Goal: Task Accomplishment & Management: Manage account settings

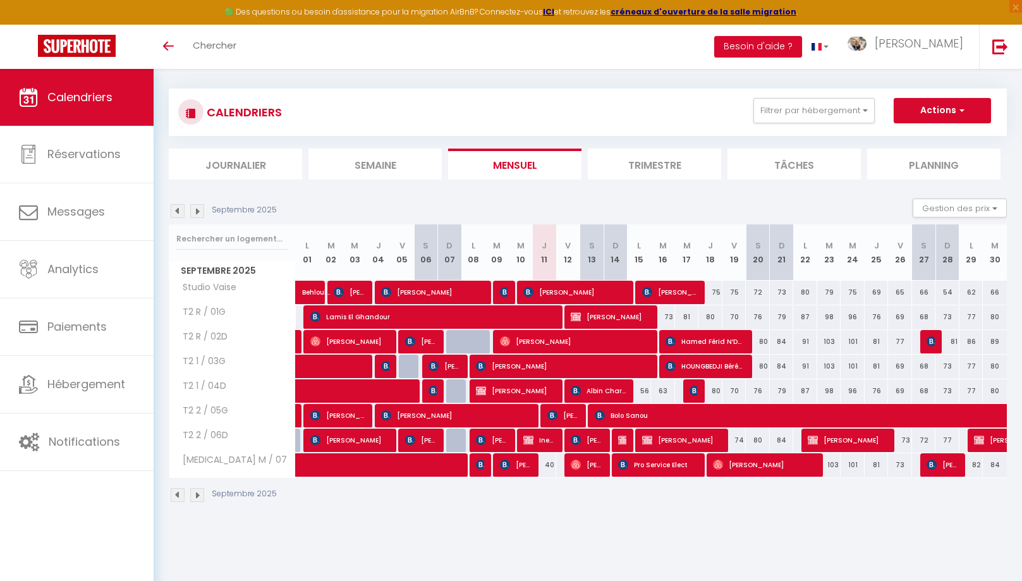
scroll to position [8, 0]
click at [537, 442] on span "Ines Brechet" at bounding box center [539, 440] width 32 height 24
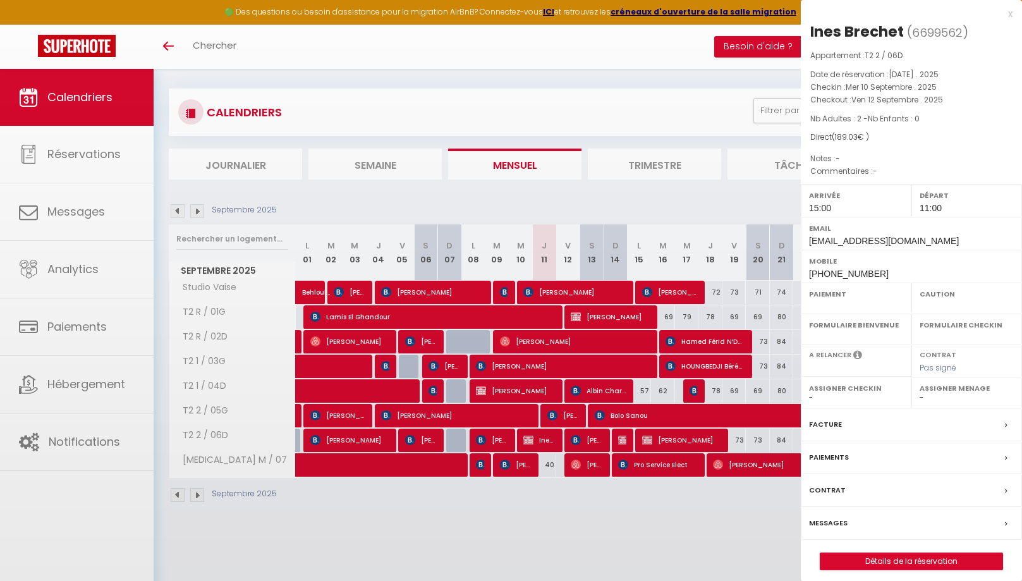
select select "OK"
select select "0"
select select "1"
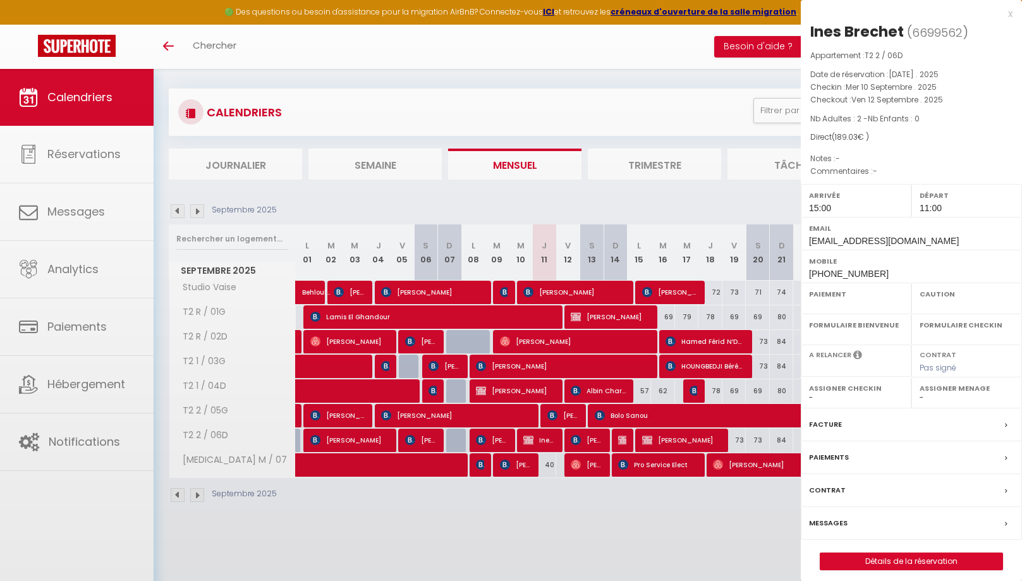
select select
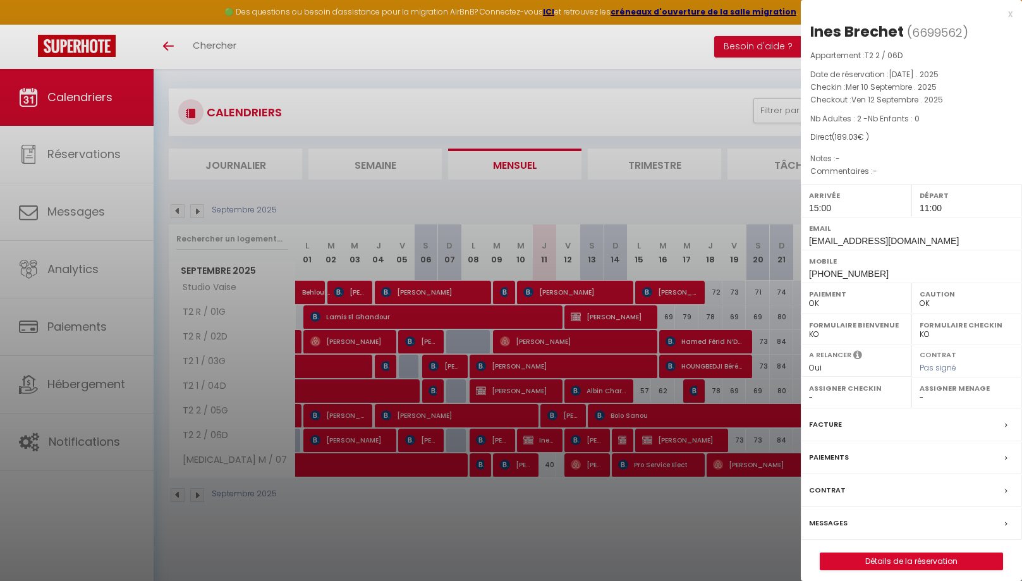
click at [492, 441] on div at bounding box center [511, 290] width 1022 height 581
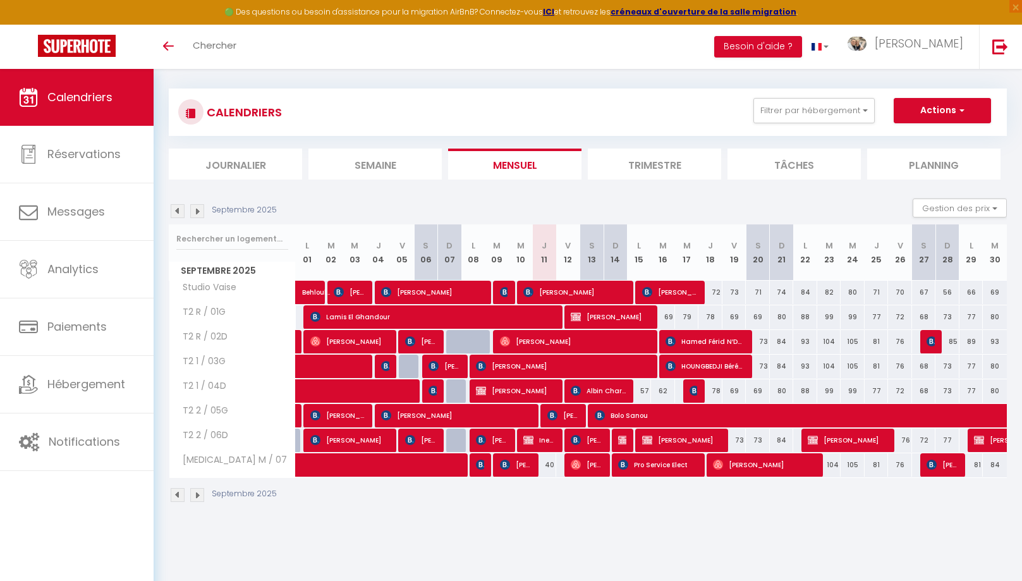
click at [496, 441] on span "[PERSON_NAME]" at bounding box center [492, 440] width 32 height 24
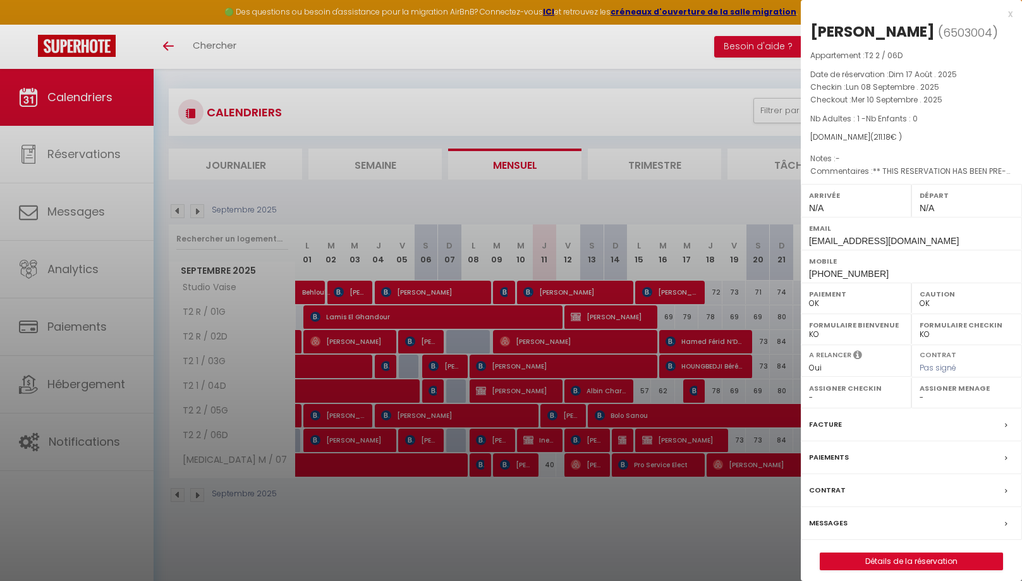
drag, startPoint x: 1007, startPoint y: 16, endPoint x: 1002, endPoint y: 25, distance: 10.5
click at [1007, 15] on div "x" at bounding box center [907, 13] width 212 height 15
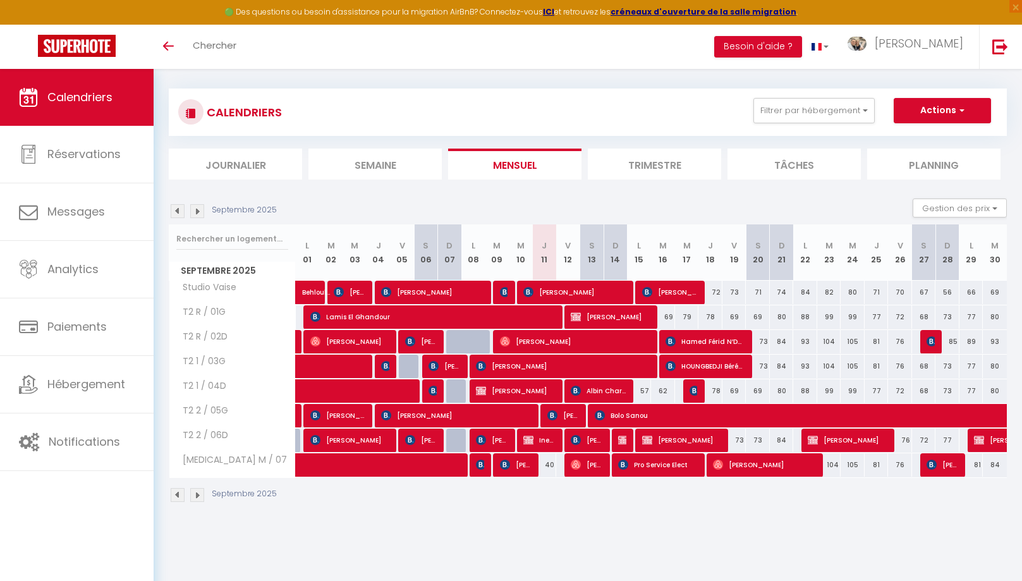
click at [544, 443] on span "Ines Brechet" at bounding box center [539, 440] width 32 height 24
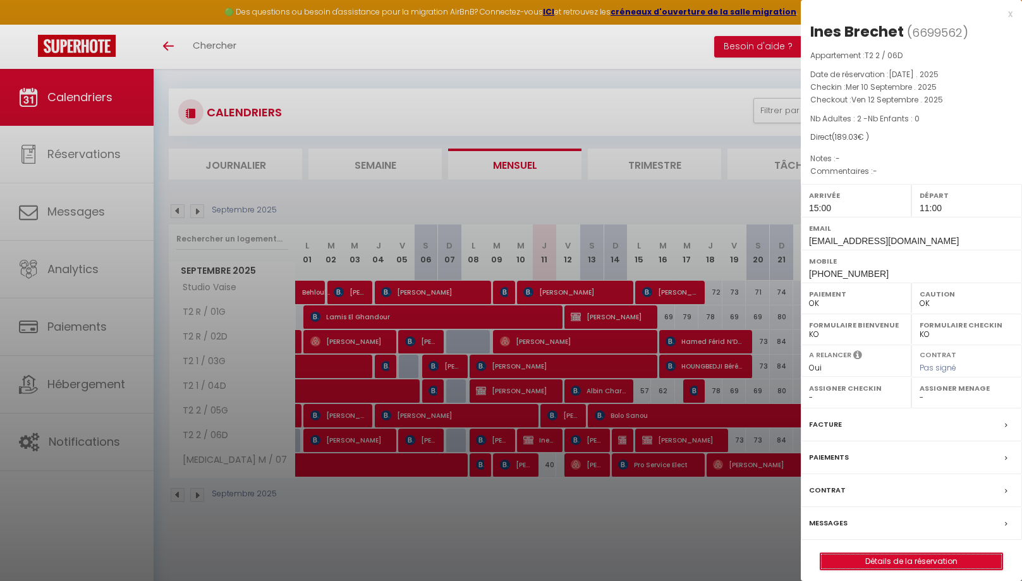
click at [899, 562] on link "Détails de la réservation" at bounding box center [911, 561] width 182 height 16
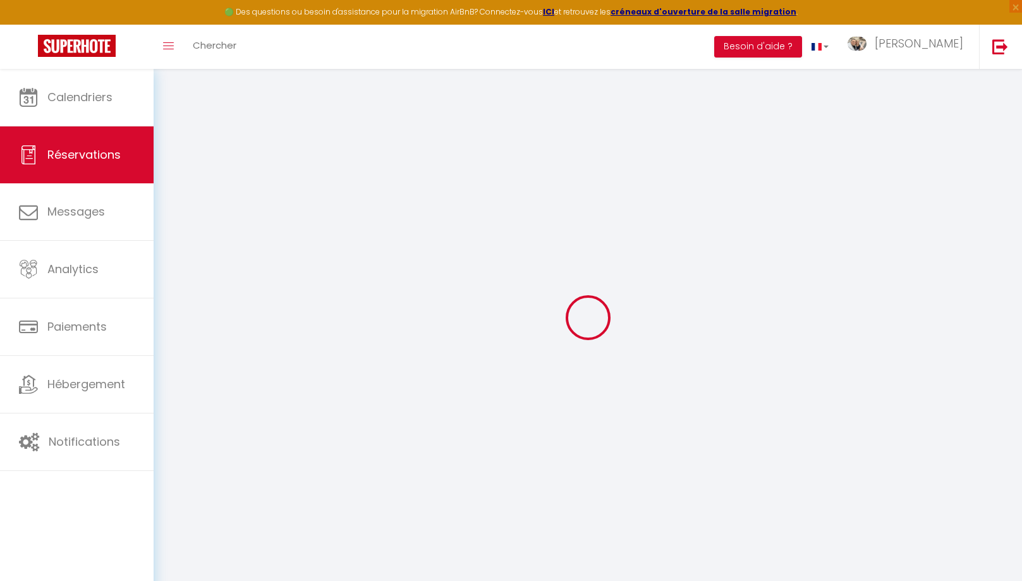
type input "Ines"
type input "Brechet"
type input "ibrech.695923@guest.booking.com"
type input "+33649352616"
type input "inessbrechet@gmail.com"
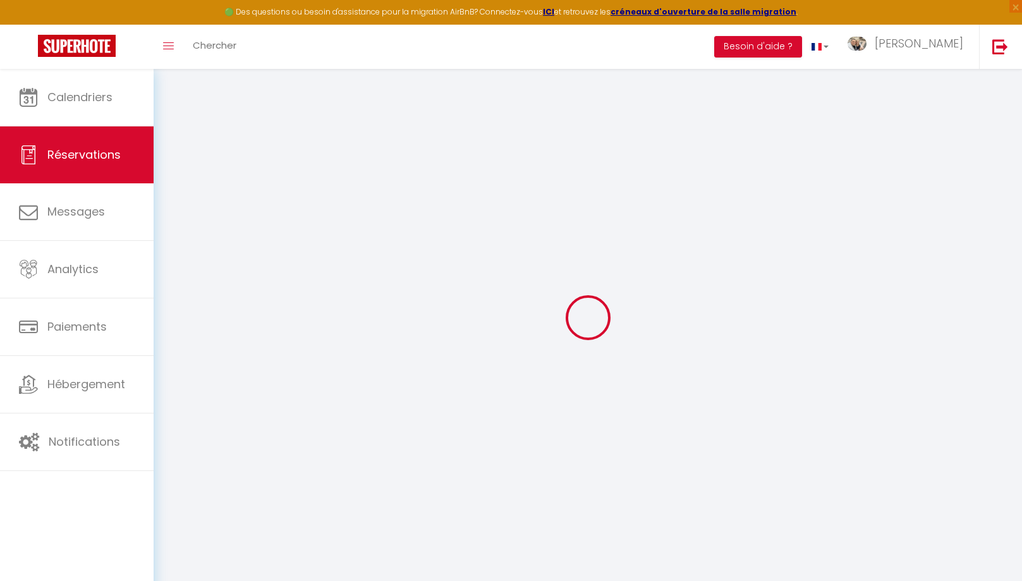
type input "Appoigny"
select select "FR"
type input "3.89"
type input "2.65"
select select "55970"
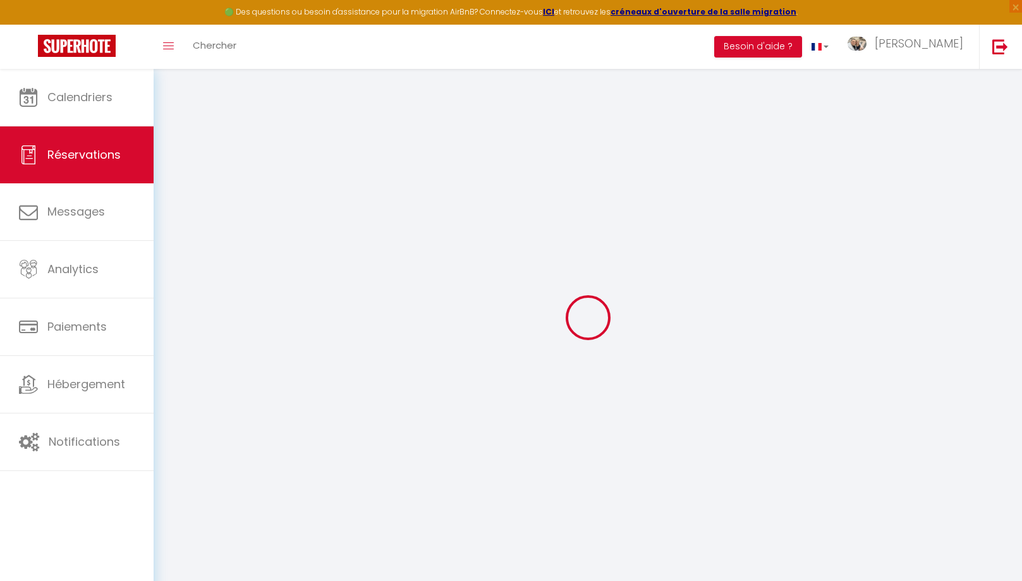
select select "1"
type input "Mer 10 Septembre 2025"
select select
type input "Ven 12 Septembre 2025"
select select
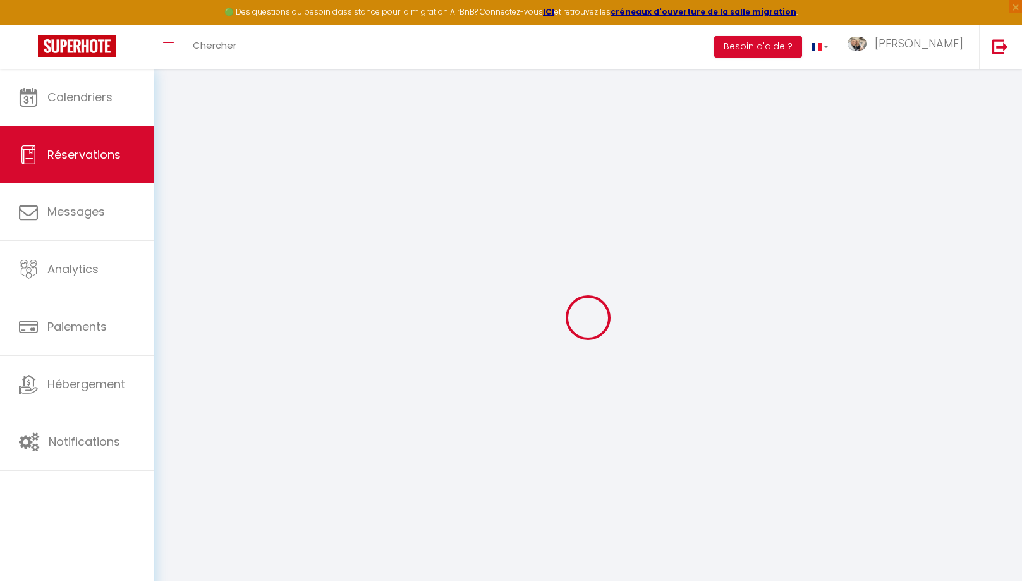
type input "2"
select select "12"
select select
type input "146.7"
checkbox input "false"
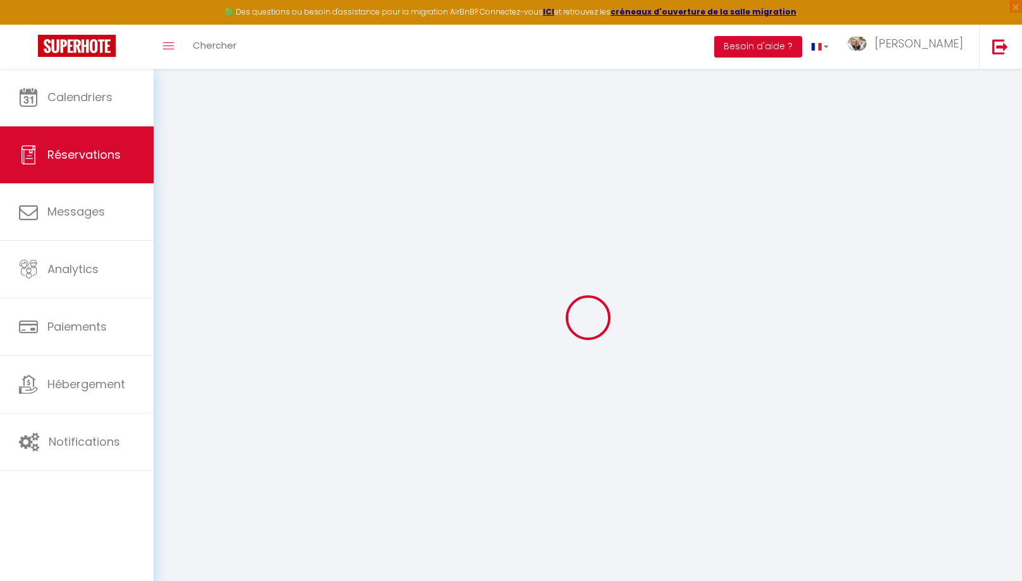
type input "0"
select select
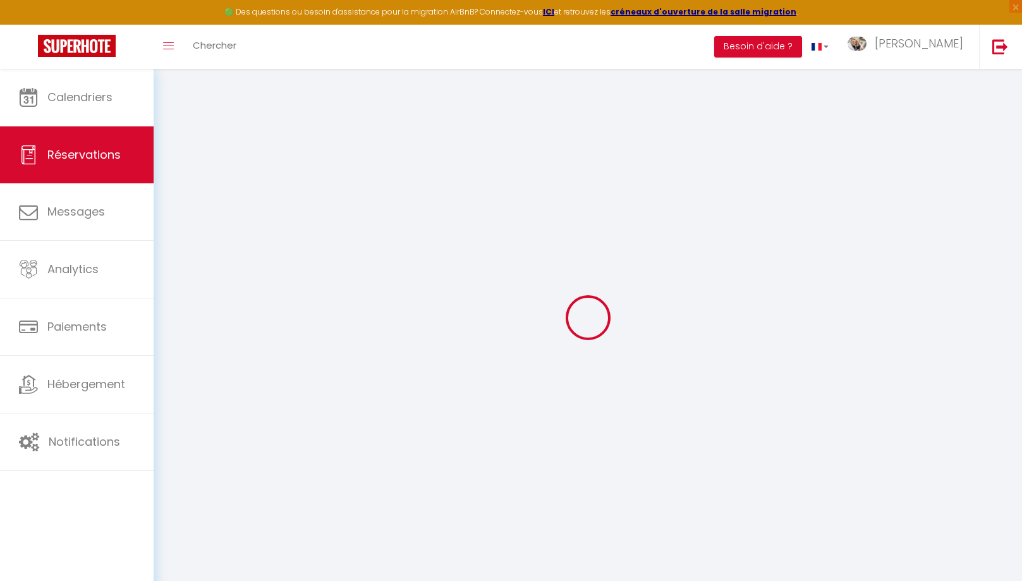
select select
select select "15"
checkbox input "false"
select select
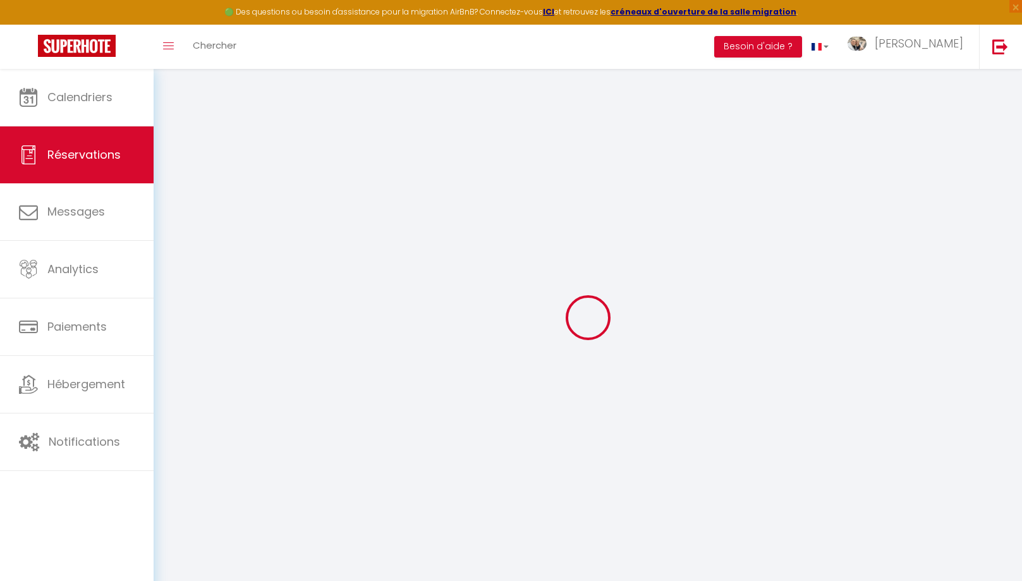
checkbox input "false"
select select
checkbox input "false"
select select
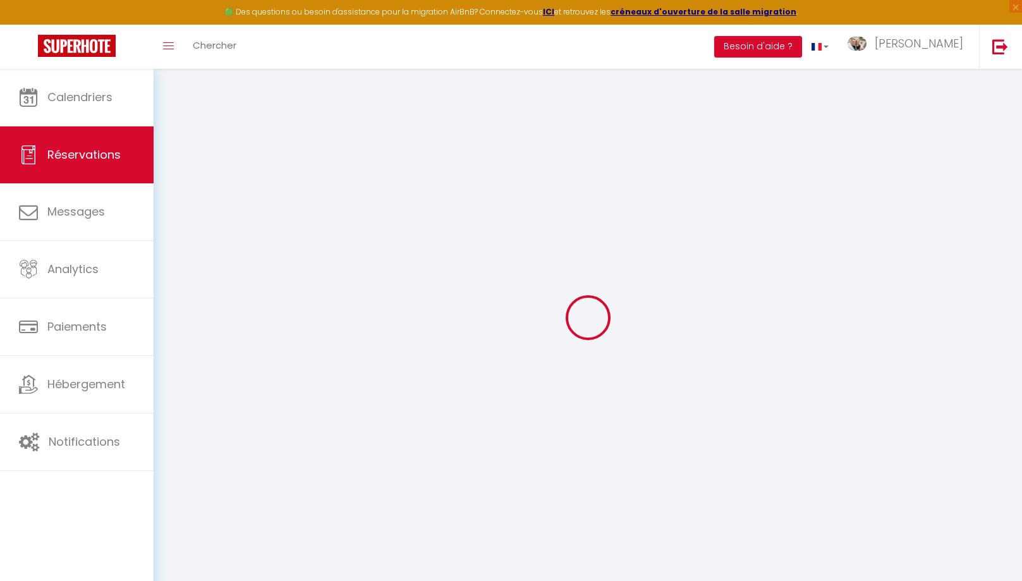
select select
checkbox input "false"
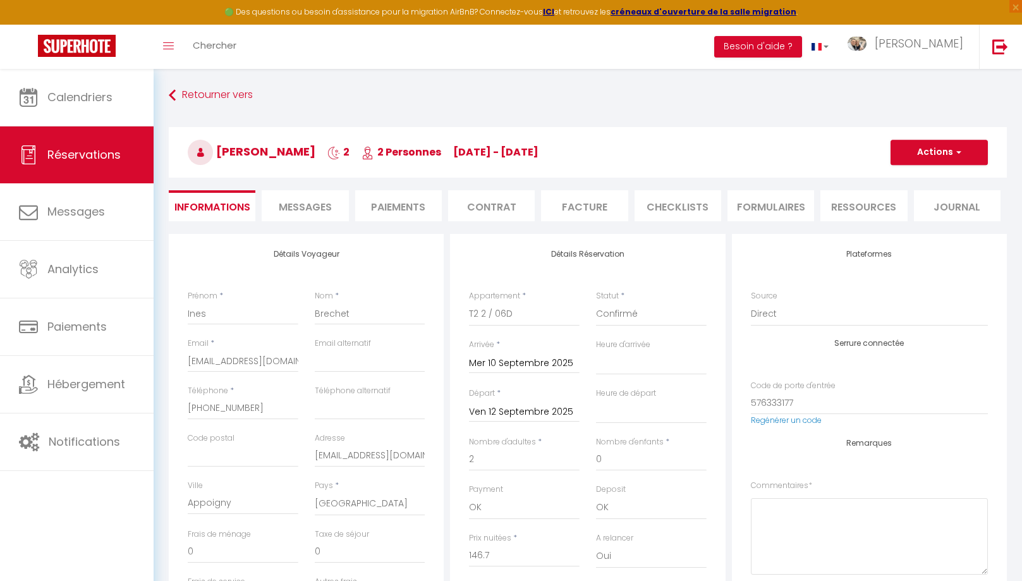
type input "35"
type input "7.33"
select select
checkbox input "false"
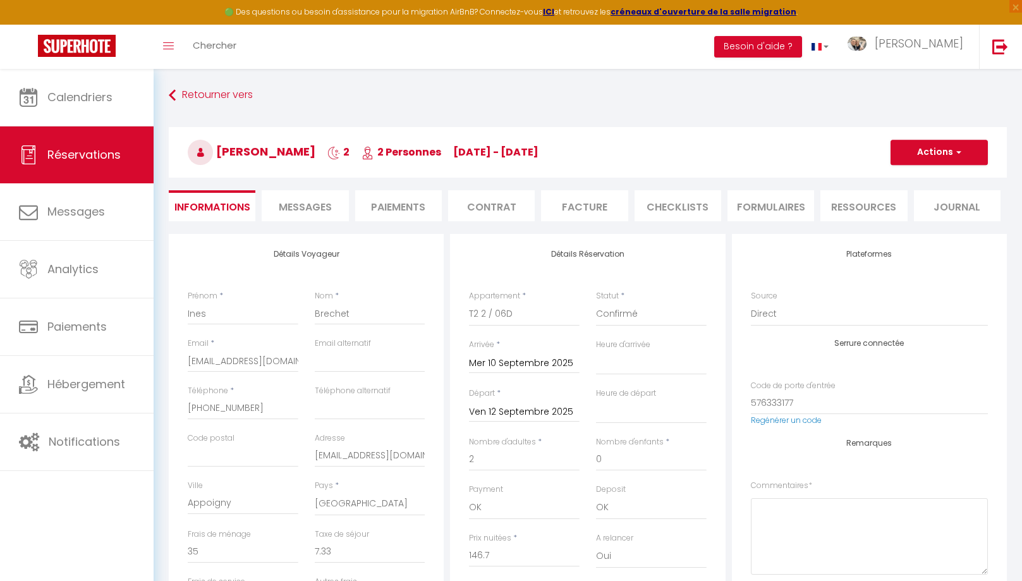
select select "15:00"
select select "11:00"
click at [83, 155] on span "Réservations" at bounding box center [83, 155] width 73 height 16
select select "not_cancelled"
select select
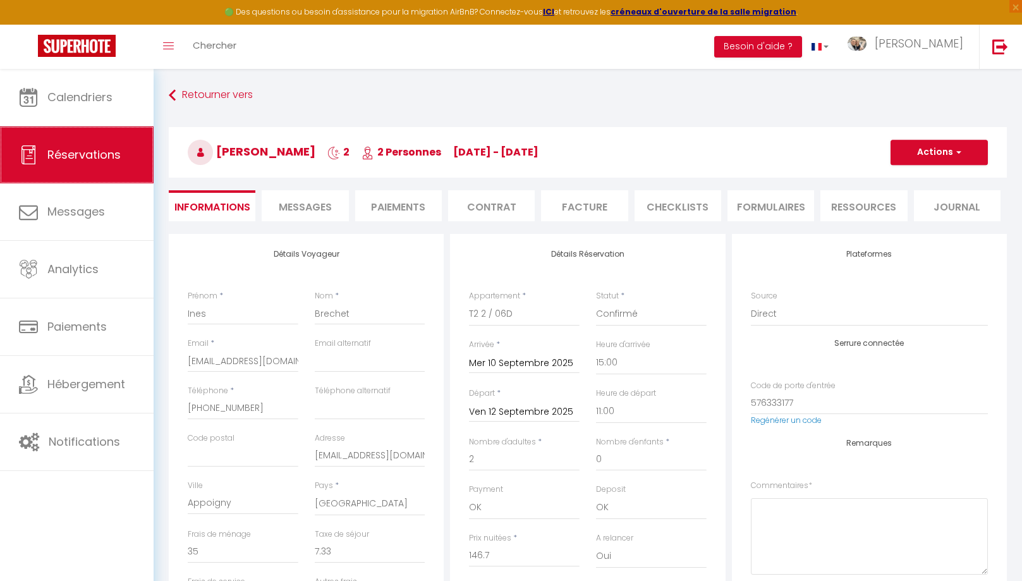
select select
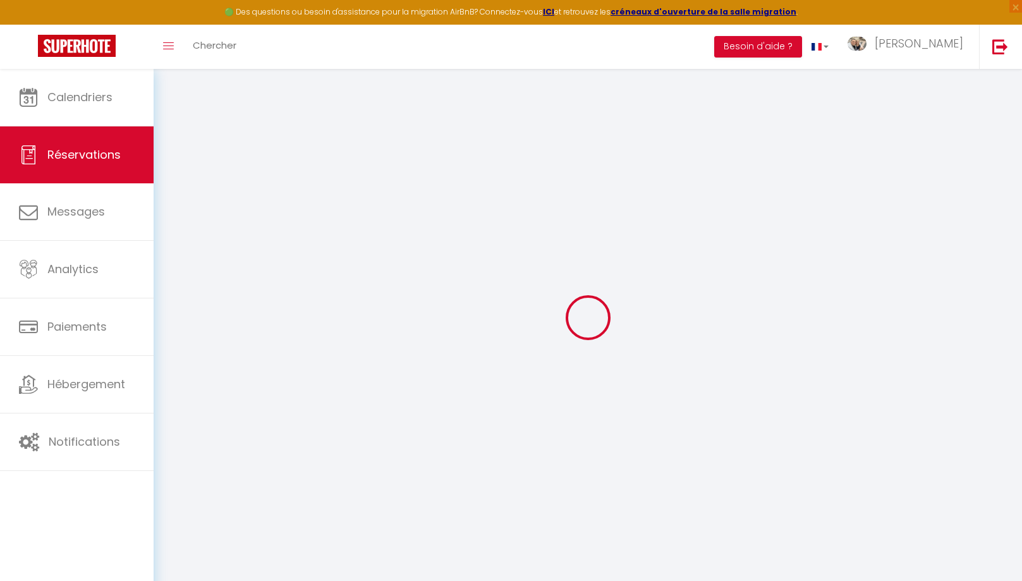
select select "no_show"
select select
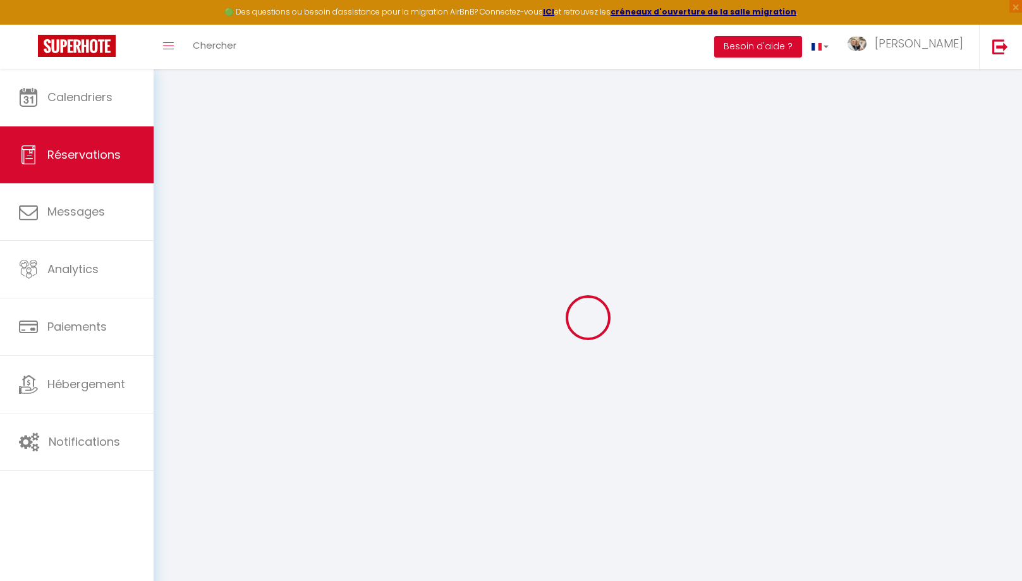
select select
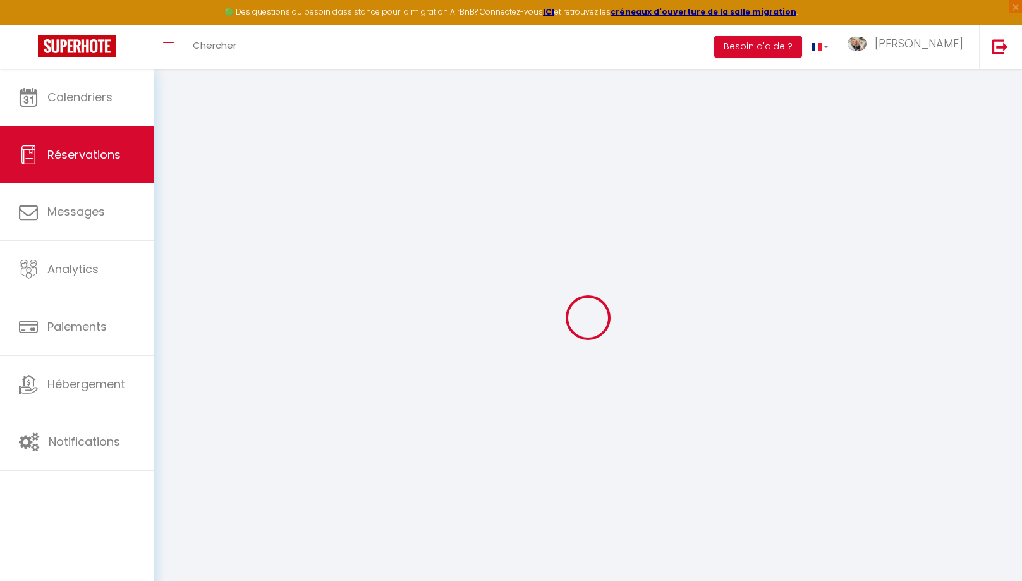
select select
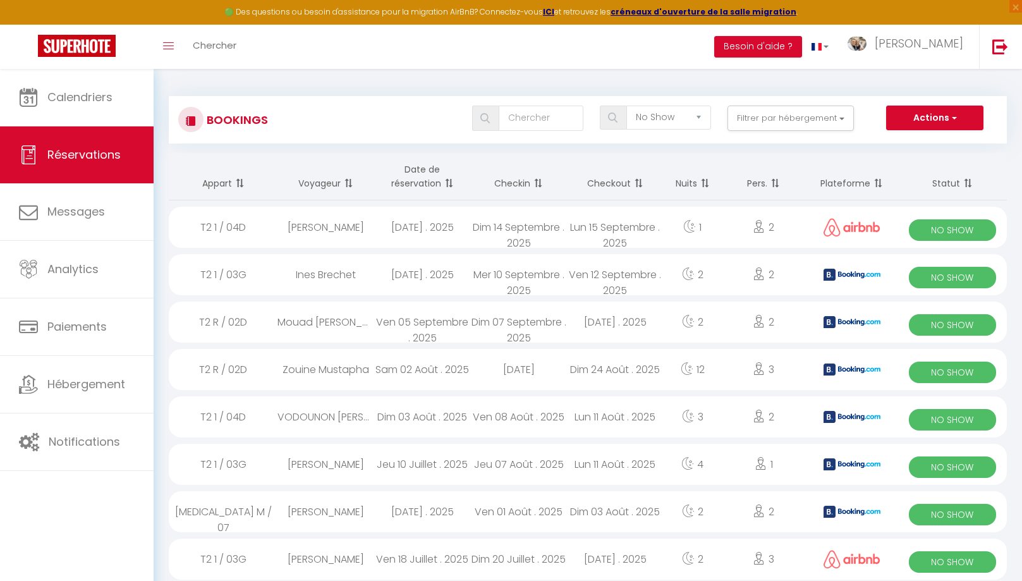
click at [365, 278] on div "Ines Brechet" at bounding box center [325, 274] width 96 height 41
select select "OK"
select select "0"
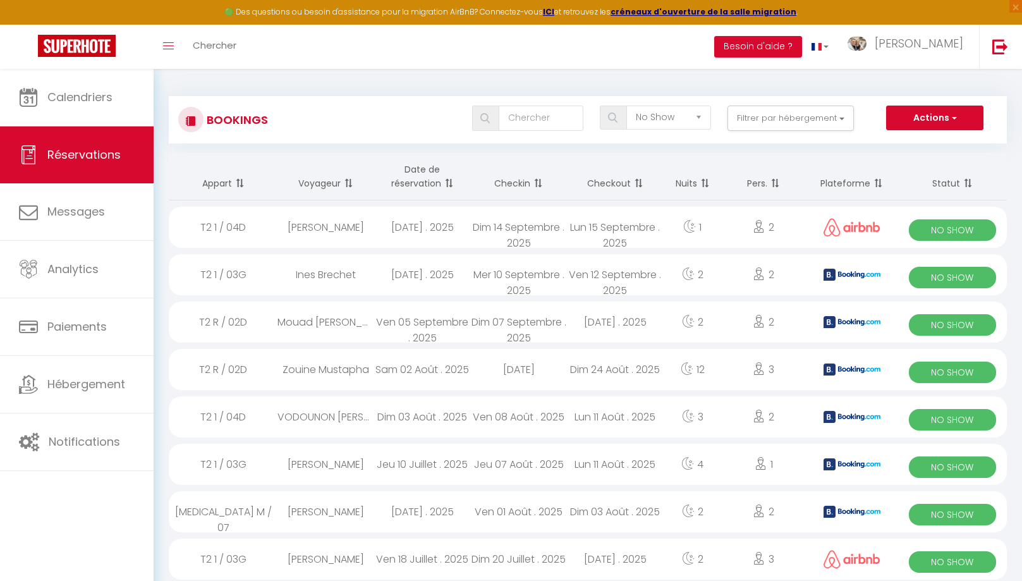
select select "1"
select select
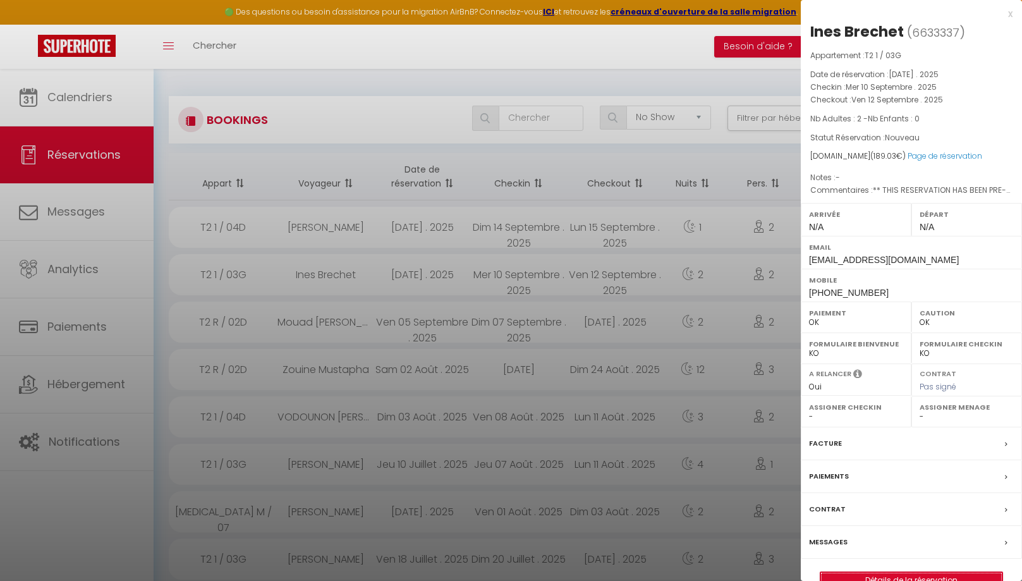
click at [920, 572] on link "Détails de la réservation" at bounding box center [911, 580] width 182 height 16
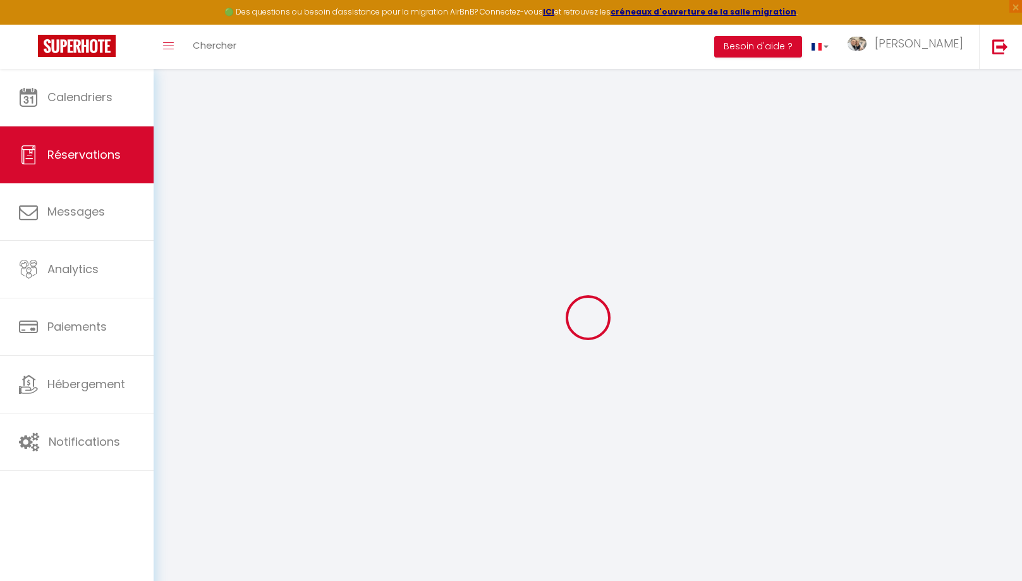
type input "Ines"
type input "Brechet"
type input "ibrech.695923@guest.booking.com"
type input "+33649352616"
type input "inessbrechet@gmail.com"
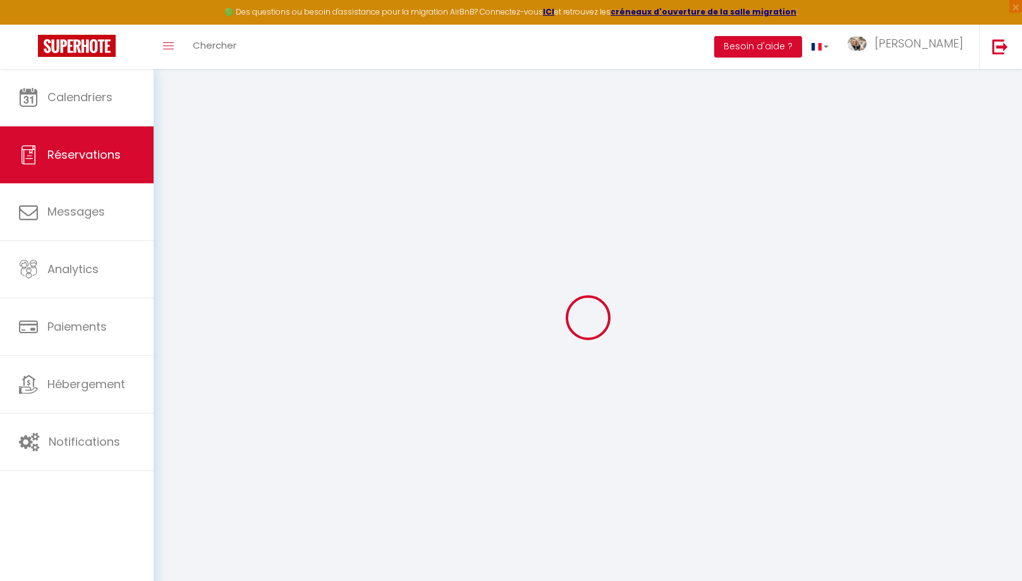
type input "Appoigny"
select select "FR"
type input "30.89"
type input "2.65"
select select "55966"
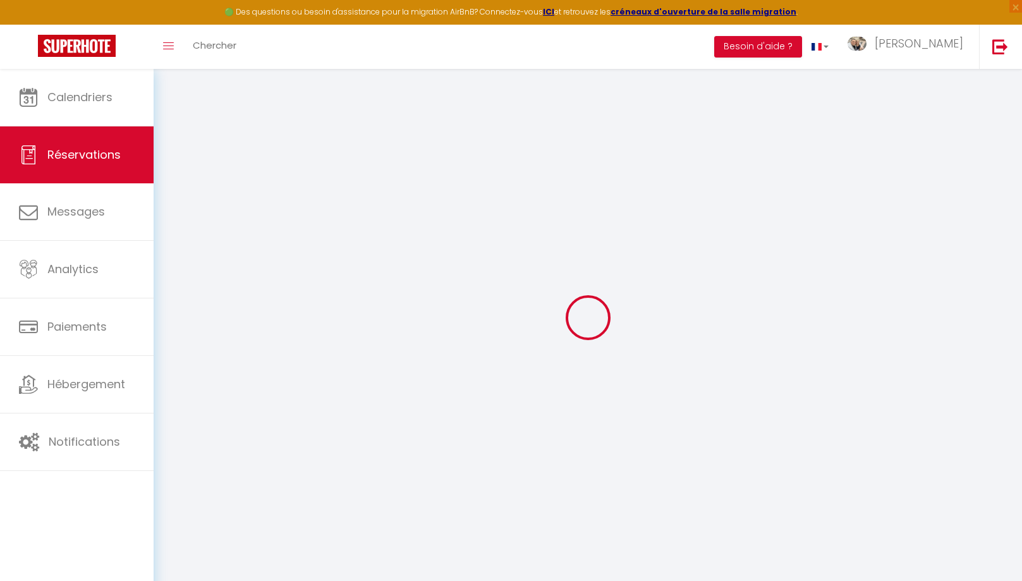
select select "3"
select select
type input "2"
select select "12"
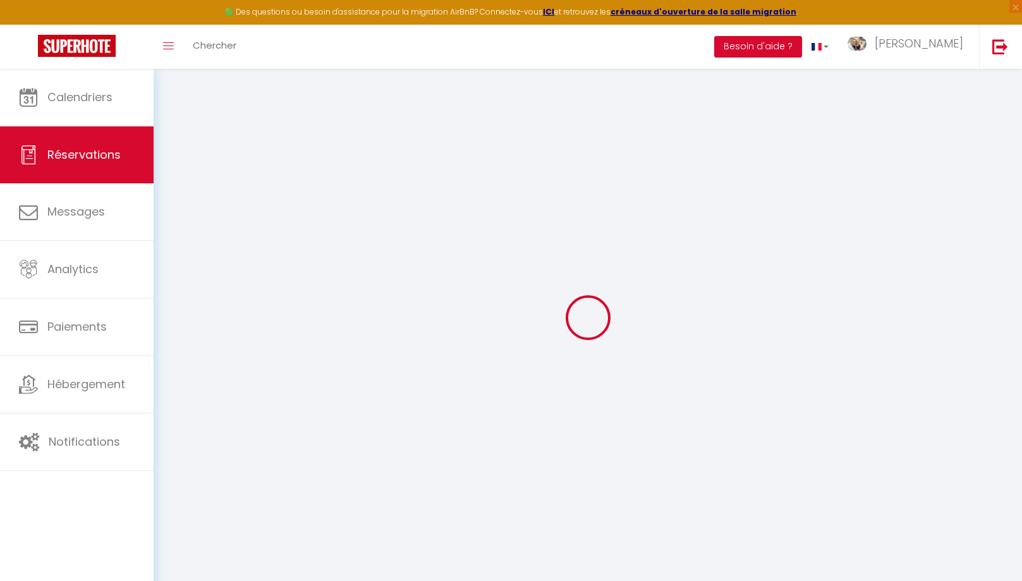
select select "15"
type input "146.7"
checkbox input "false"
type input "0"
select select "2"
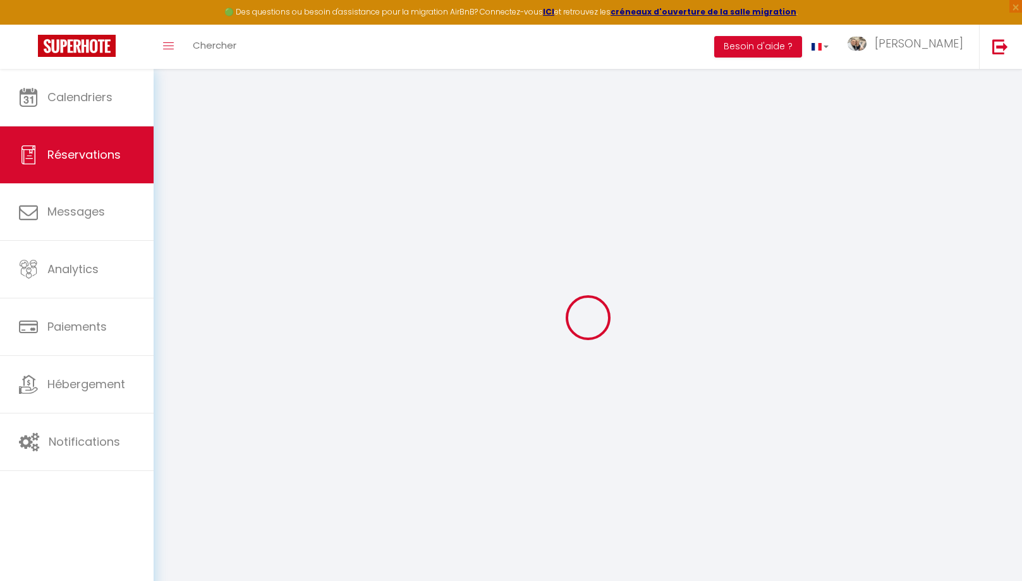
type input "0"
select select
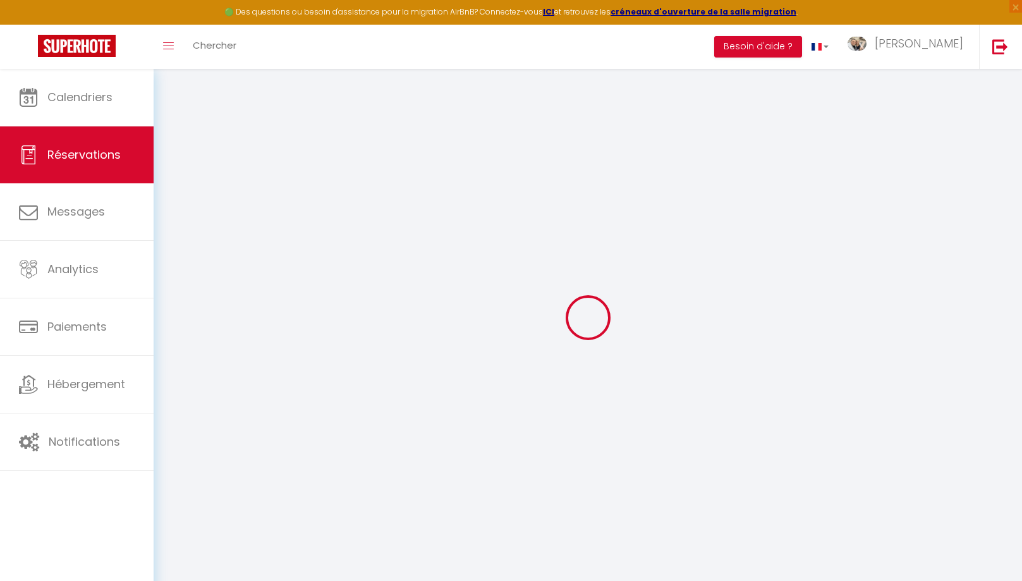
checkbox input "false"
select select
checkbox input "false"
select select
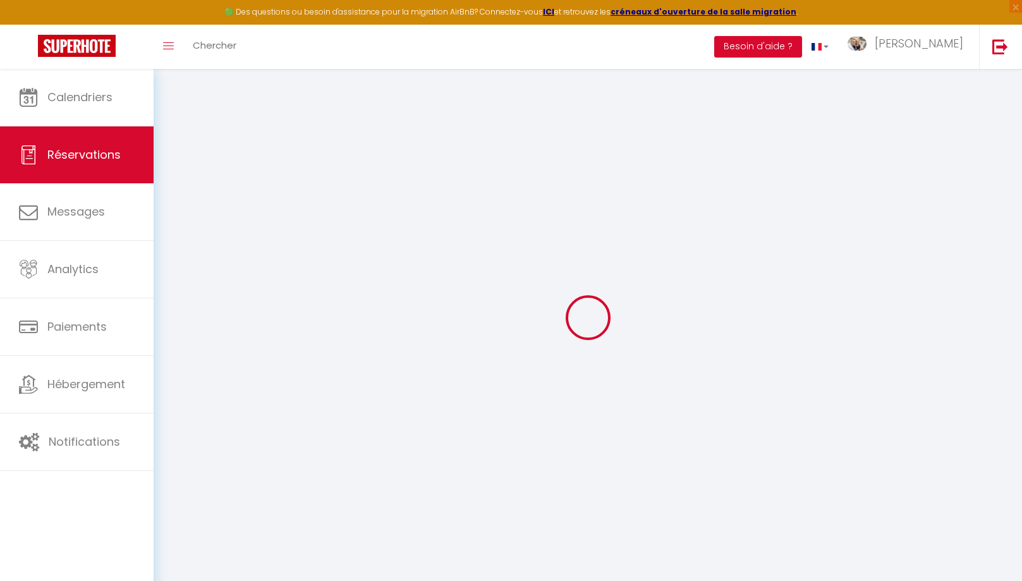
select select
checkbox input "false"
type textarea "** THIS RESERVATION HAS BEEN PRE-PAID ** Reservation has a cancellation grace p…"
select select
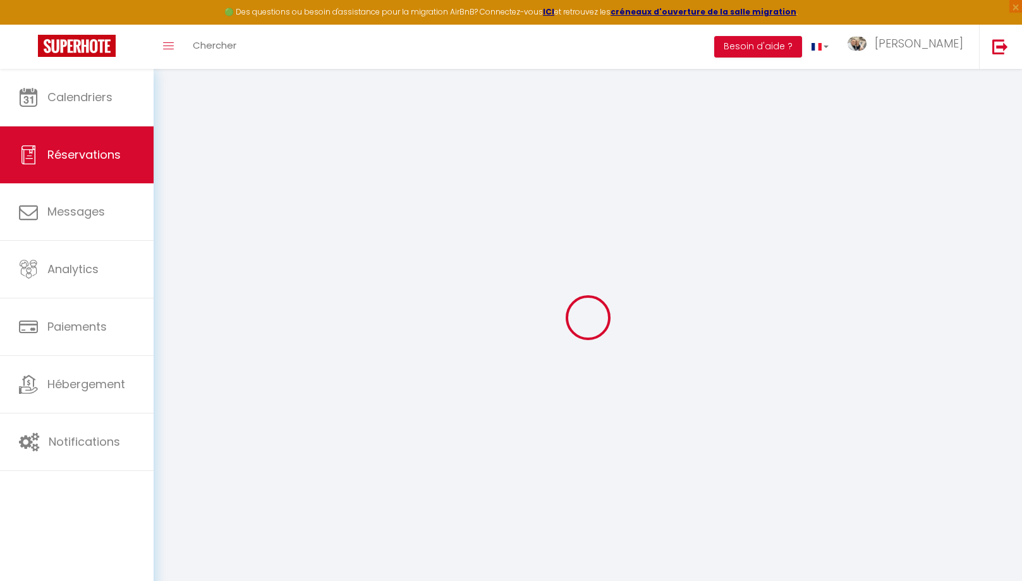
checkbox input "false"
type input "35"
type input "7.33"
select select
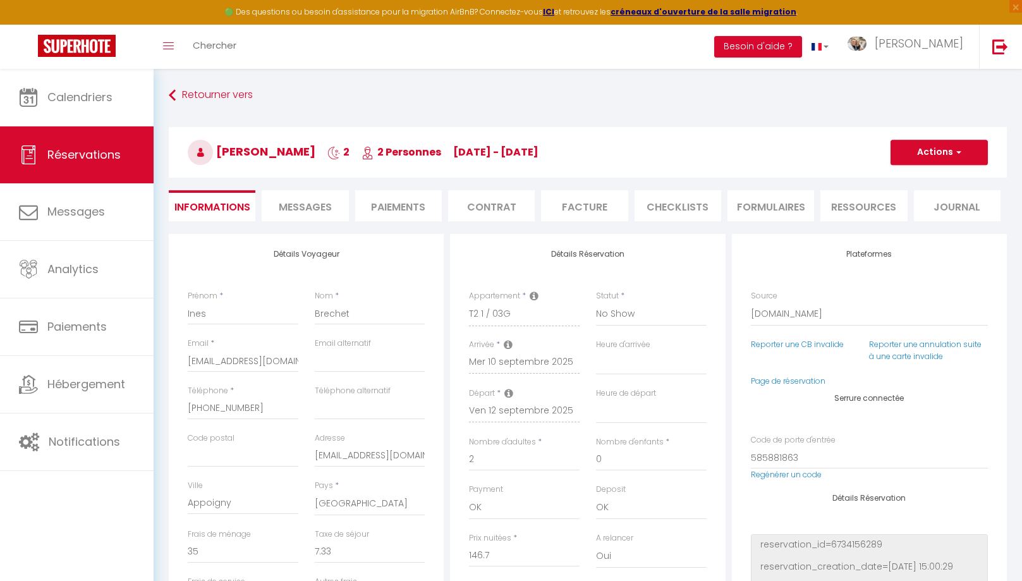
checkbox input "false"
select select
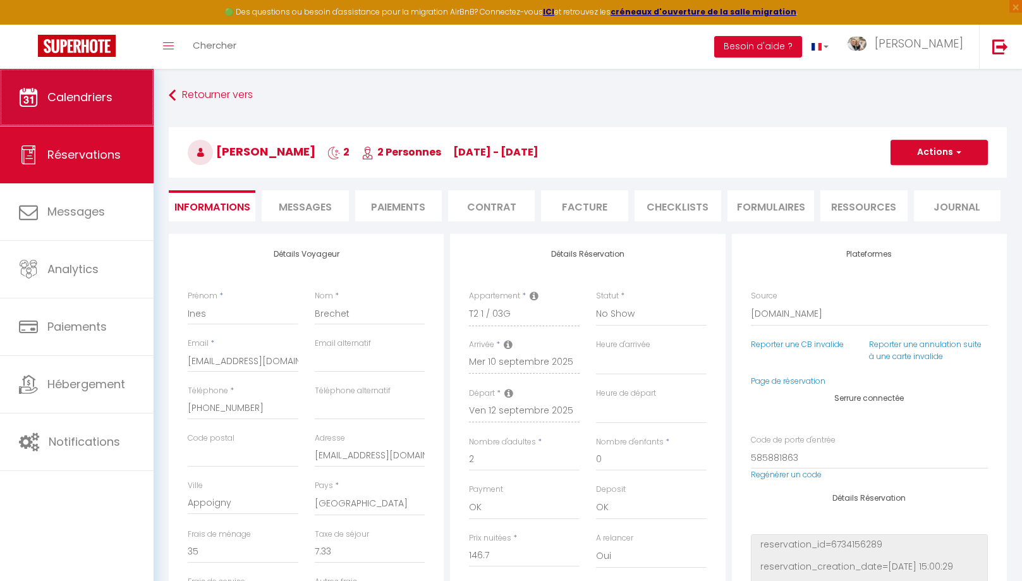
click at [102, 107] on link "Calendriers" at bounding box center [77, 97] width 154 height 57
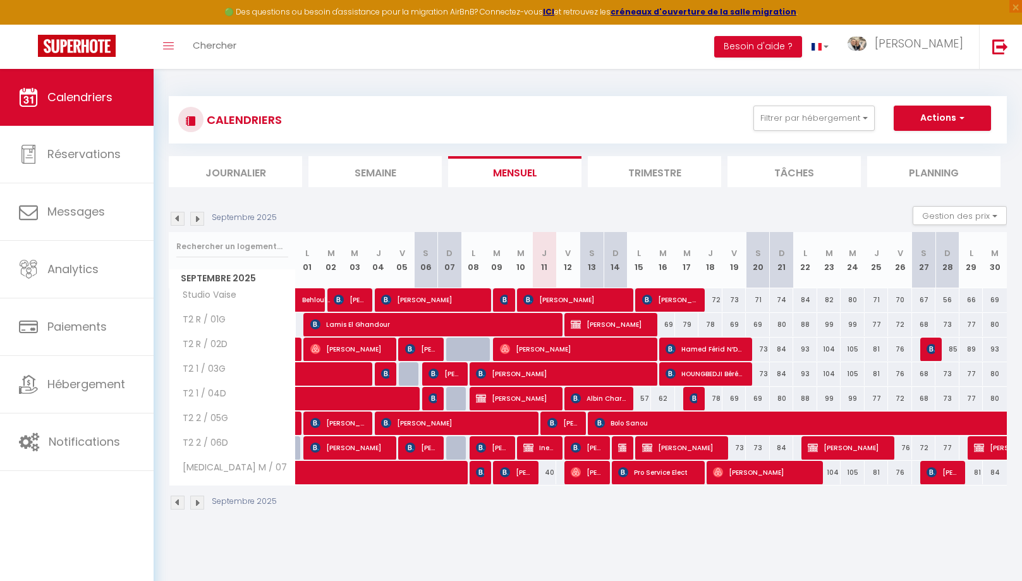
click at [544, 447] on span "Ines Brechet" at bounding box center [539, 447] width 32 height 24
select select "OK"
select select "0"
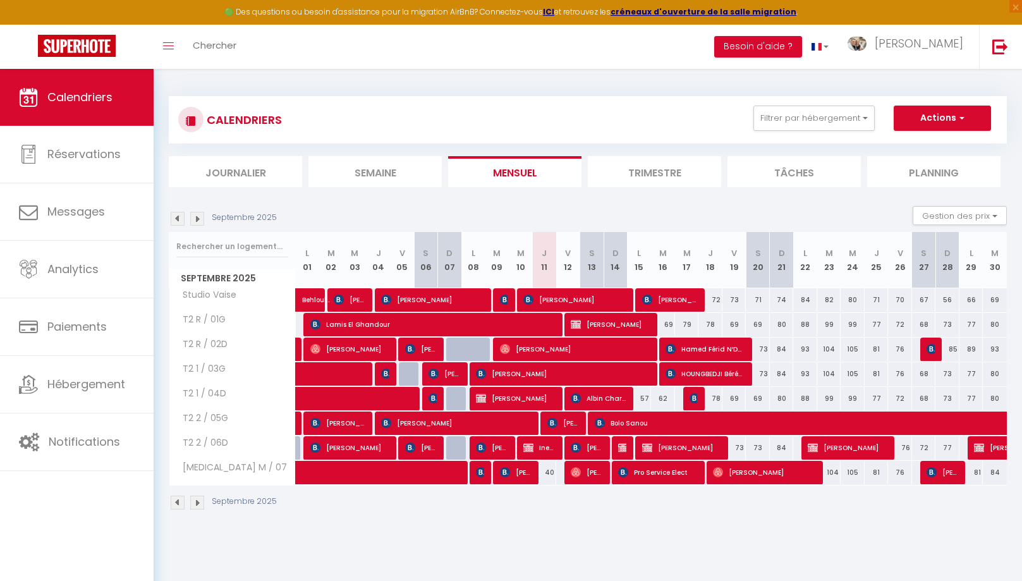
select select "1"
select select
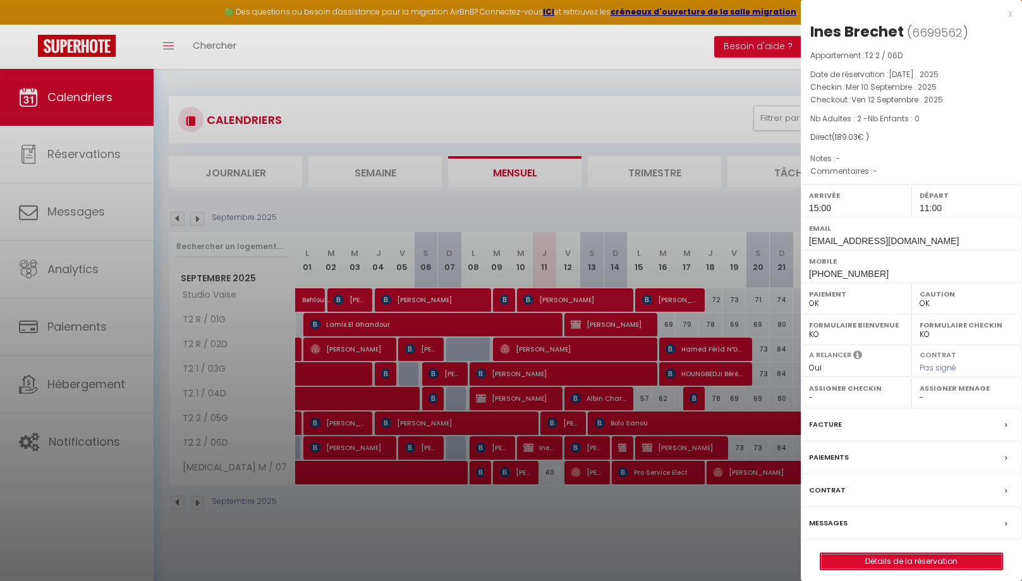
click at [912, 561] on link "Détails de la réservation" at bounding box center [911, 561] width 182 height 16
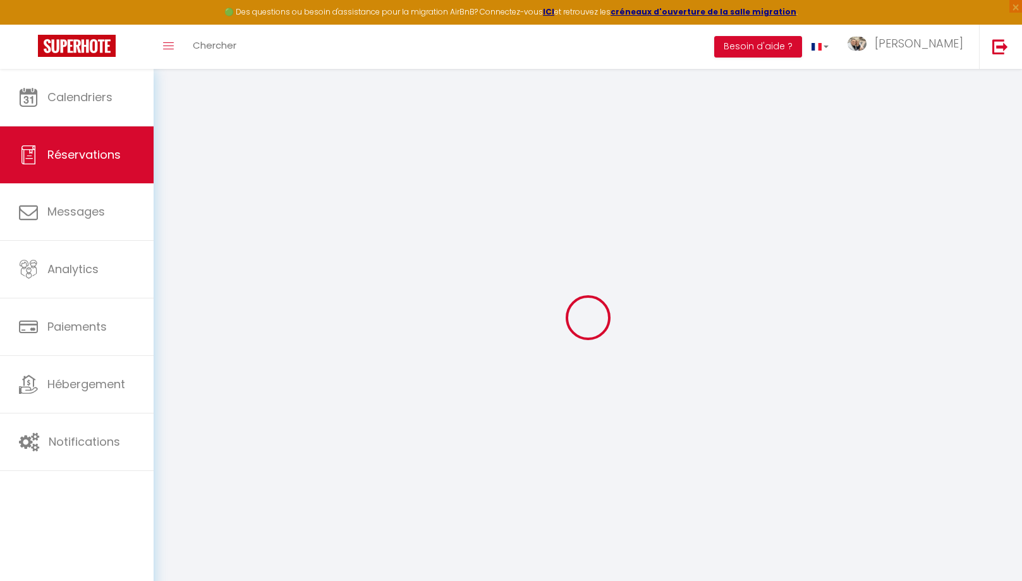
type input "Ines"
type input "Brechet"
type input "ibrech.695923@guest.booking.com"
type input "+33649352616"
type input "inessbrechet@gmail.com"
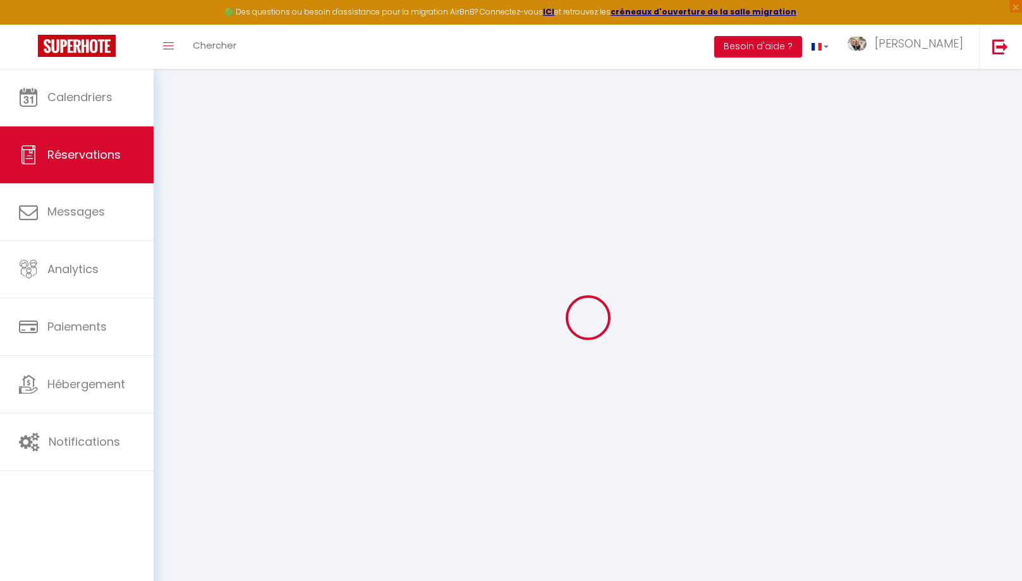
type input "Appoigny"
select select "FR"
type input "3.89"
type input "2.65"
select select "55970"
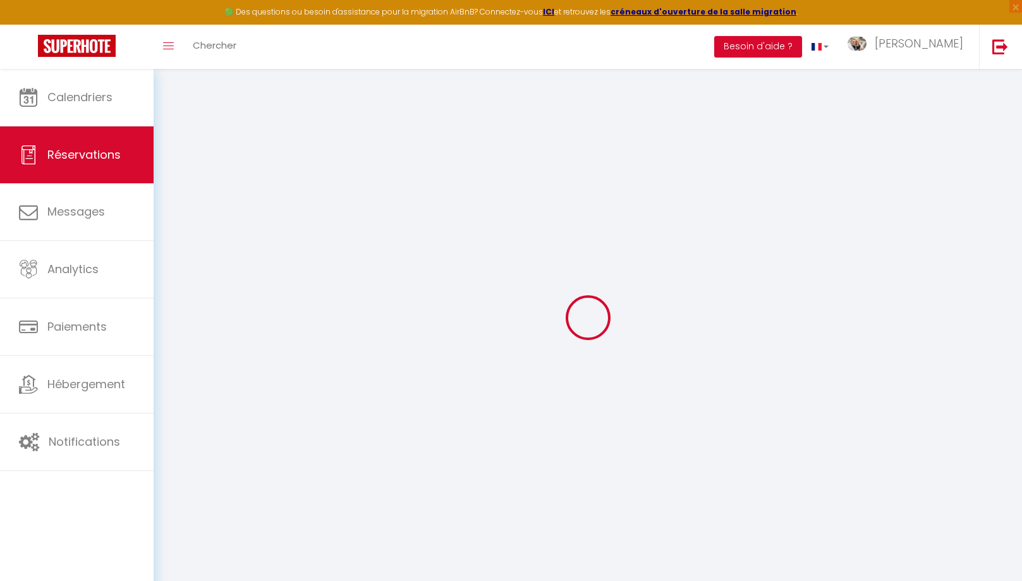
select select "1"
type input "Mer 10 Septembre 2025"
select select
type input "Ven 12 Septembre 2025"
select select
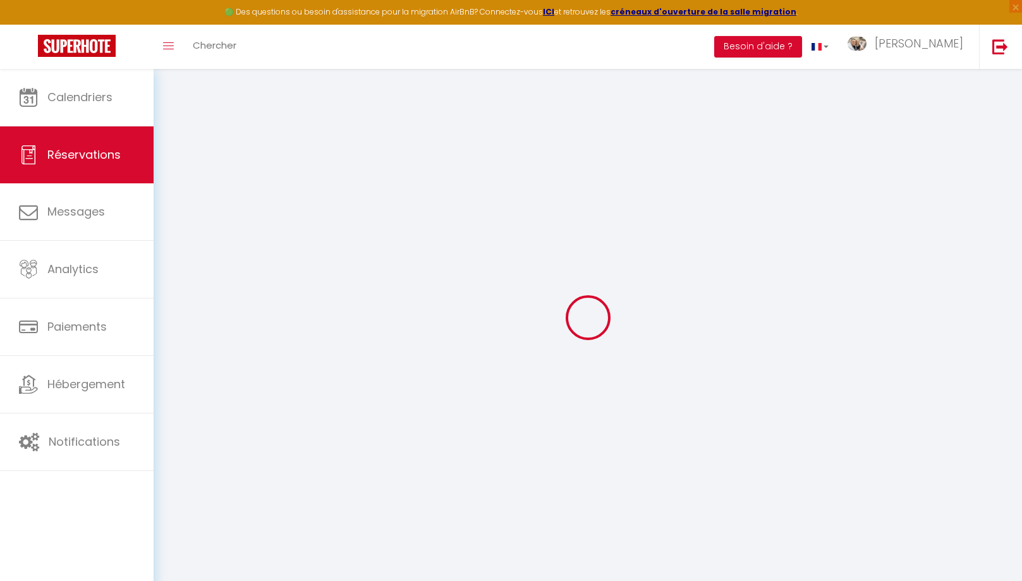
type input "2"
select select "12"
select select
type input "146.7"
checkbox input "false"
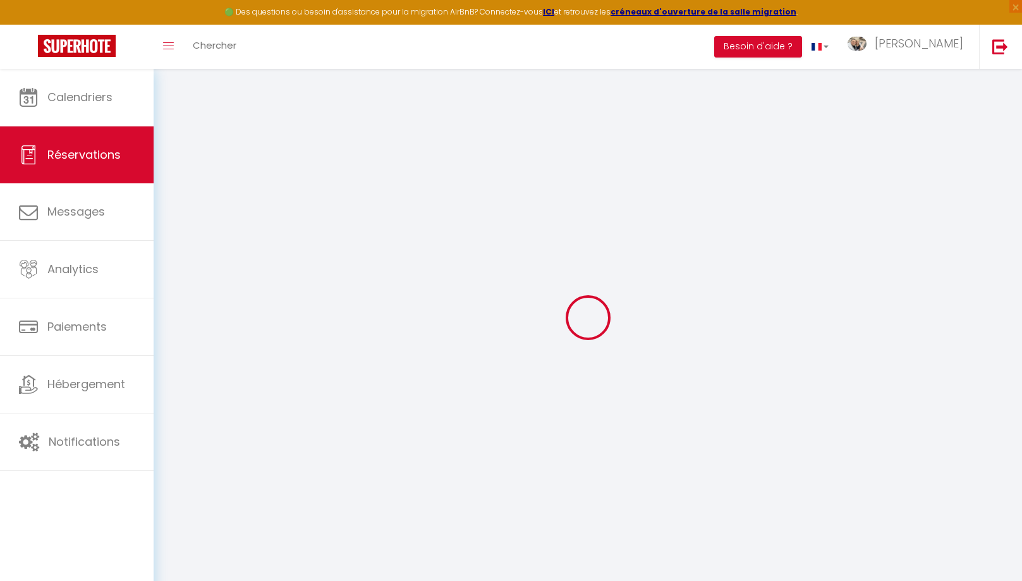
type input "0"
select select
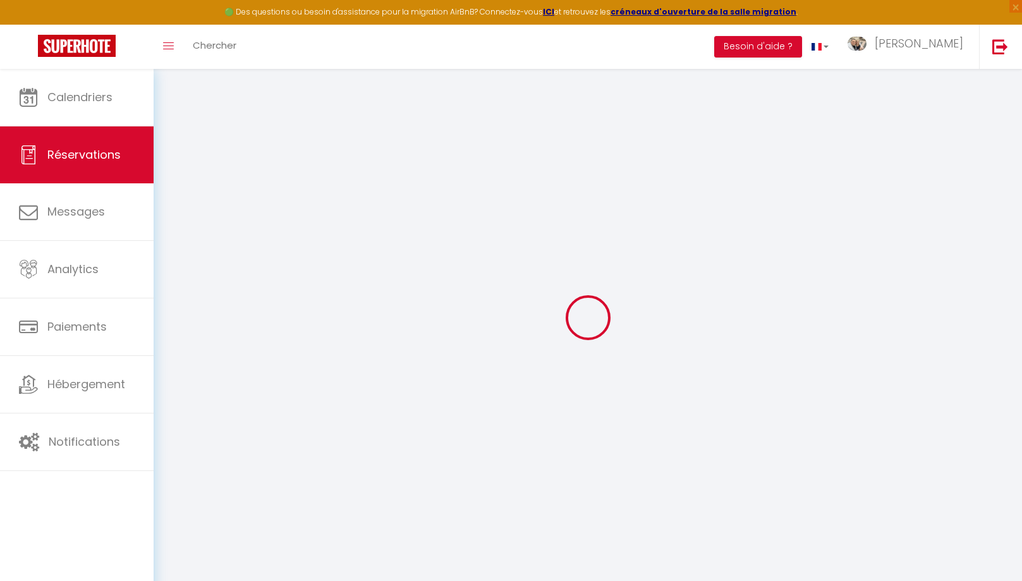
select select
select select "15"
checkbox input "false"
select select
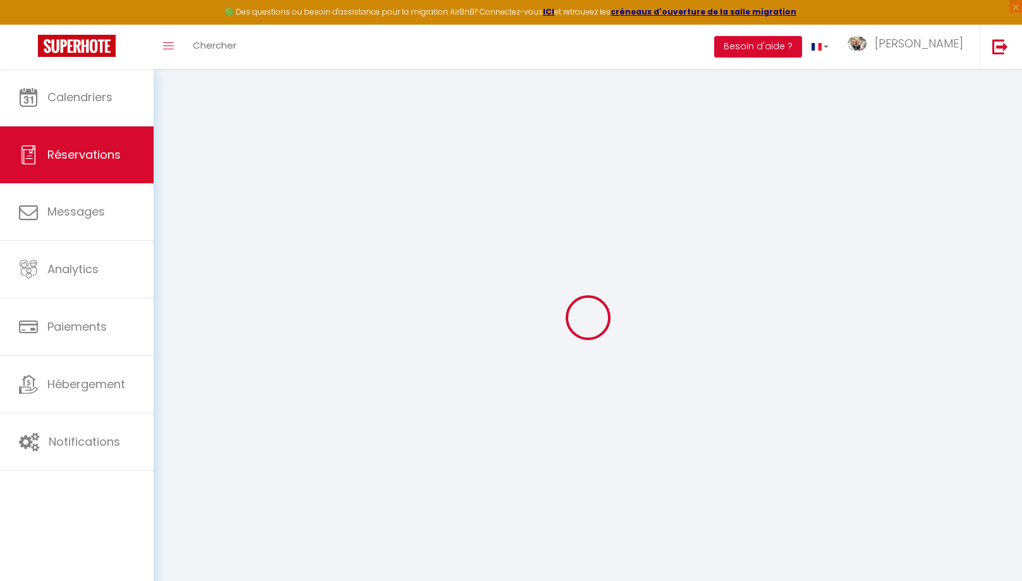
checkbox input "false"
select select
checkbox input "false"
select select
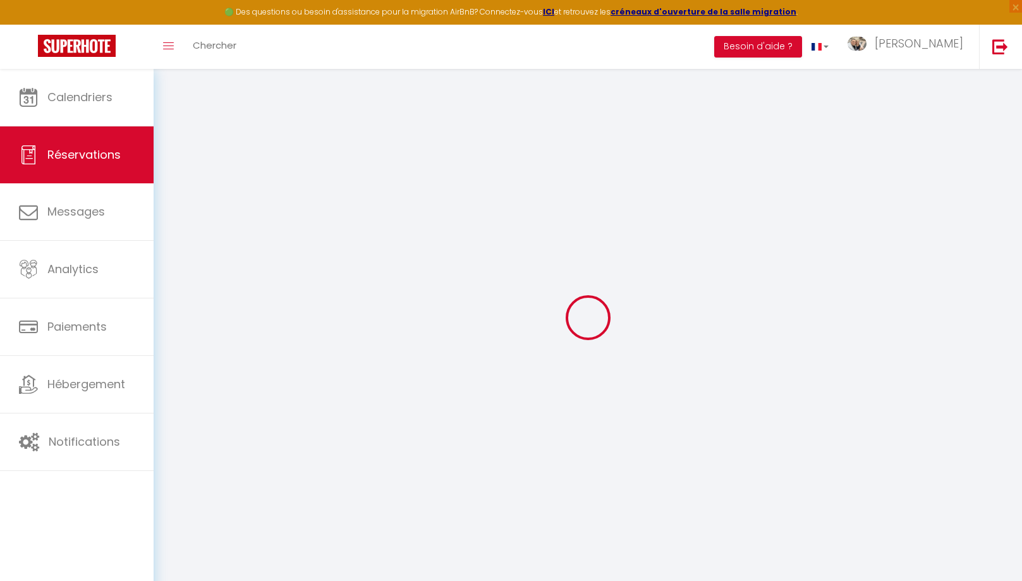
select select
checkbox input "false"
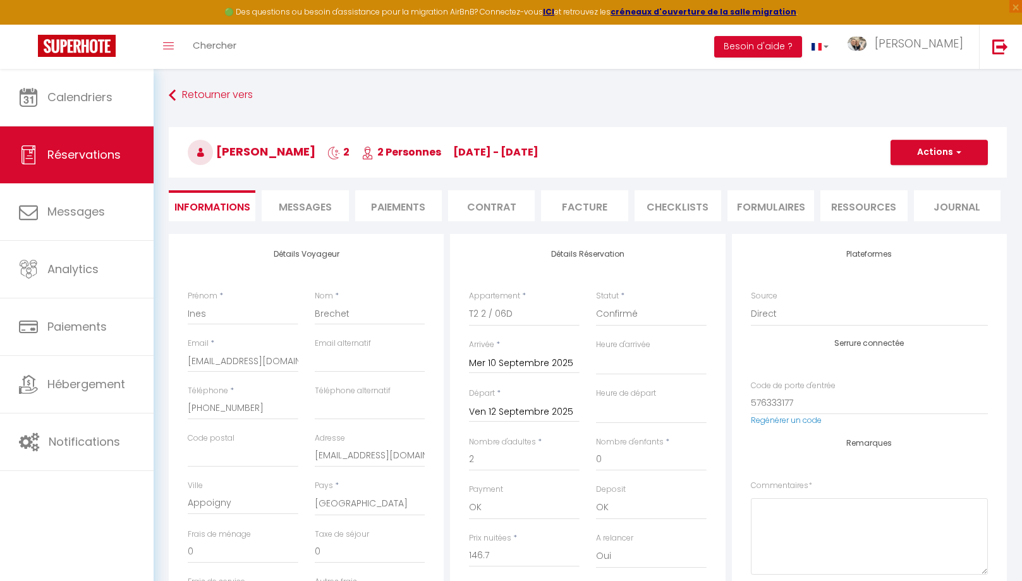
type input "35"
type input "7.33"
select select
checkbox input "false"
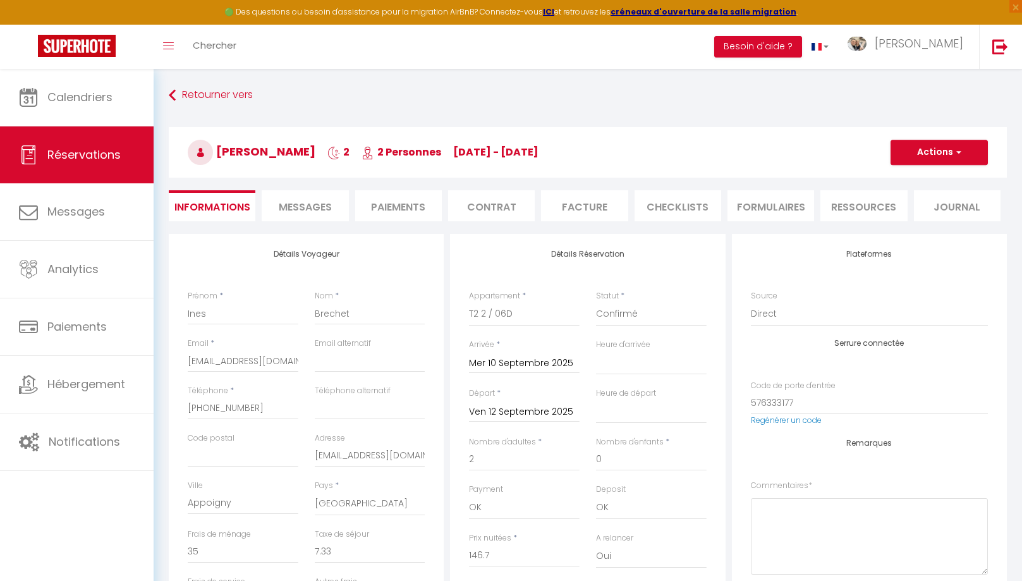
select select "15:00"
select select "11:00"
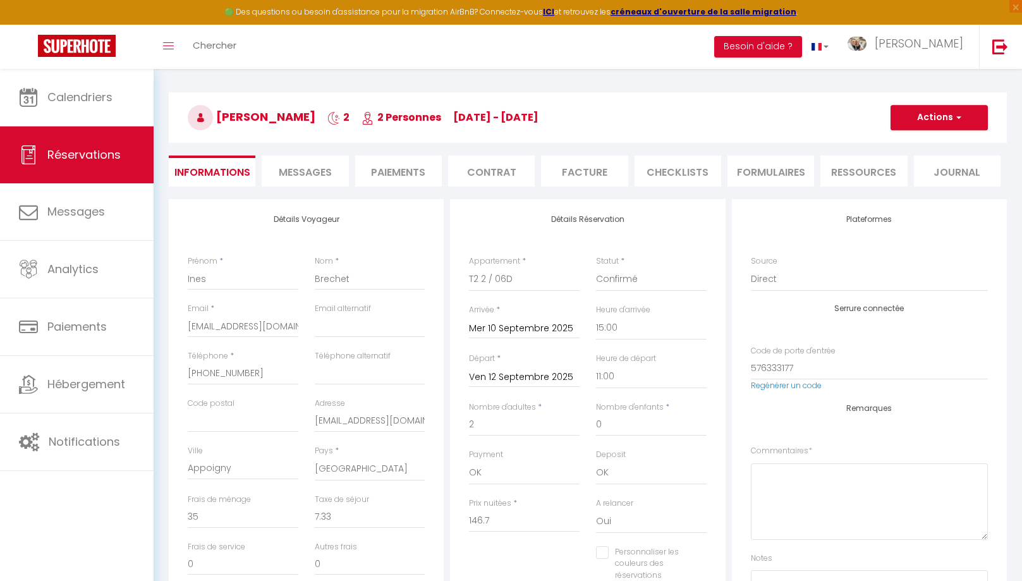
scroll to position [35, 0]
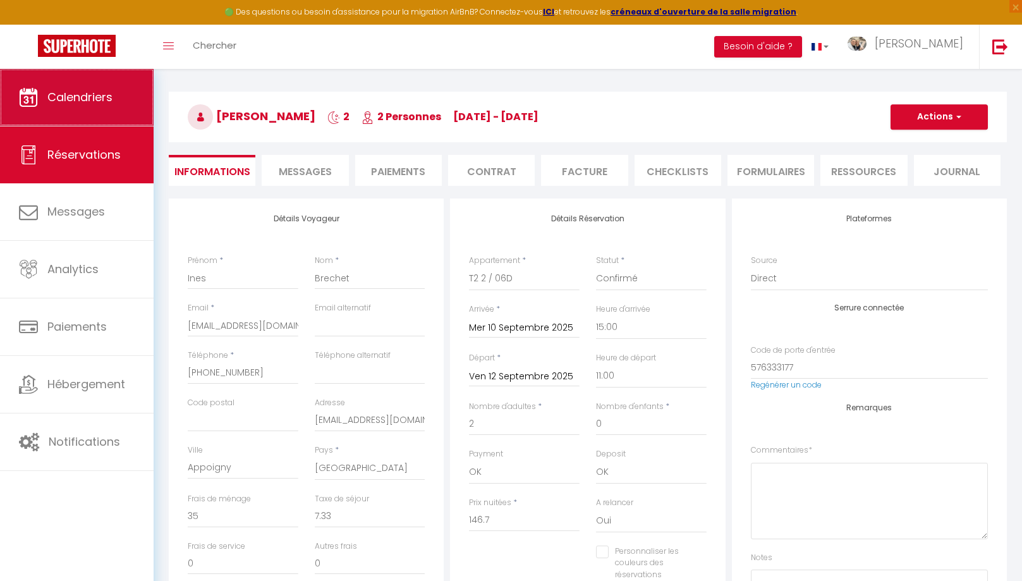
click at [78, 99] on span "Calendriers" at bounding box center [79, 97] width 65 height 16
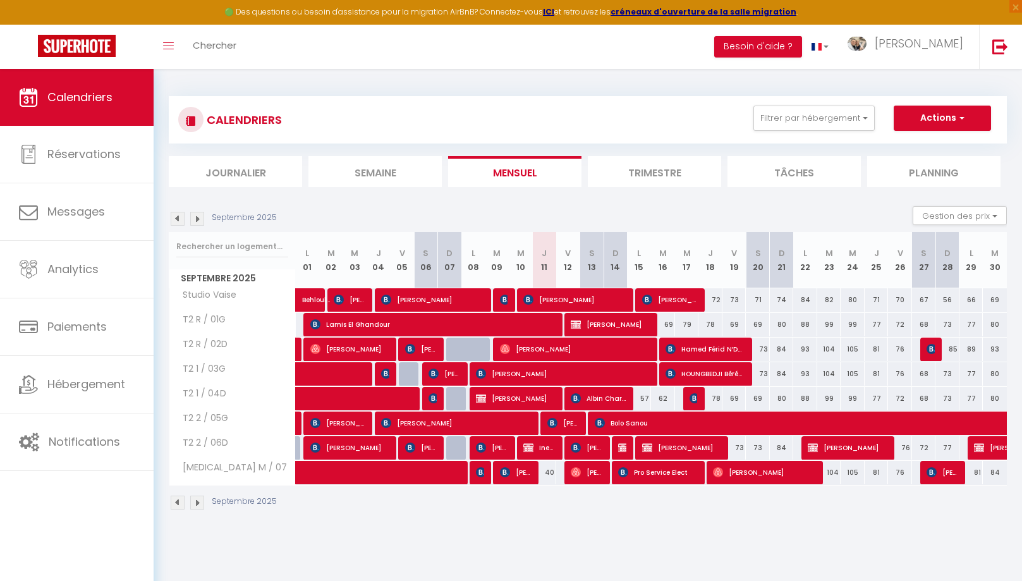
click at [492, 446] on span "[PERSON_NAME]" at bounding box center [492, 447] width 32 height 24
select select "OK"
select select "0"
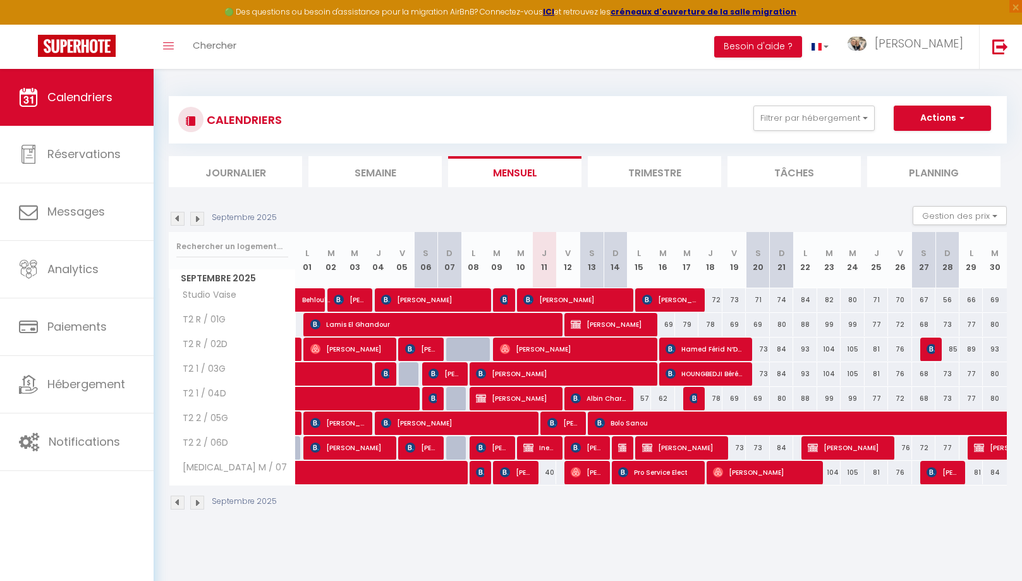
select select "1"
select select
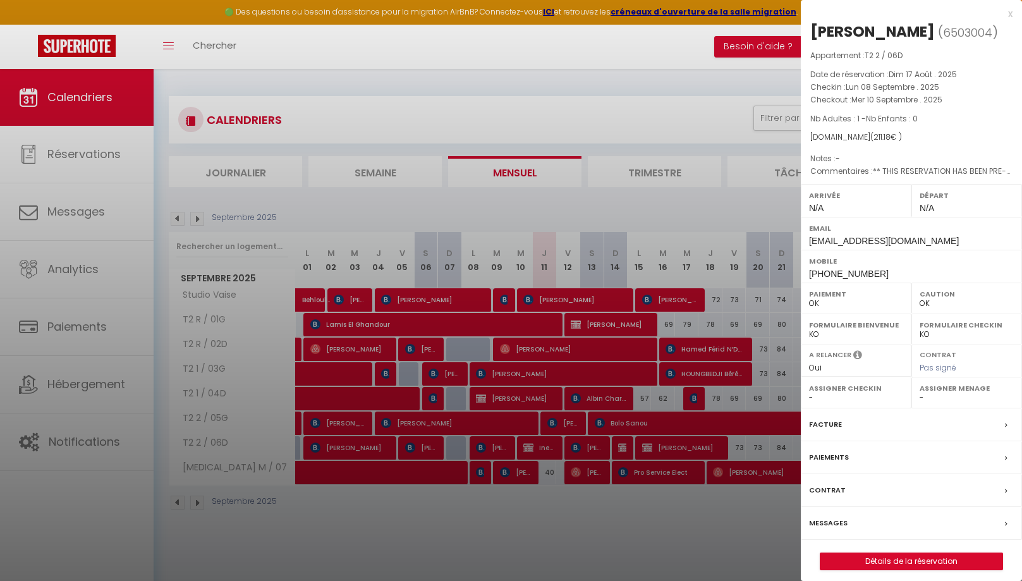
click at [1006, 18] on div "x" at bounding box center [907, 13] width 212 height 15
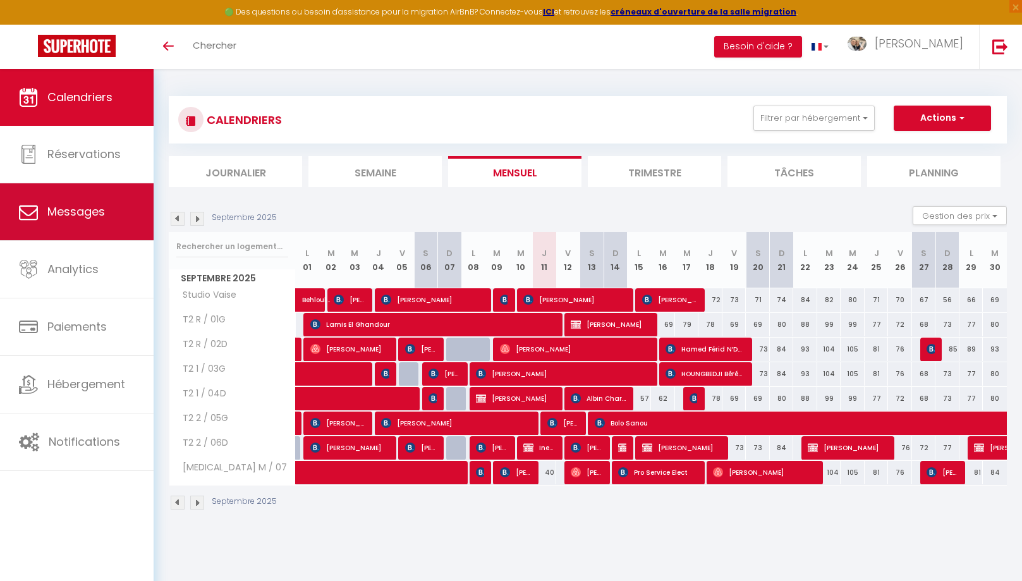
click at [71, 219] on span "Messages" at bounding box center [76, 212] width 58 height 16
select select "message"
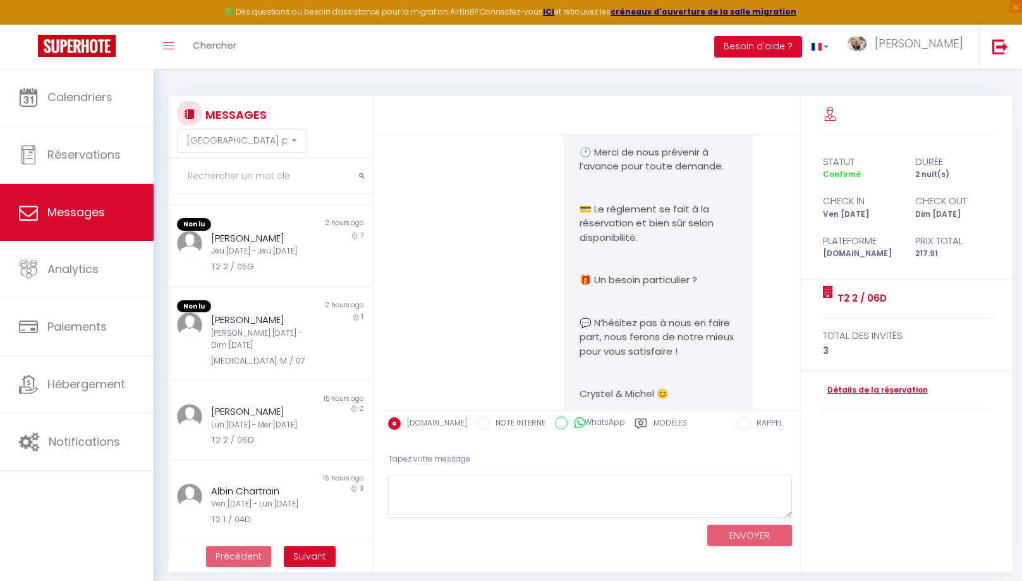
scroll to position [458, 0]
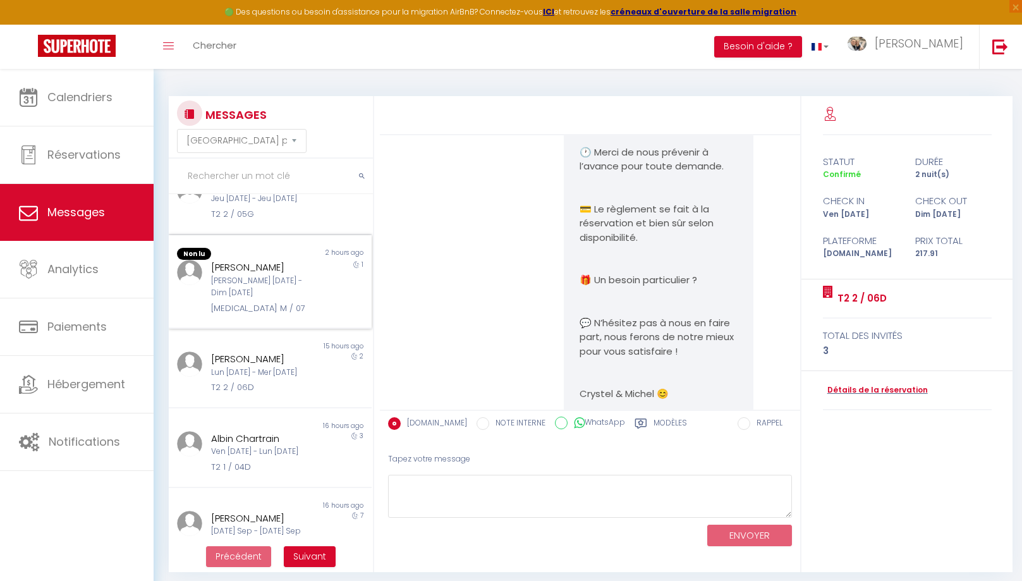
click at [265, 261] on div "Coline Lasseigne" at bounding box center [262, 267] width 102 height 15
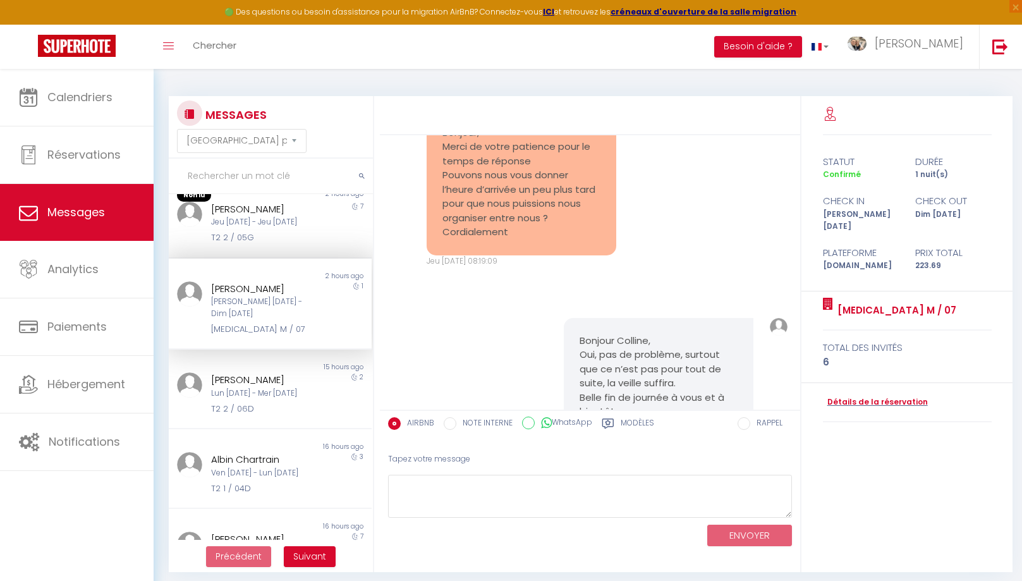
scroll to position [380, 0]
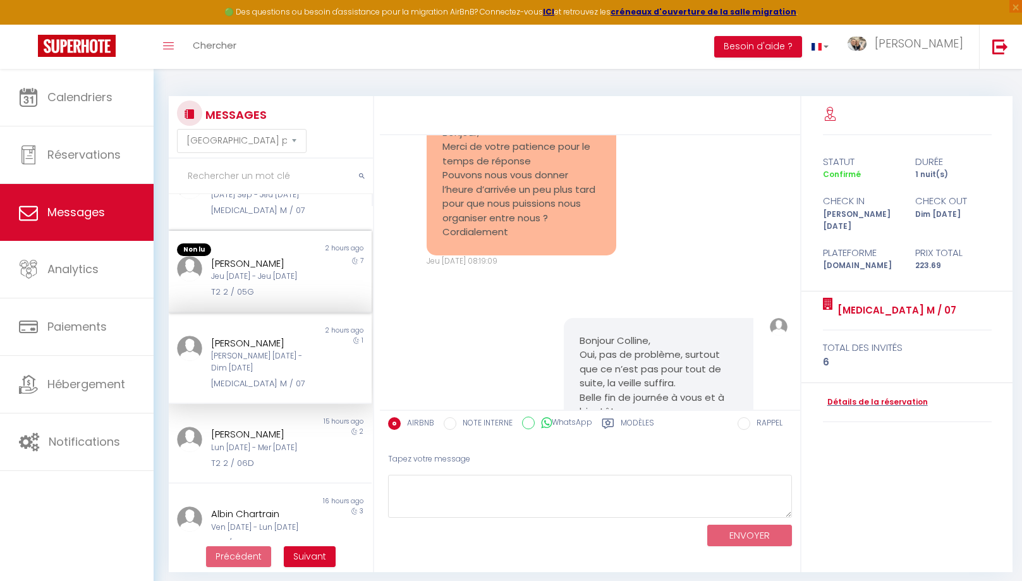
click at [305, 286] on div "Non lu 2 hours ago Tarek Hajji Jeu 04 Sep - Jeu 11 Sep T2 2 / 05G 7" at bounding box center [270, 272] width 203 height 82
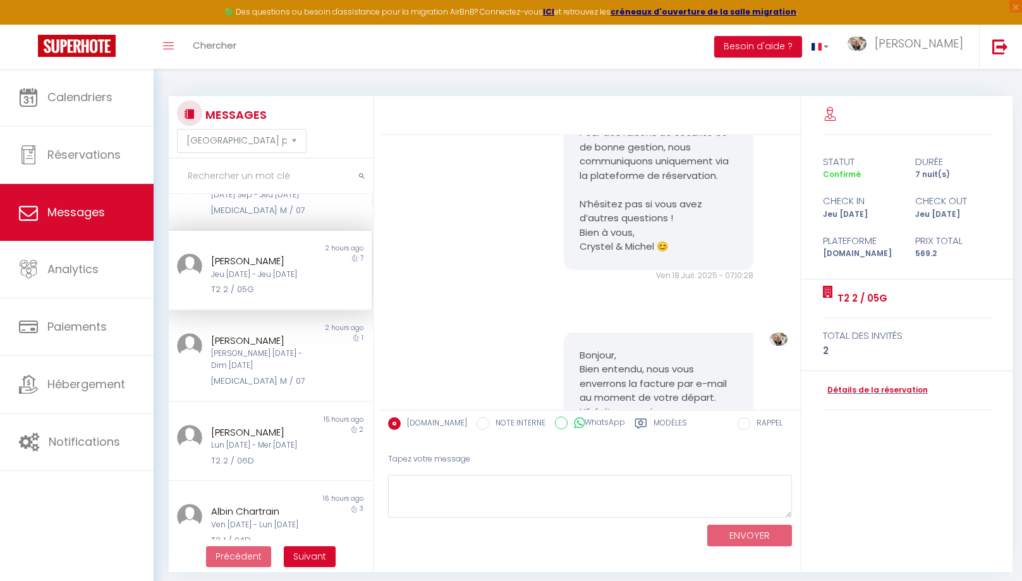
scroll to position [9339, 0]
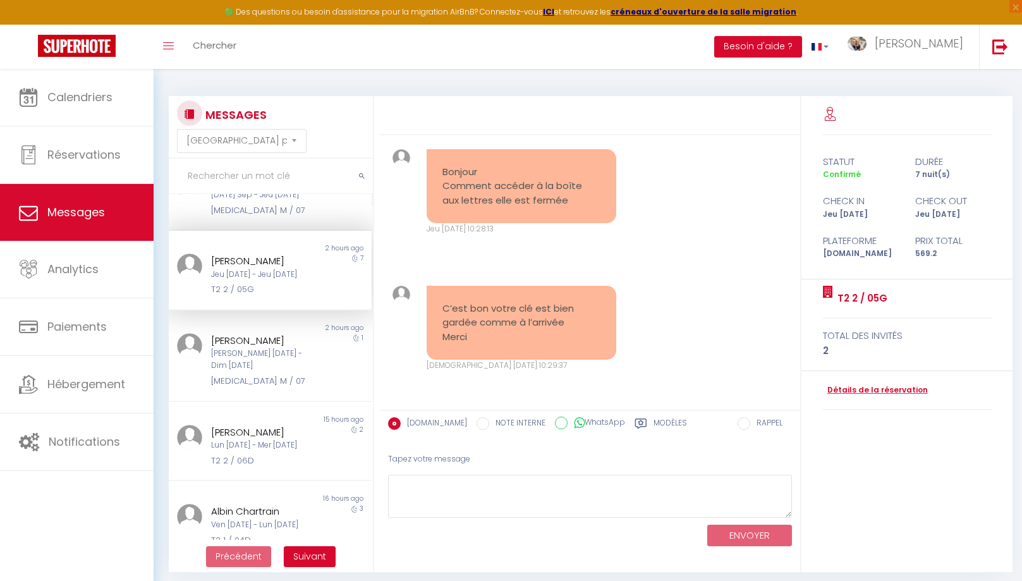
click at [654, 422] on label "Modèles" at bounding box center [670, 425] width 33 height 16
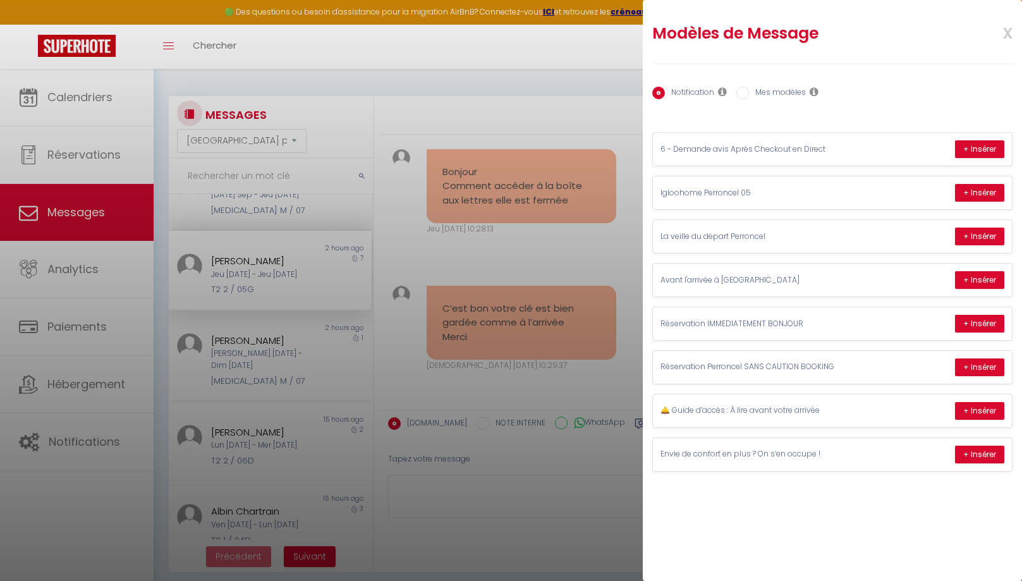
click at [768, 91] on label "Mes modèles" at bounding box center [777, 94] width 57 height 14
click at [749, 91] on input "Mes modèles" at bounding box center [742, 93] width 13 height 13
radio input "true"
radio input "false"
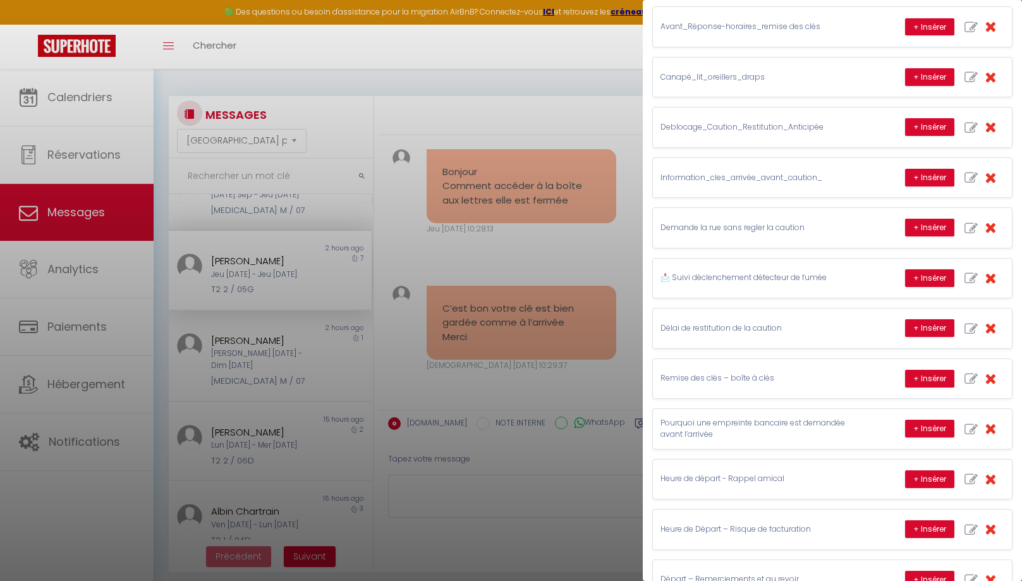
scroll to position [887, 0]
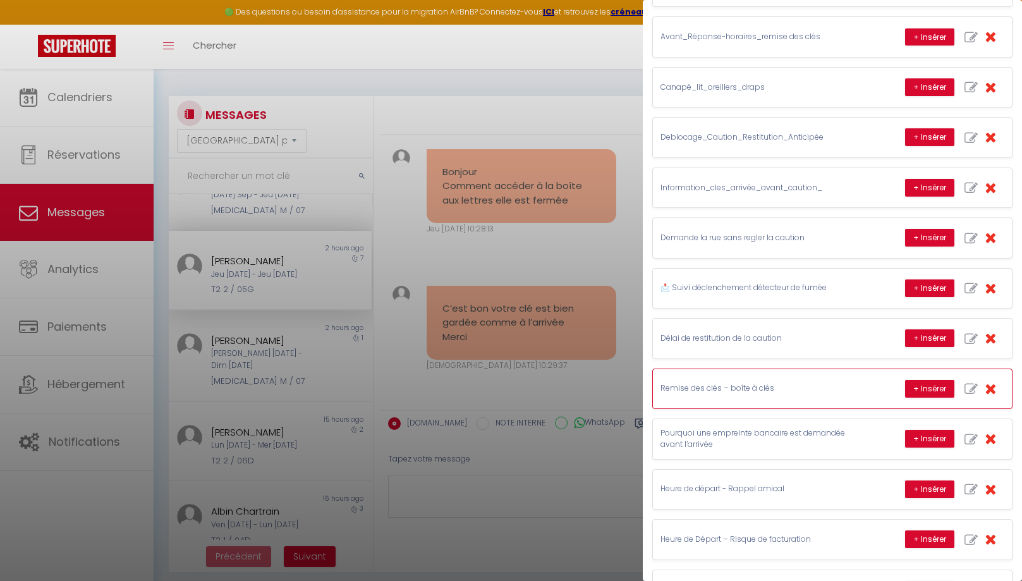
click at [728, 382] on p "Remise des clés – boîte à clés" at bounding box center [755, 388] width 190 height 12
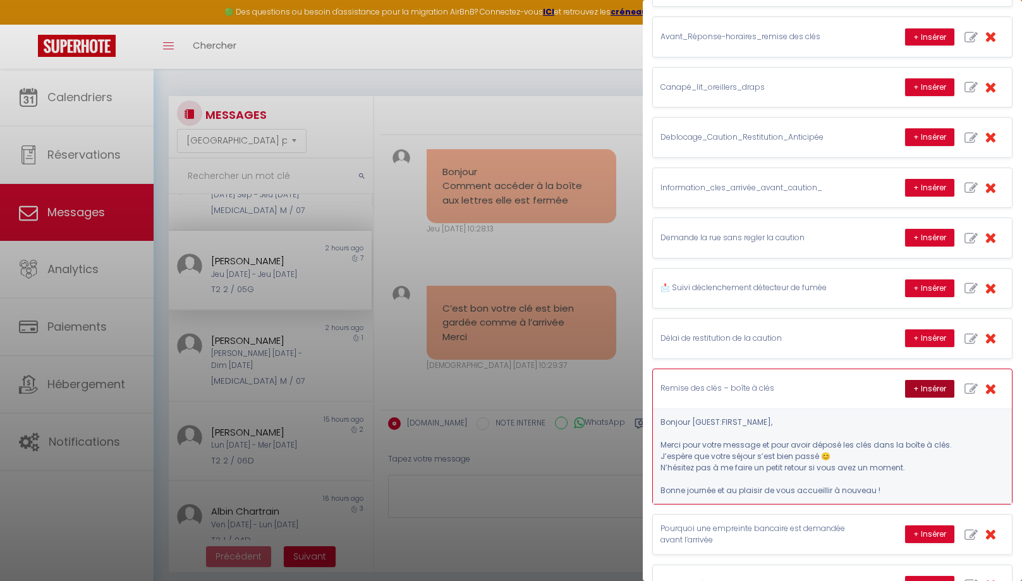
click at [938, 380] on button "+ Insérer" at bounding box center [929, 389] width 49 height 18
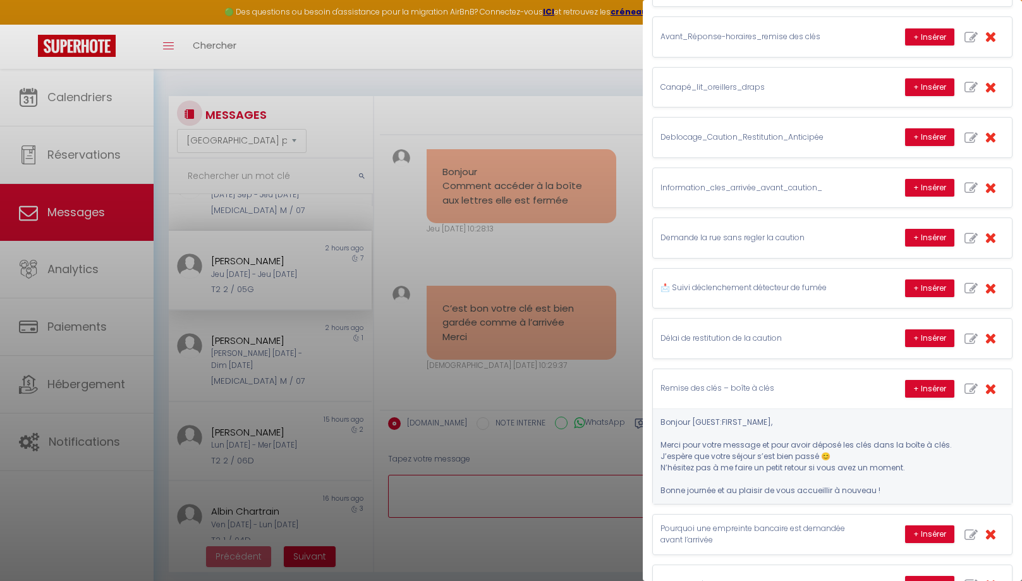
type textarea "Bonjour Tarek, Merci pour votre message et pour avoir déposé les clés dans la b…"
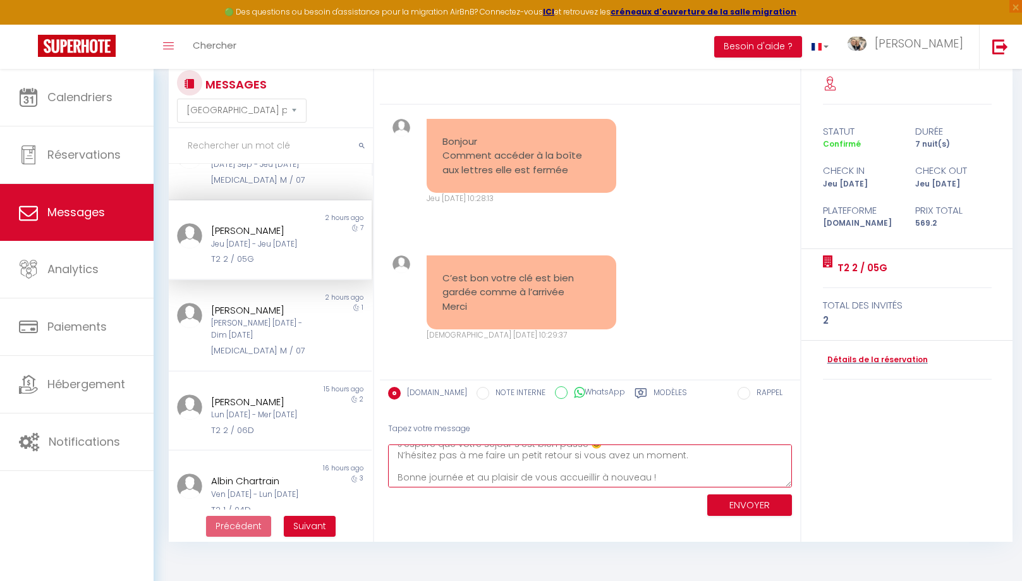
scroll to position [68, 0]
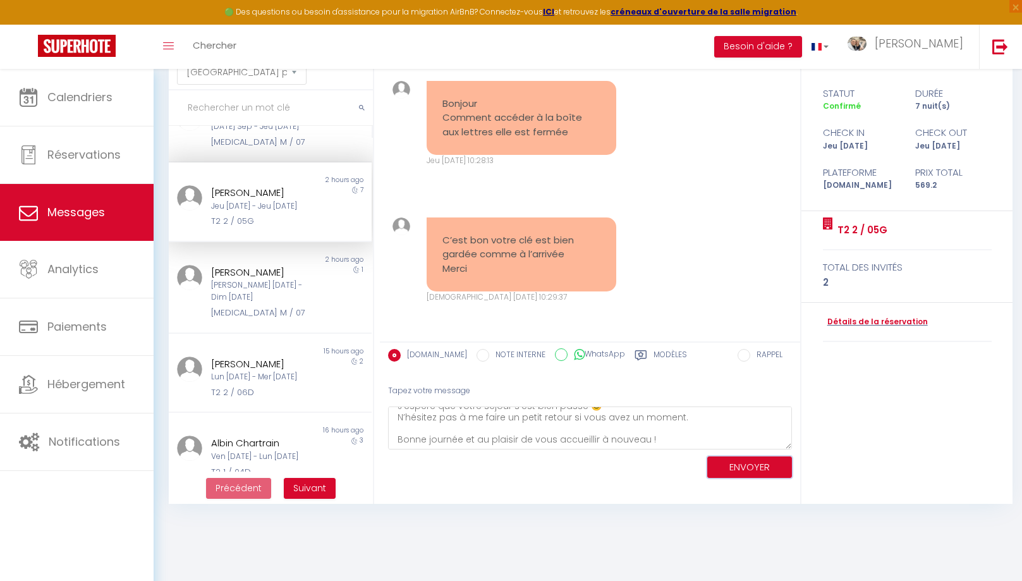
click at [762, 465] on button "ENVOYER" at bounding box center [749, 467] width 85 height 22
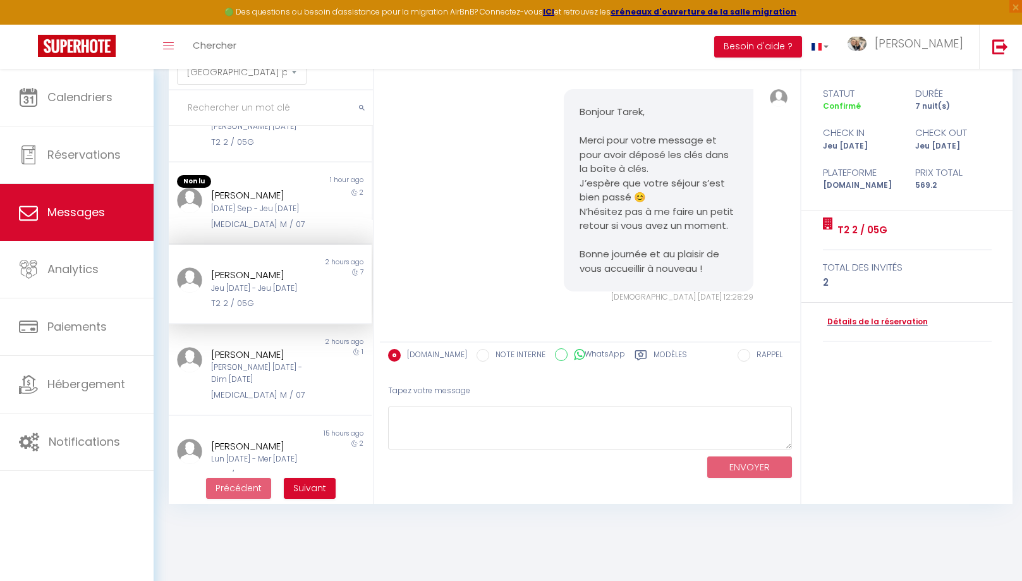
scroll to position [269, 0]
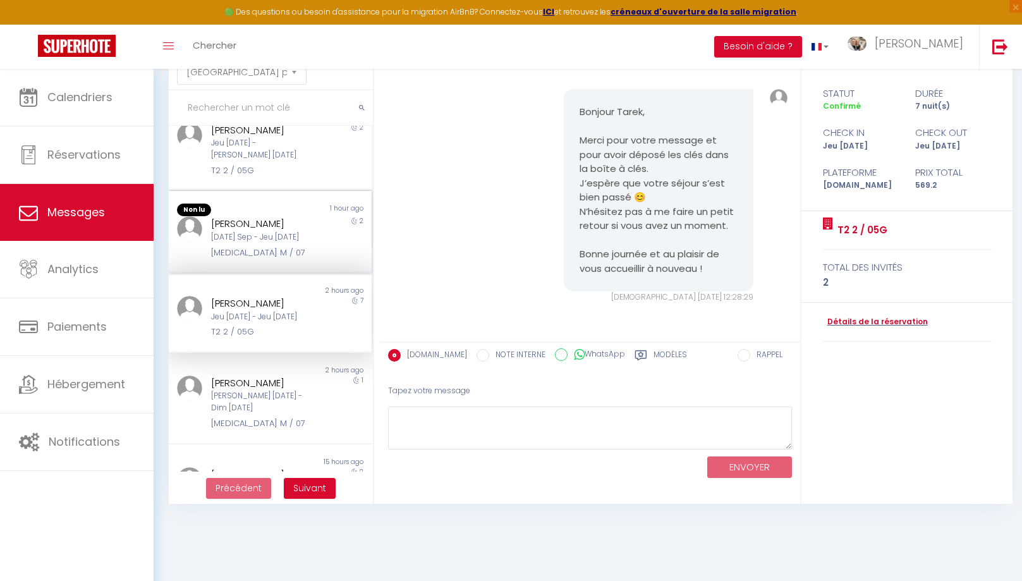
click at [245, 231] on div "Mar 09 Sep - Jeu 11 Sep" at bounding box center [262, 237] width 102 height 12
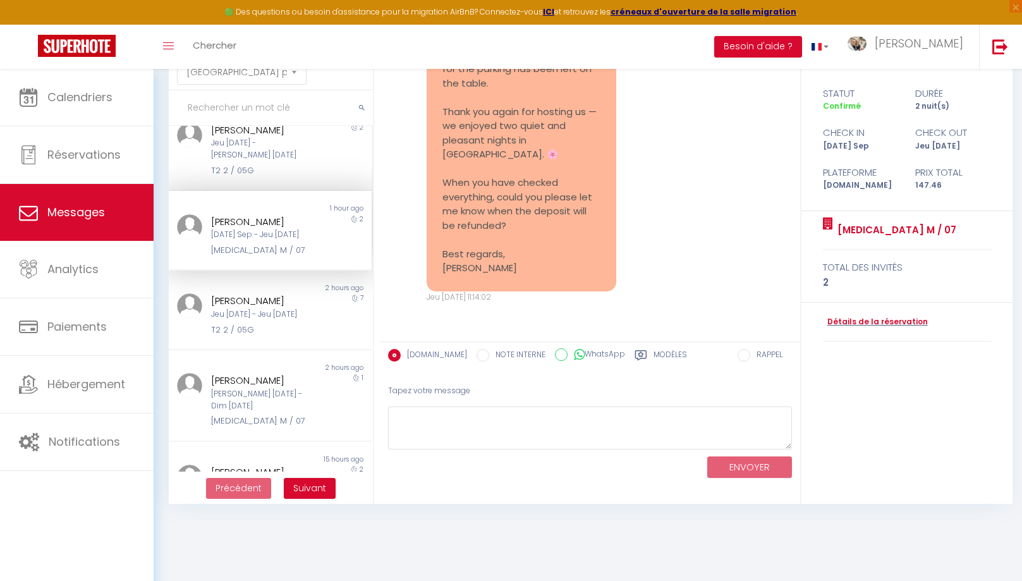
scroll to position [13259, 0]
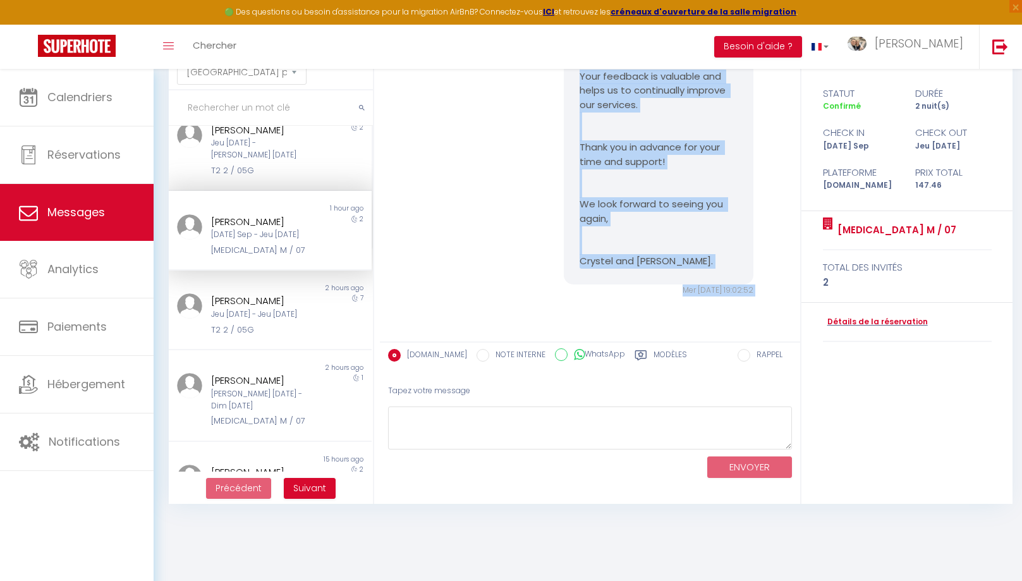
drag, startPoint x: 488, startPoint y: 274, endPoint x: 451, endPoint y: 127, distance: 151.3
click at [451, 363] on pre "Hello Michel, We left the apartment before 11:00 and made sure everything was t…" at bounding box center [521, 519] width 158 height 313
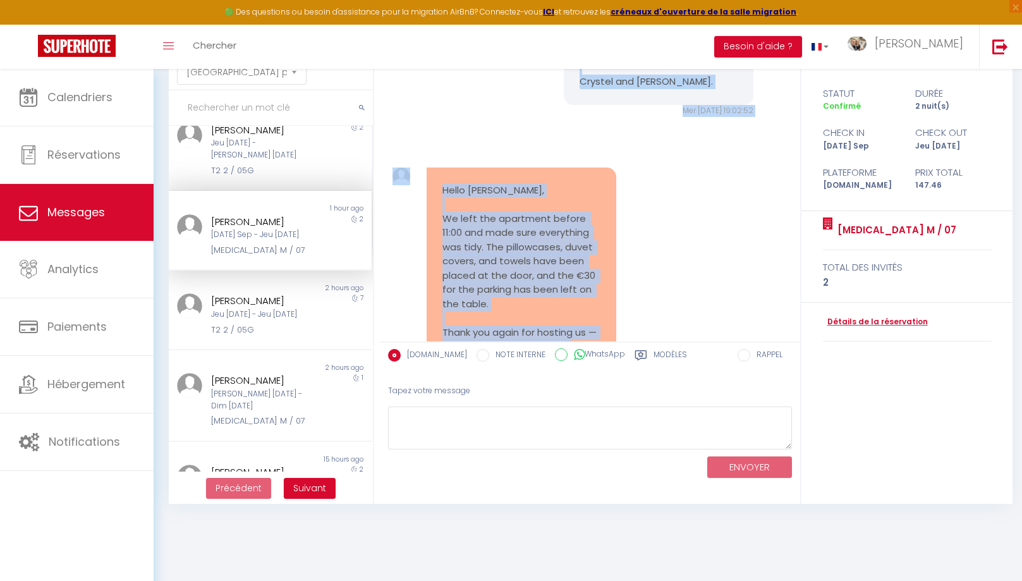
scroll to position [13019, 0]
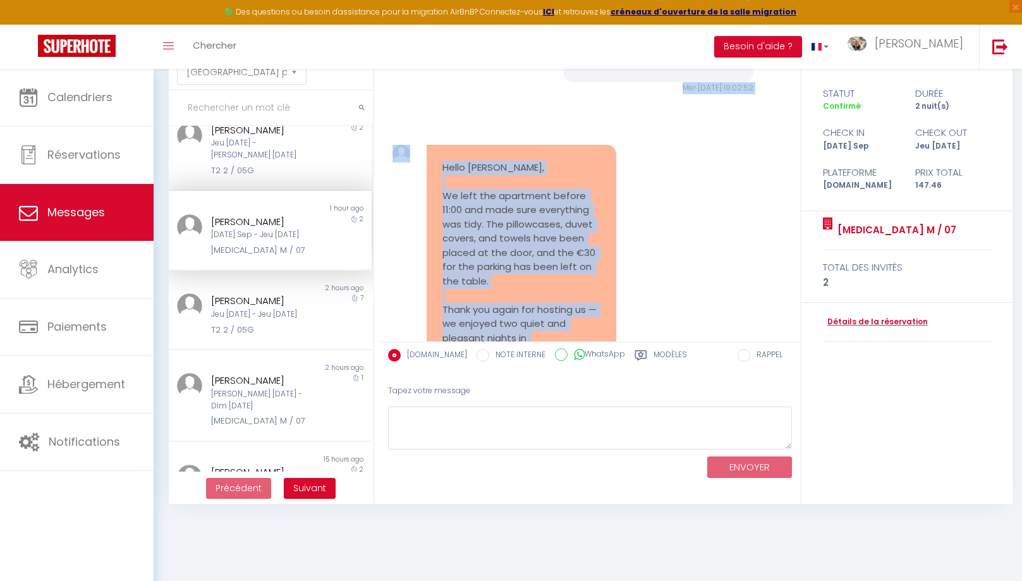
drag, startPoint x: 637, startPoint y: 231, endPoint x: 613, endPoint y: 238, distance: 25.2
click at [634, 230] on div "Hello Michel, We left the apartment before 11:00 and made sure everything was t…" at bounding box center [590, 322] width 412 height 407
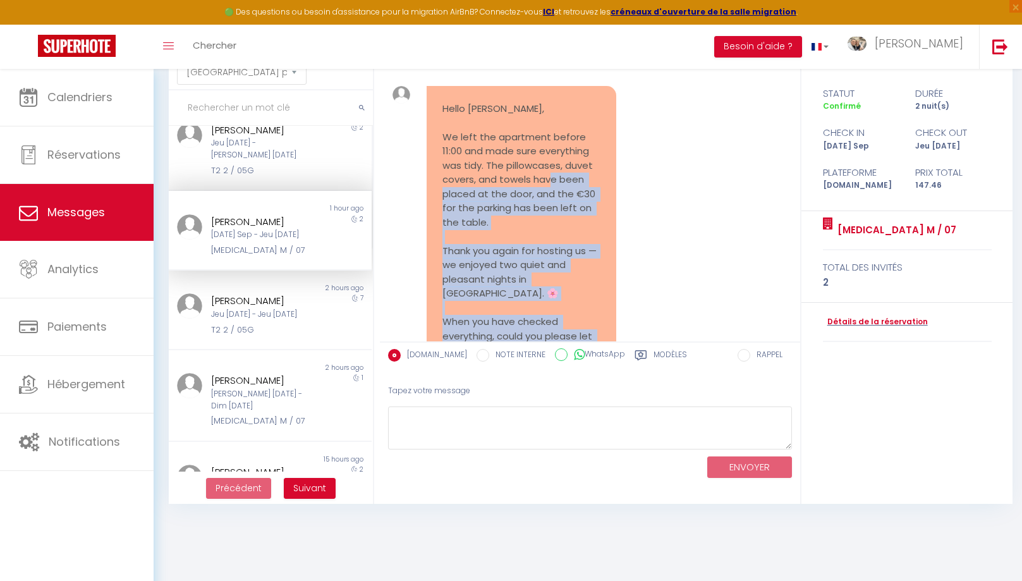
scroll to position [13072, 0]
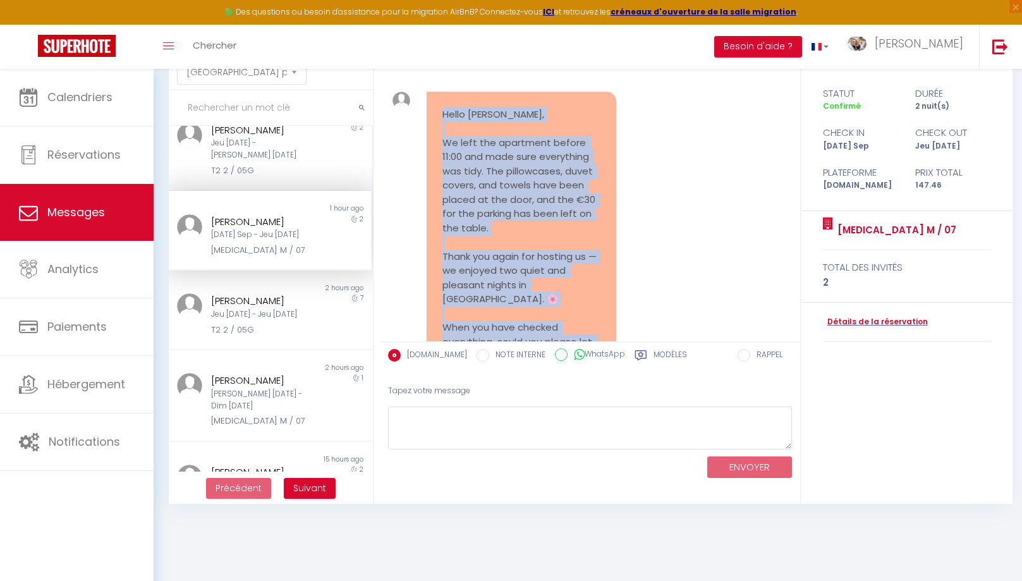
drag, startPoint x: 488, startPoint y: 272, endPoint x: 451, endPoint y: 173, distance: 105.8
click at [442, 169] on pre "Hello Michel, We left the apartment before 11:00 and made sure everything was t…" at bounding box center [521, 263] width 158 height 313
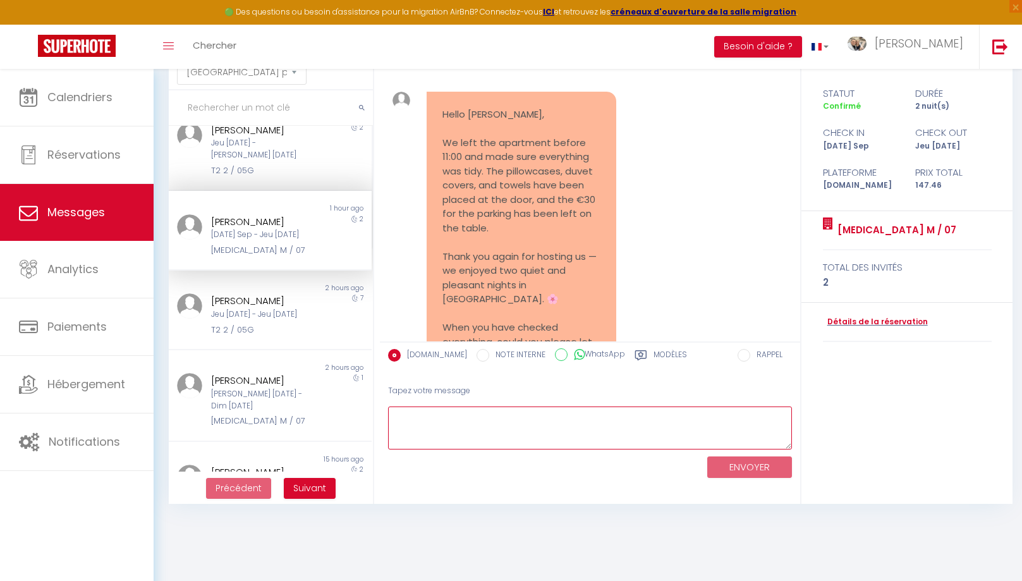
click at [470, 422] on textarea at bounding box center [590, 428] width 404 height 44
paste textarea "Hello Sayuri, Thank you very much for your message and for leaving the apartmen…"
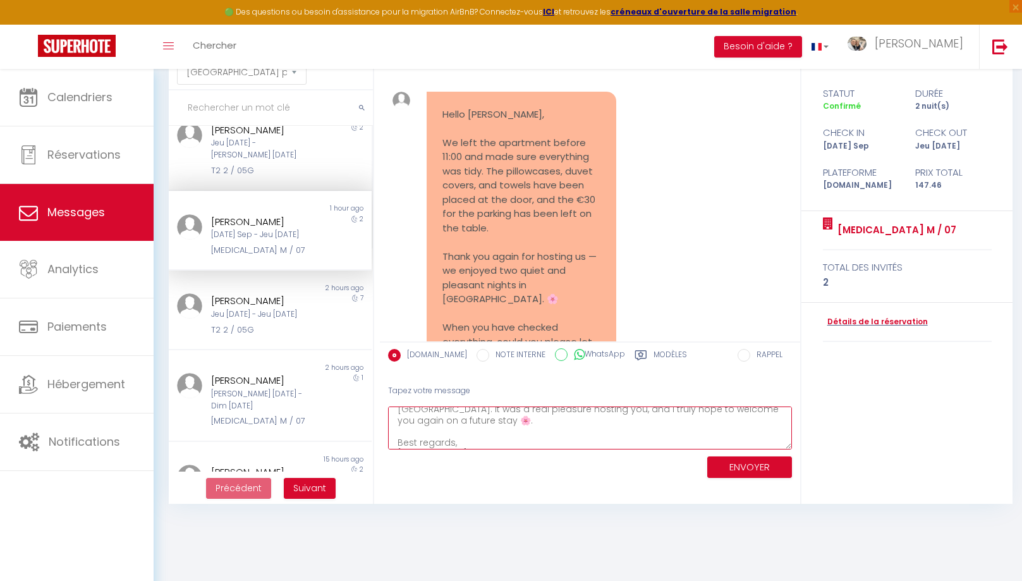
click at [743, 413] on textarea "Hello Sayuri, Thank you very much for your message and for leaving the apartmen…" at bounding box center [590, 428] width 404 height 44
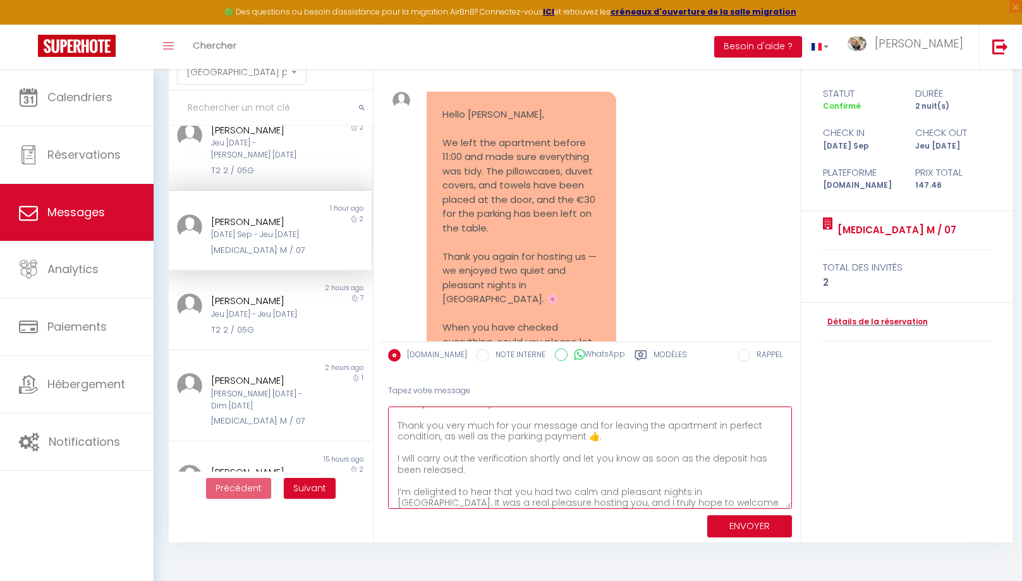
scroll to position [3, 0]
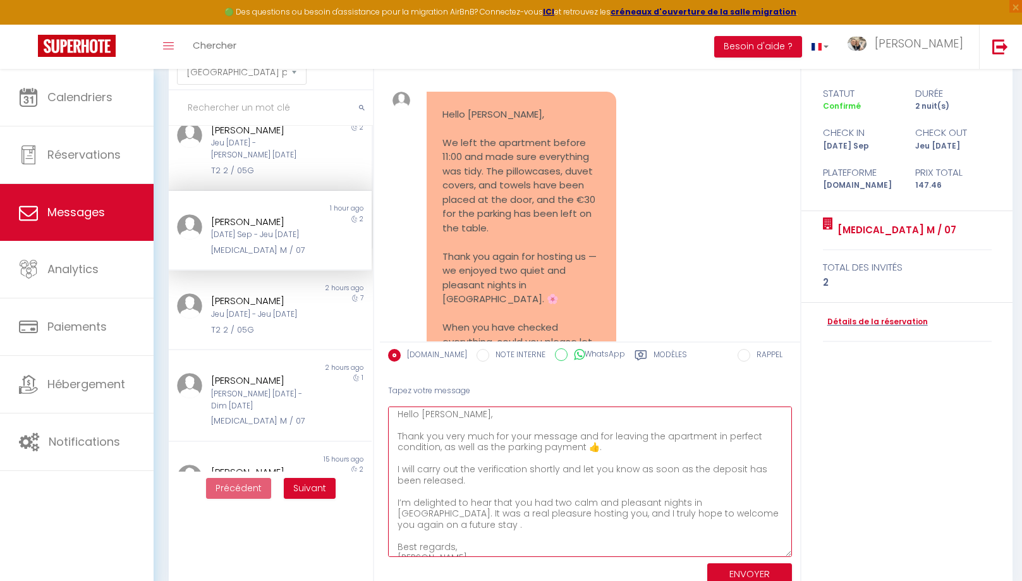
drag, startPoint x: 786, startPoint y: 443, endPoint x: 735, endPoint y: 527, distance: 98.4
click at [792, 550] on textarea "Hello Sayuri, Thank you very much for your message and for leaving the apartmen…" at bounding box center [590, 481] width 404 height 150
type textarea "Hello Sayuri, Thank you very much for your message and for leaving the apartmen…"
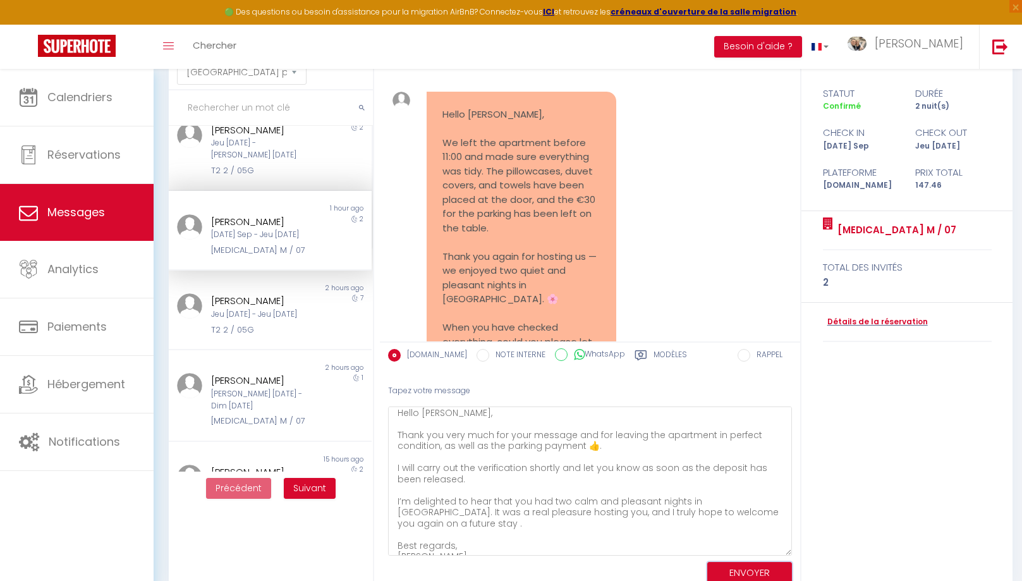
click at [746, 575] on button "ENVOYER" at bounding box center [749, 573] width 85 height 22
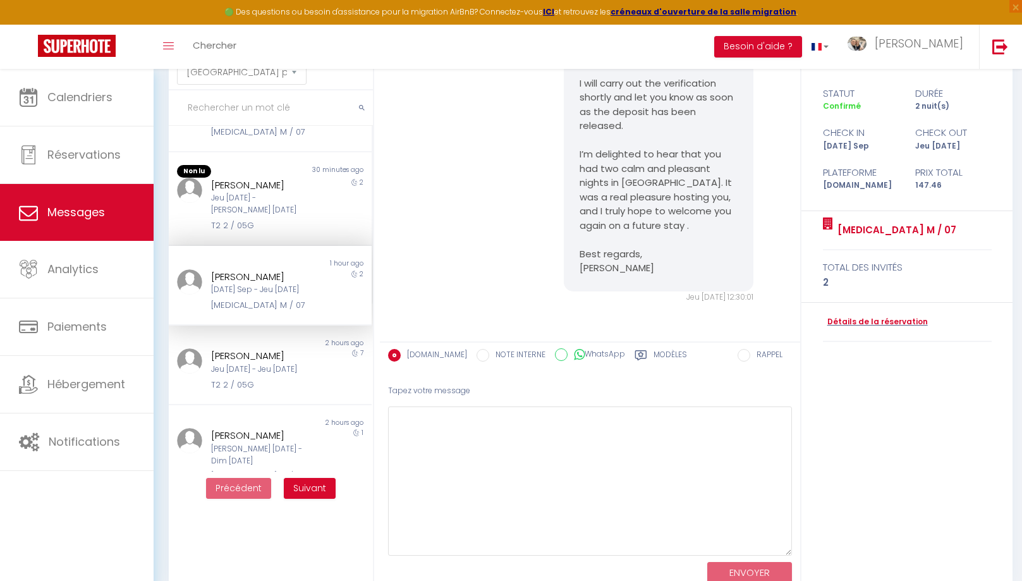
scroll to position [204, 0]
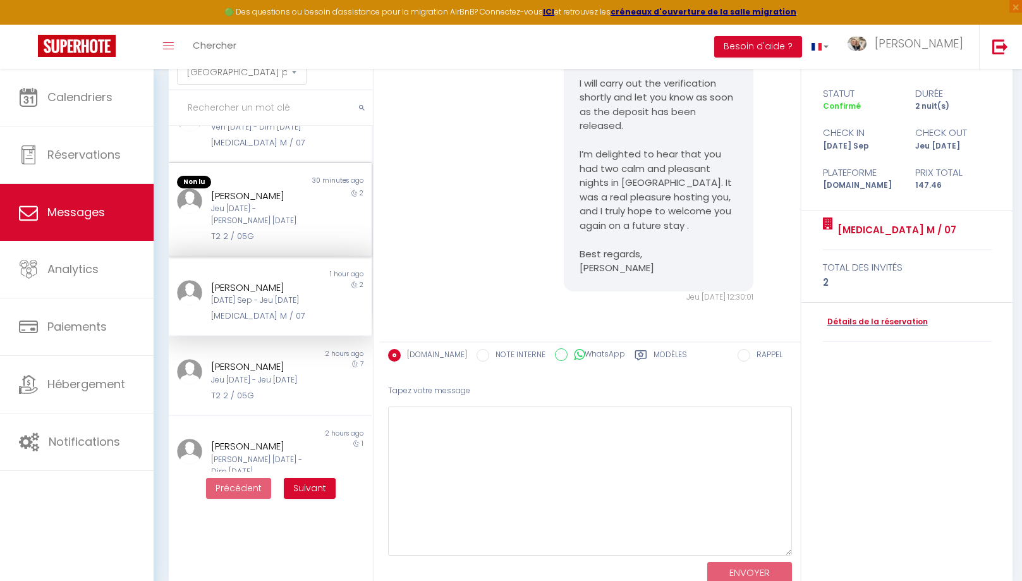
click at [265, 211] on div "Jeu 11 Sep - Sam 13 Sep" at bounding box center [262, 215] width 102 height 24
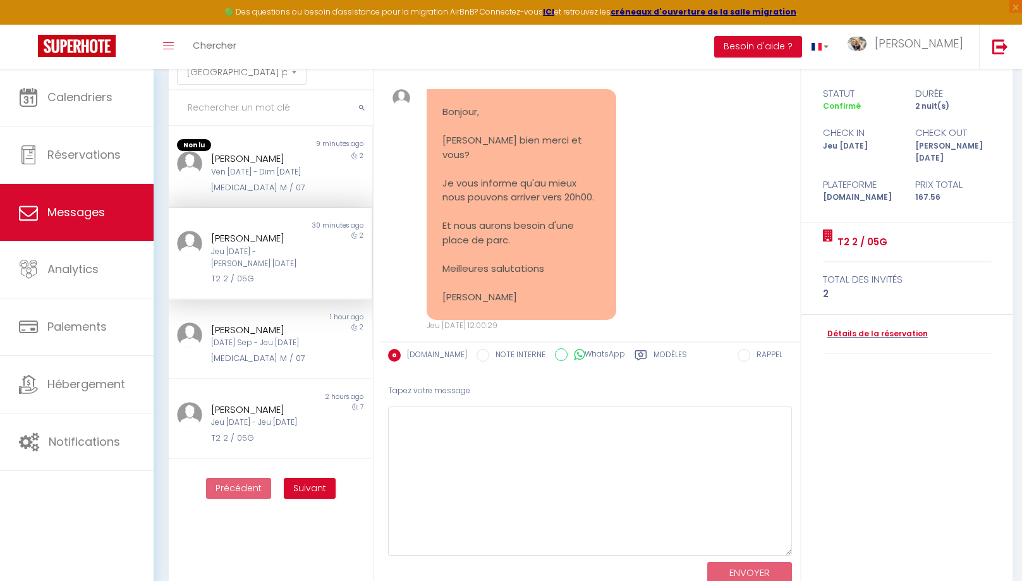
scroll to position [161, 0]
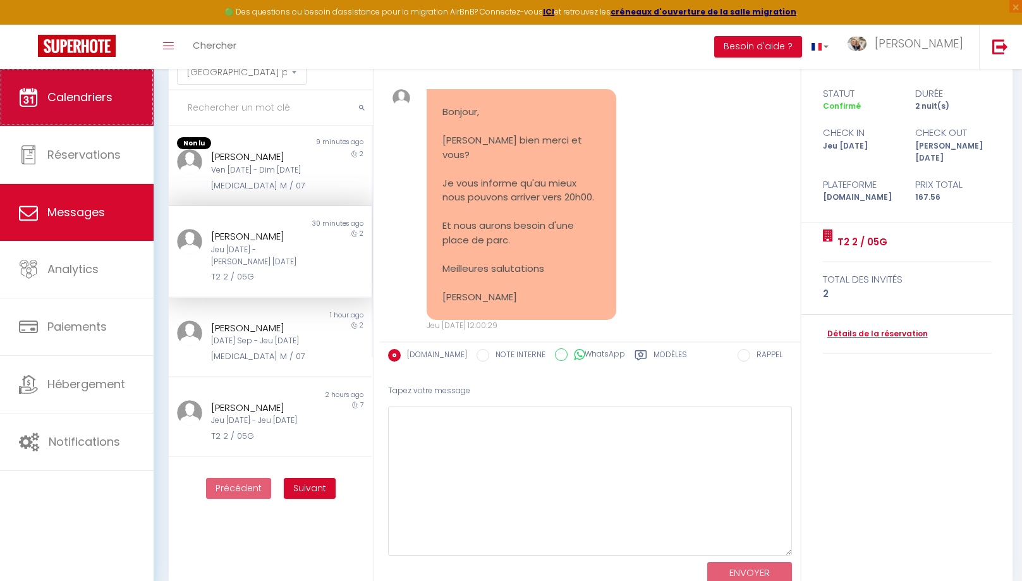
click at [101, 97] on span "Calendriers" at bounding box center [79, 97] width 65 height 16
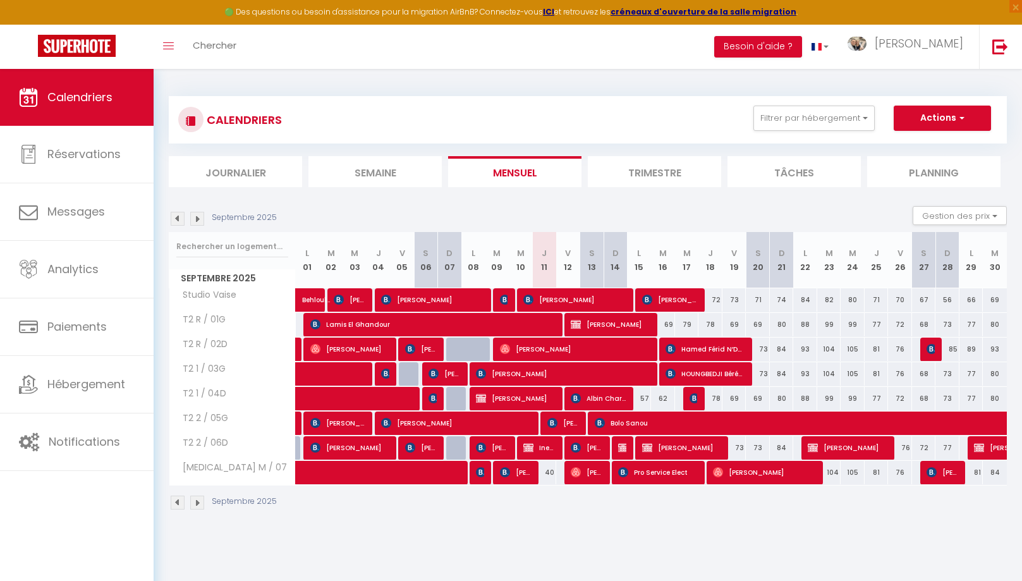
click at [568, 425] on span "[PERSON_NAME]" at bounding box center [563, 423] width 32 height 24
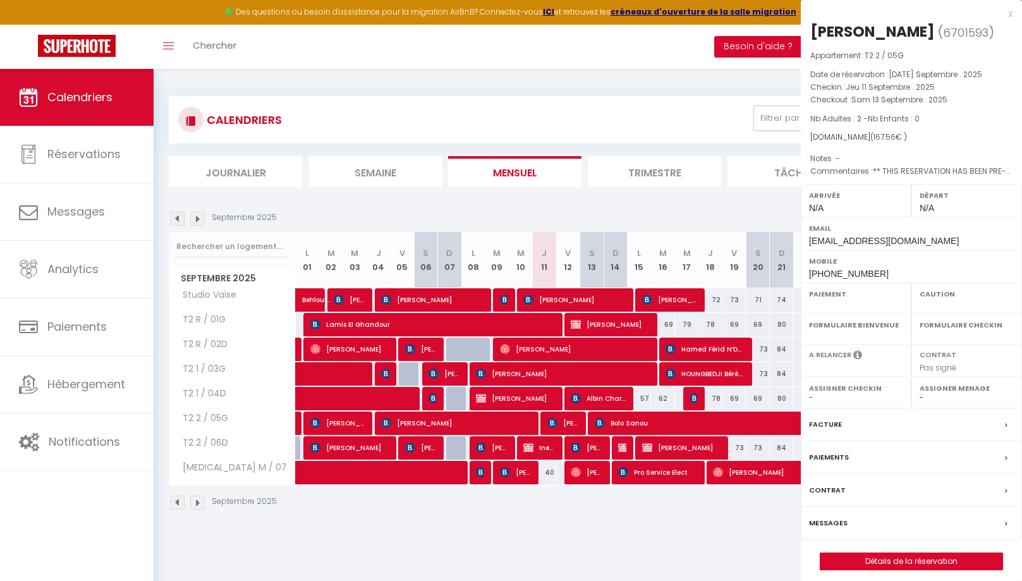
select select "OK"
select select "0"
select select "1"
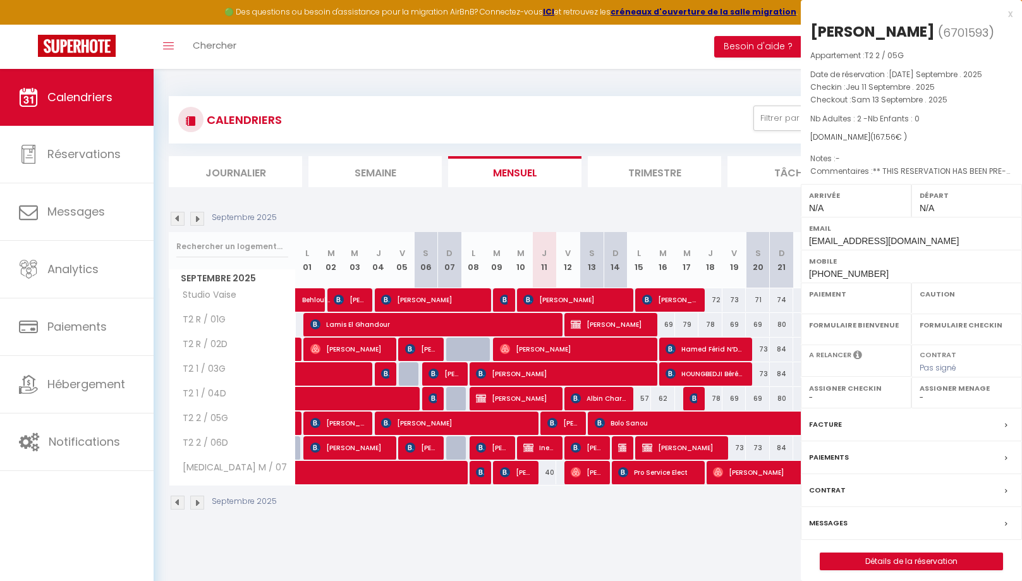
select select
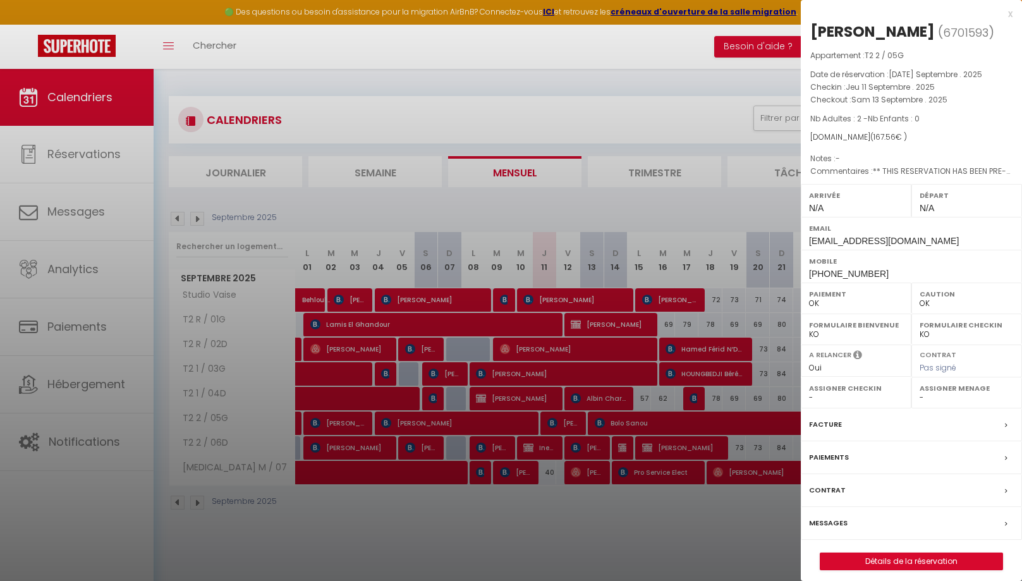
click at [90, 208] on div at bounding box center [511, 290] width 1022 height 581
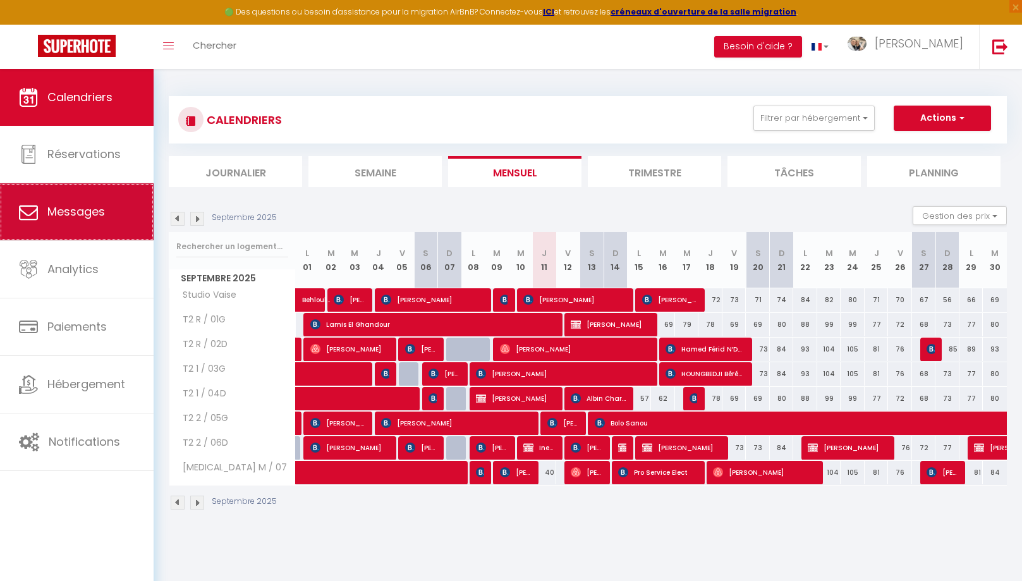
click at [44, 213] on link "Messages" at bounding box center [77, 211] width 154 height 57
select select "message"
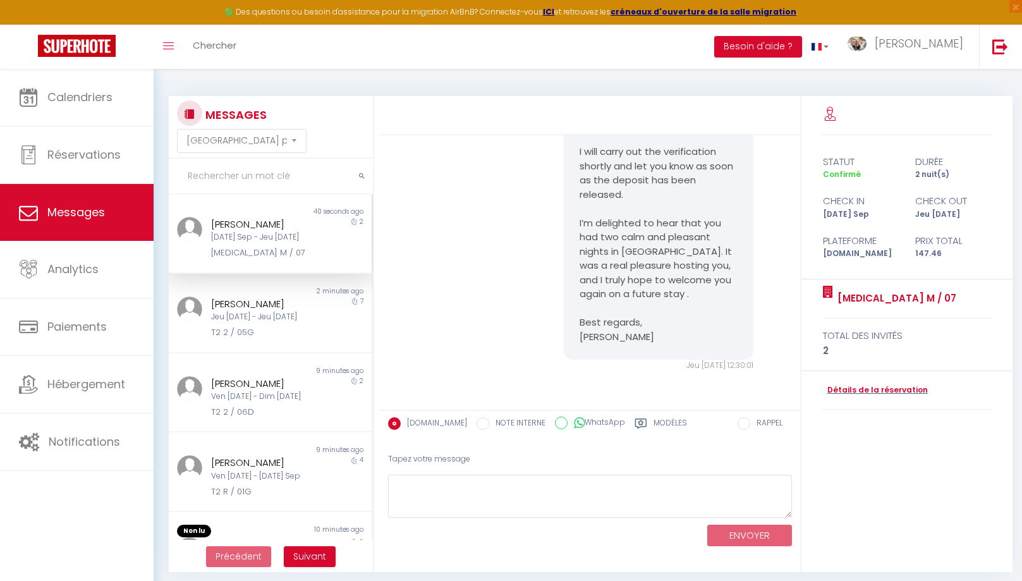
click at [272, 238] on div "Mar 09 Sep - Jeu 11 Sep" at bounding box center [262, 237] width 102 height 12
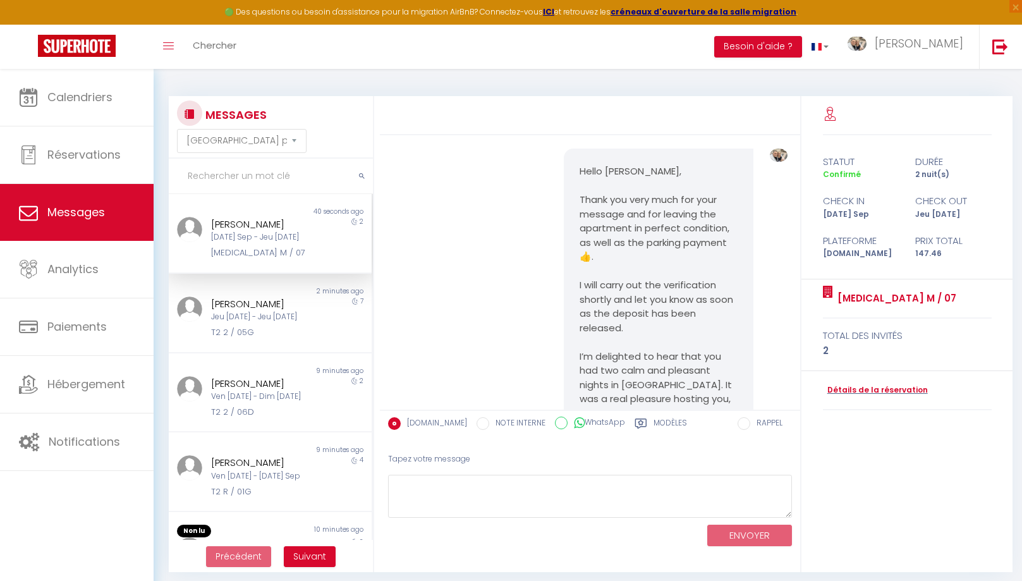
scroll to position [13730, 0]
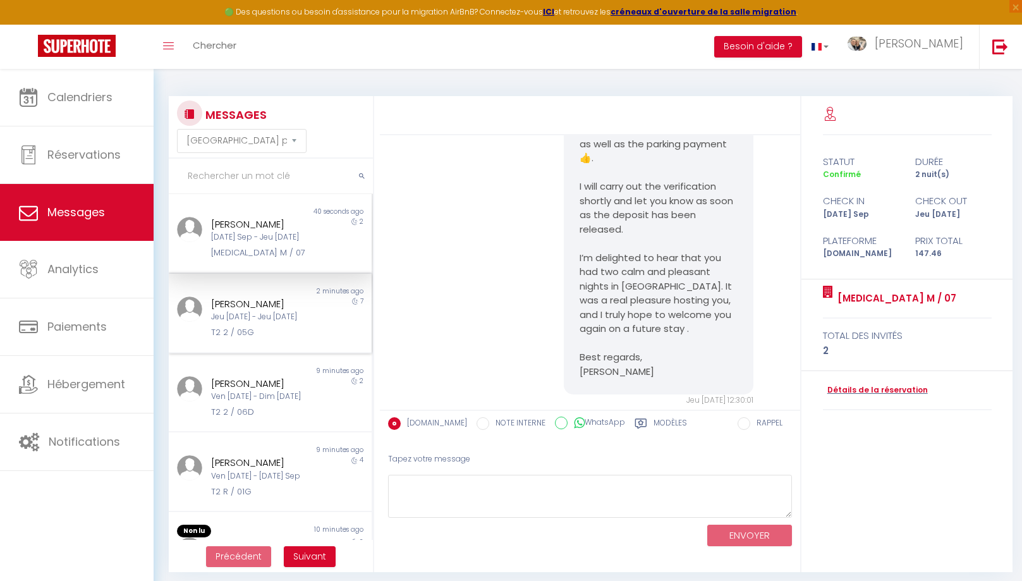
click at [248, 321] on div "Jeu 04 Sep - Jeu 11 Sep" at bounding box center [262, 317] width 102 height 12
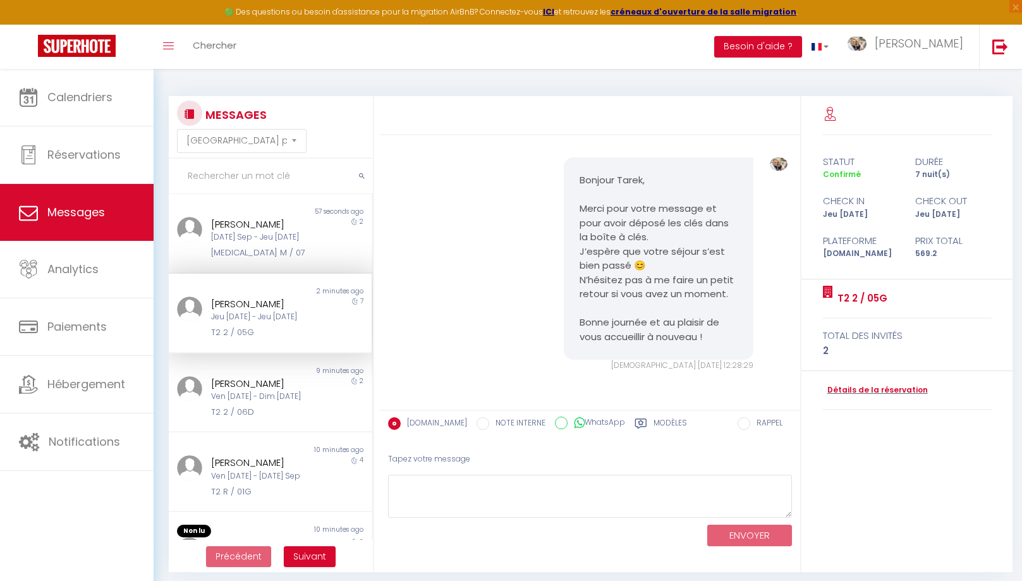
scroll to position [9605, 0]
click at [305, 392] on div "Ven 12 Sep - Dim 14 Sep" at bounding box center [262, 397] width 102 height 12
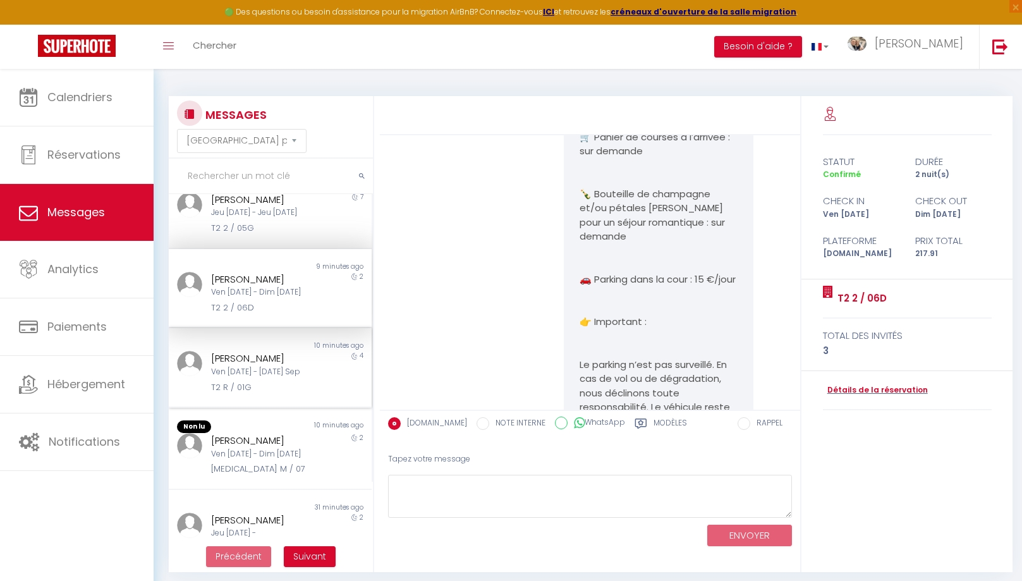
scroll to position [118, 0]
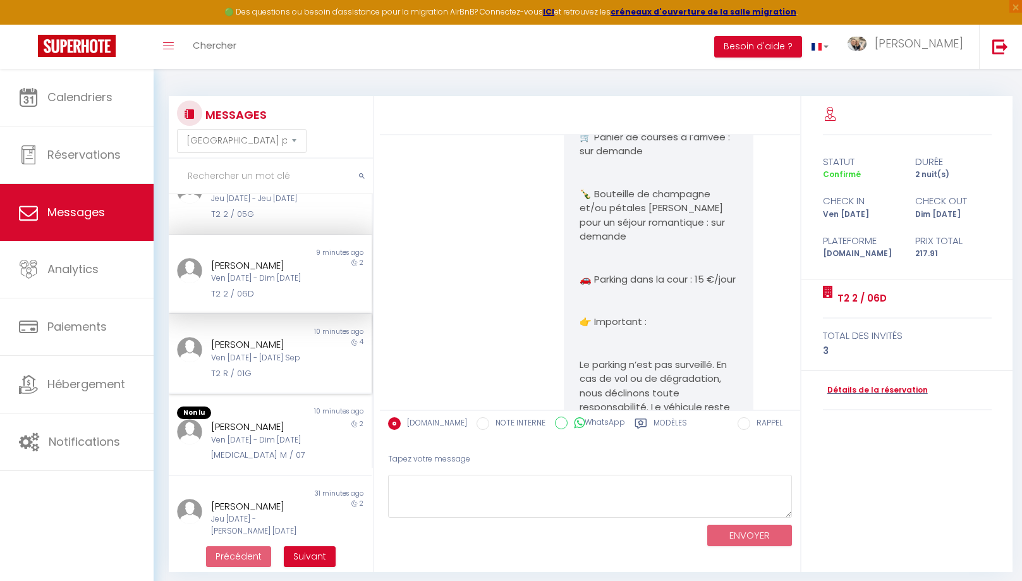
click at [288, 355] on div "Ven 12 Sep - Mar 16 Sep" at bounding box center [262, 358] width 102 height 12
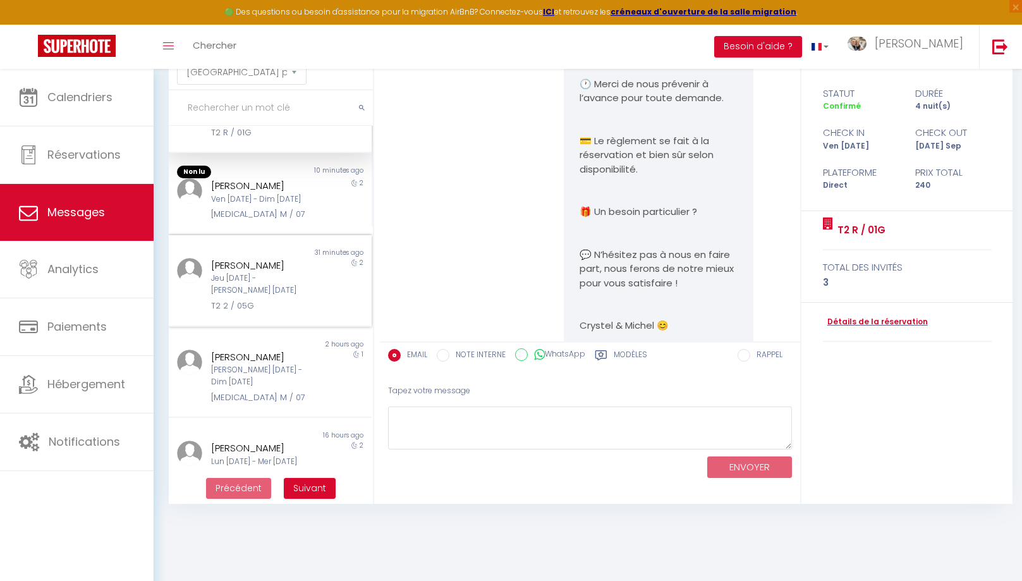
scroll to position [320, 0]
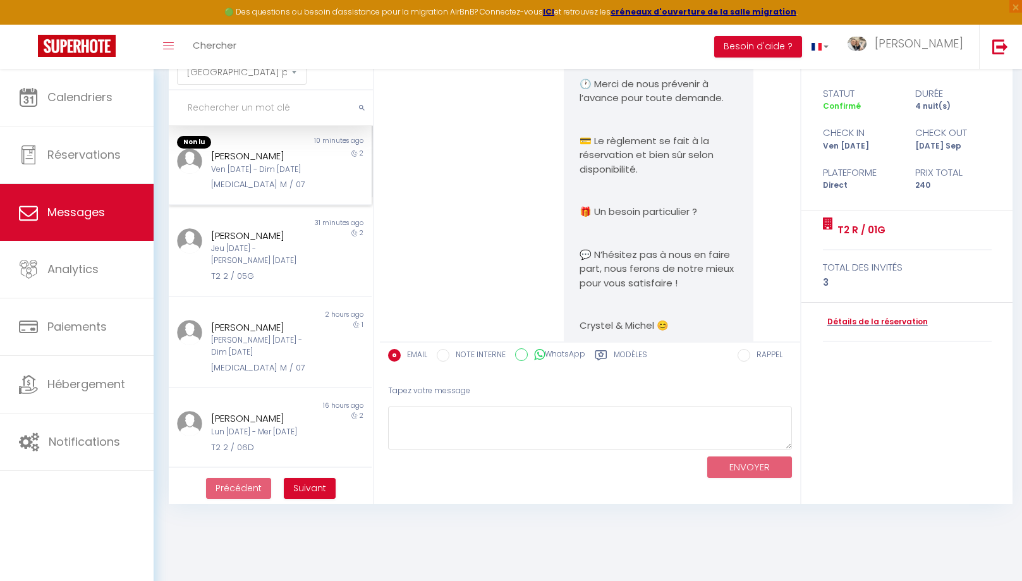
click at [267, 173] on div "Ven 12 Sep - Dim 14 Sep" at bounding box center [262, 170] width 102 height 12
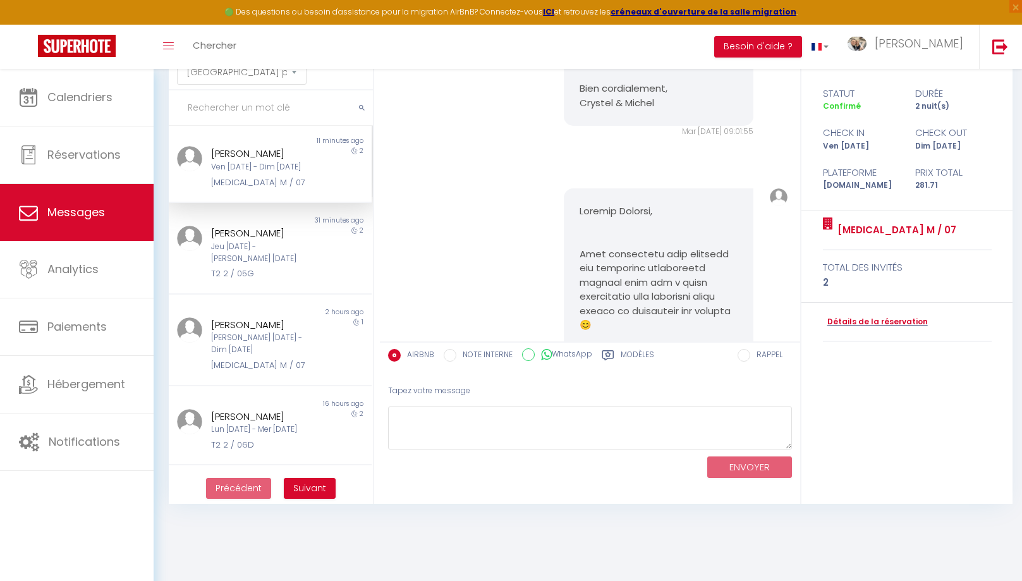
scroll to position [3540, 0]
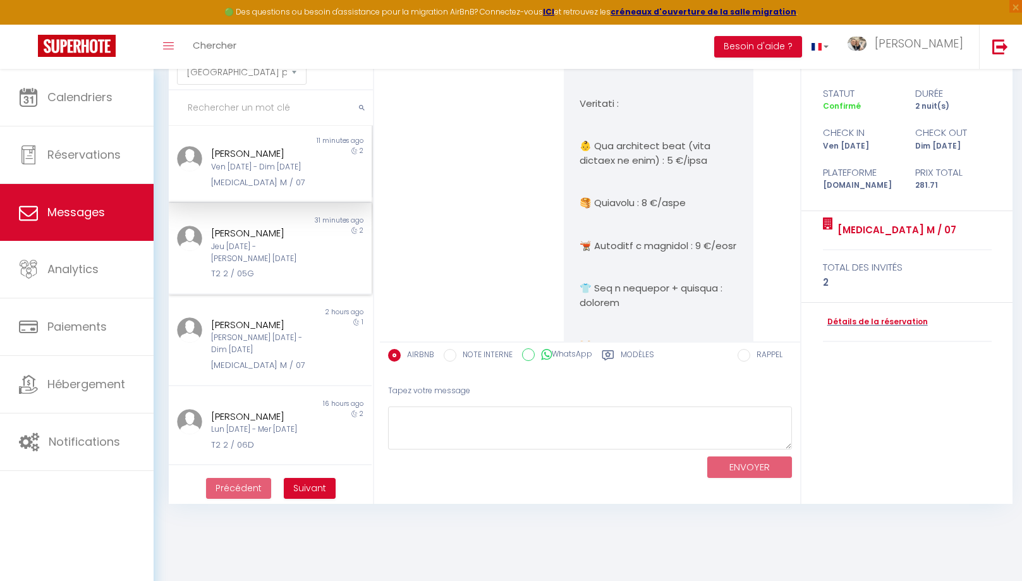
click at [271, 231] on div "[PERSON_NAME]" at bounding box center [262, 233] width 102 height 15
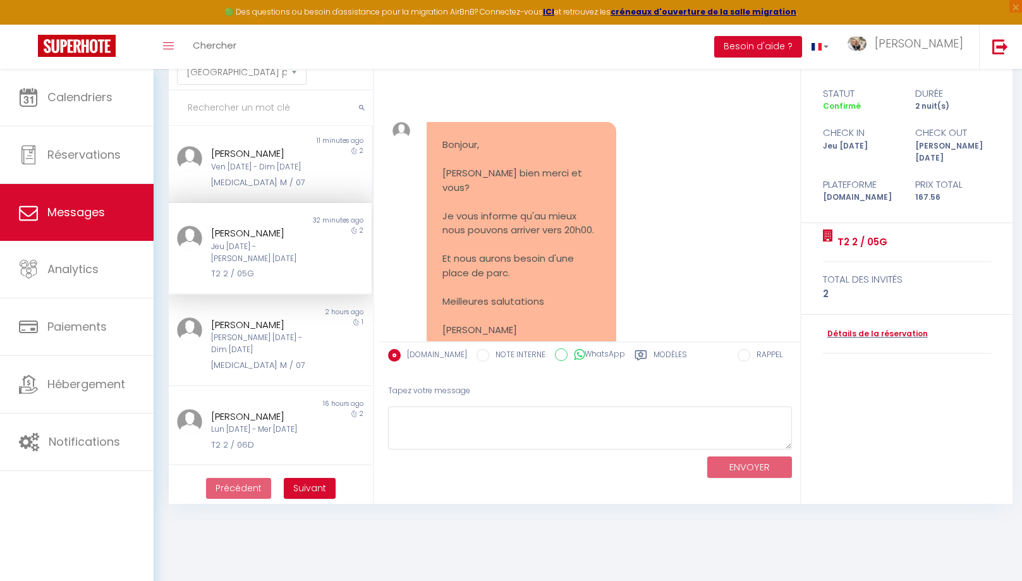
scroll to position [3745, 0]
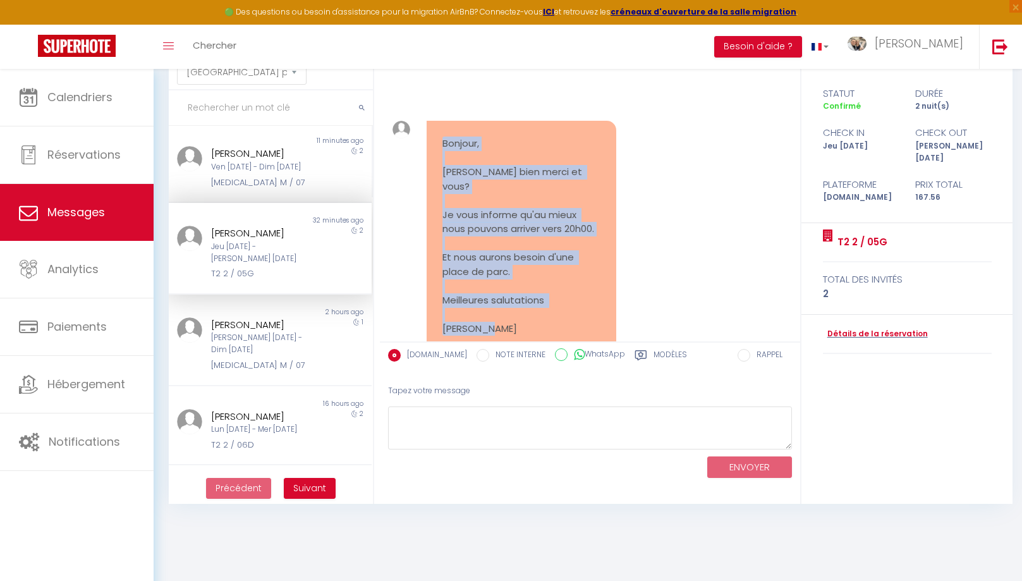
drag, startPoint x: 510, startPoint y: 302, endPoint x: 439, endPoint y: 120, distance: 195.5
click at [442, 137] on pre "Bonjour, Je vais bien merci et vous? Je vous informe qu'au mieux nous pouvons a…" at bounding box center [521, 236] width 158 height 199
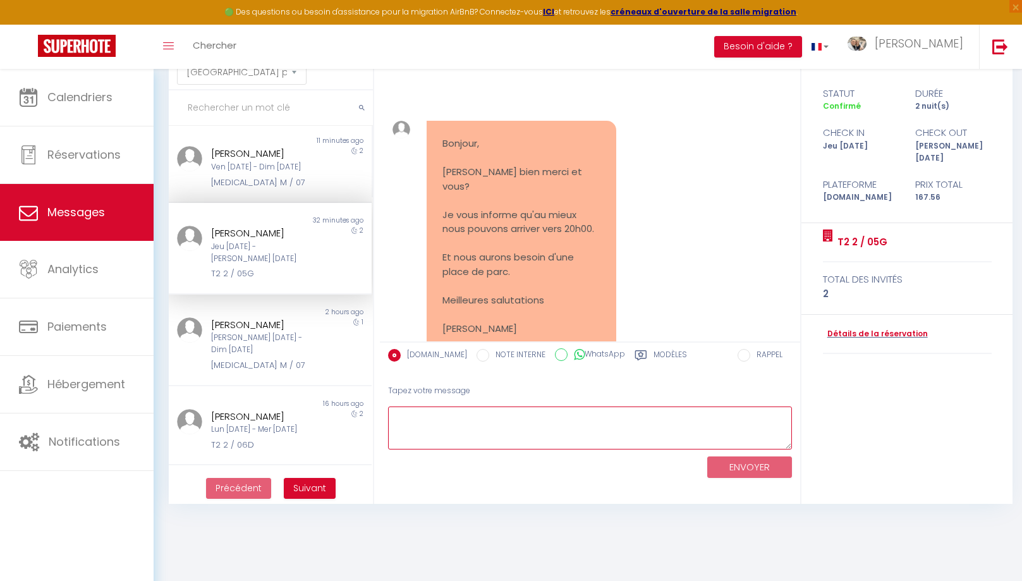
click at [516, 411] on textarea at bounding box center [590, 428] width 404 height 44
paste textarea "Bonjour Paolini, Merci pour votre message. Comme vous n’avez pas encore précisé…"
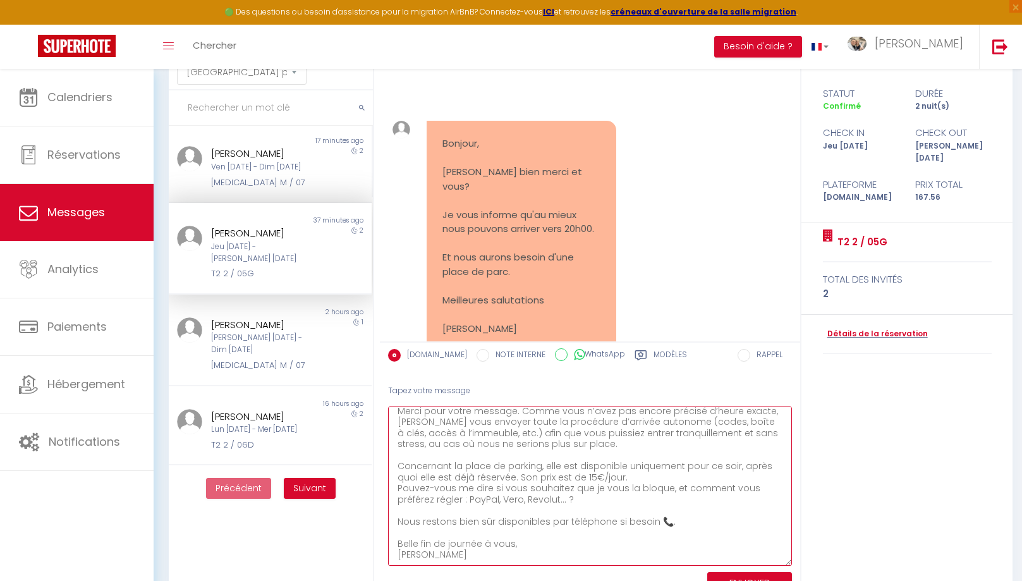
scroll to position [25, 0]
drag, startPoint x: 789, startPoint y: 445, endPoint x: 718, endPoint y: 527, distance: 108.4
click at [792, 564] on textarea "Bonjour Paolini, Merci pour votre message. Comme vous n’avez pas encore précisé…" at bounding box center [590, 485] width 404 height 159
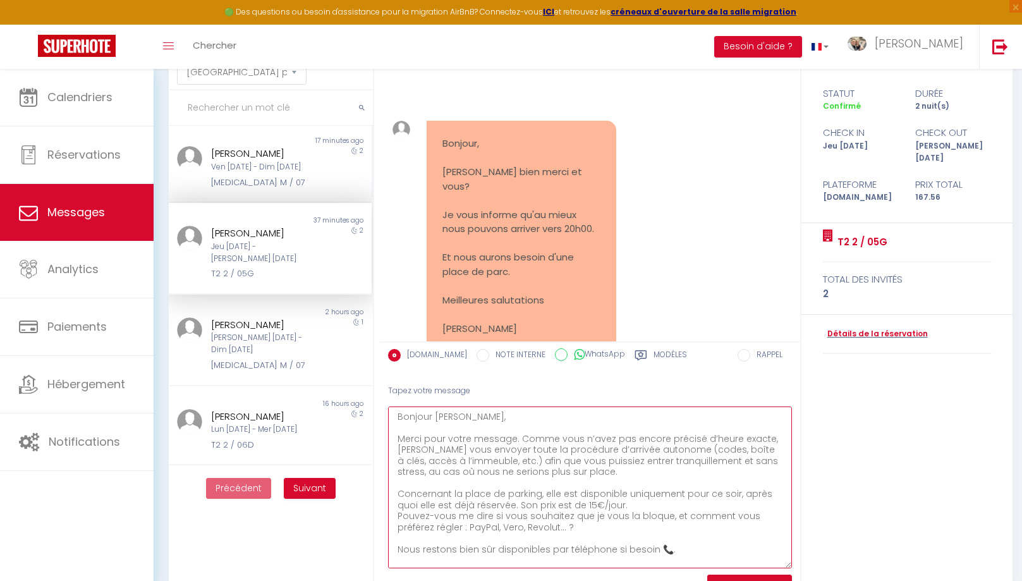
click at [606, 439] on textarea "Bonjour Paolini, Merci pour votre message. Comme vous n’avez pas encore précisé…" at bounding box center [590, 487] width 404 height 162
drag, startPoint x: 593, startPoint y: 461, endPoint x: 631, endPoint y: 492, distance: 48.9
click at [597, 468] on textarea "Bonjour Paolini, Merci pour votre message. Comme vous ne savez pas encore l’heu…" at bounding box center [590, 487] width 404 height 162
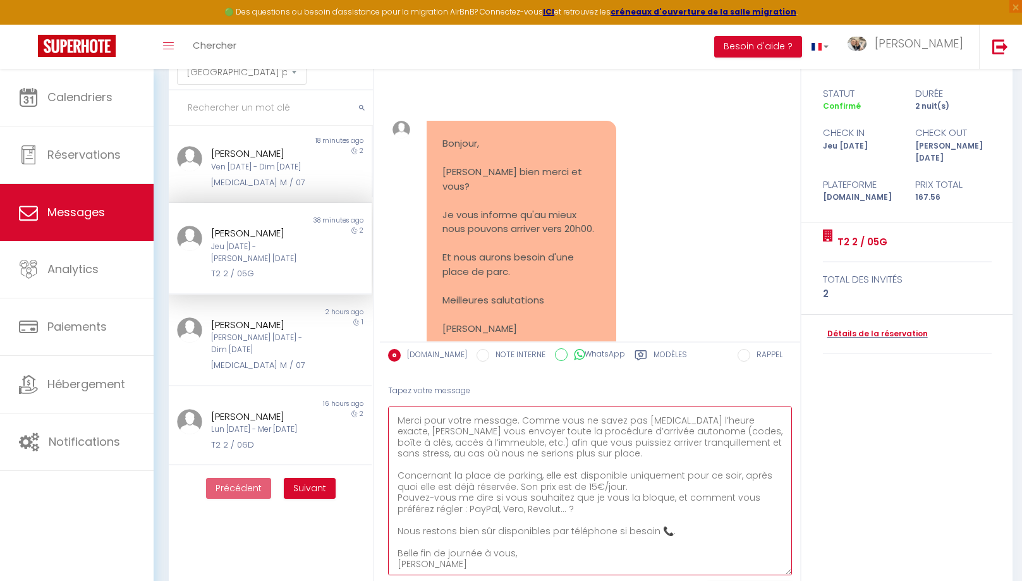
scroll to position [16, 0]
drag, startPoint x: 790, startPoint y: 562, endPoint x: 795, endPoint y: 569, distance: 9.1
click at [792, 569] on textarea "Bonjour Paolini, Merci pour votre message. Comme vous ne savez pas encore l’heu…" at bounding box center [590, 490] width 404 height 169
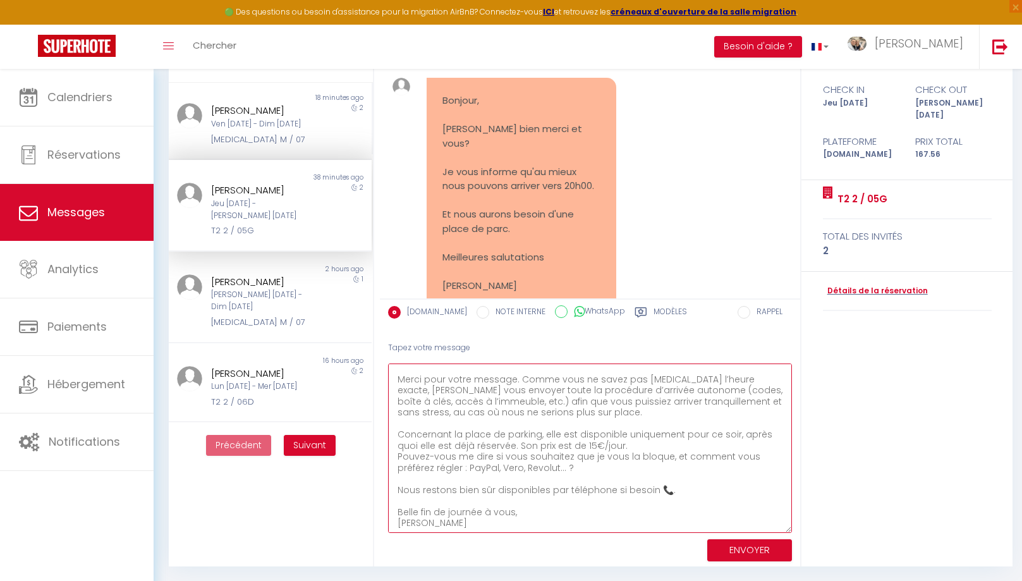
type textarea "Bonjour Paolini, Merci pour votre message. Comme vous ne savez pas encore l’heu…"
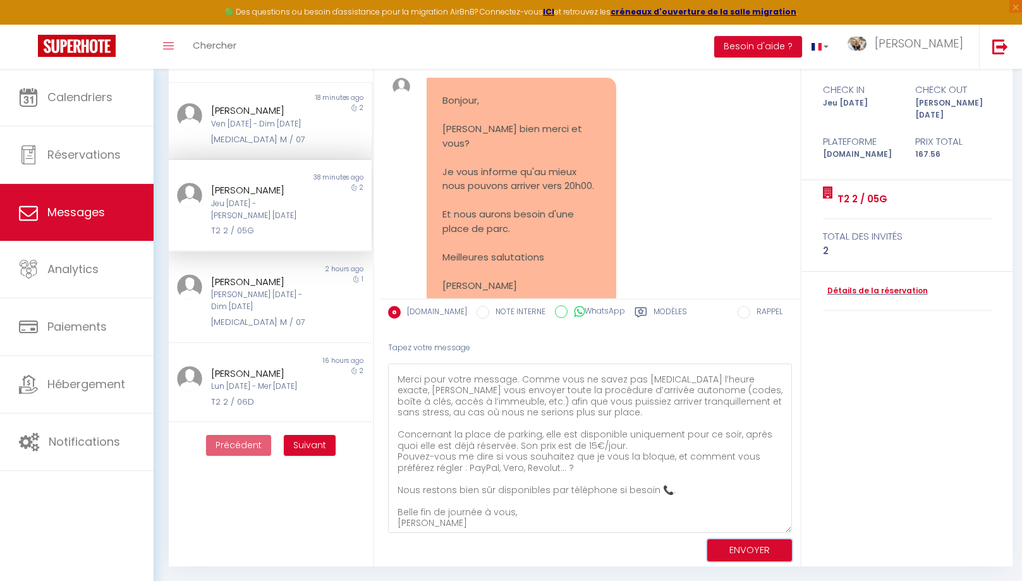
click at [758, 554] on button "ENVOYER" at bounding box center [749, 550] width 85 height 22
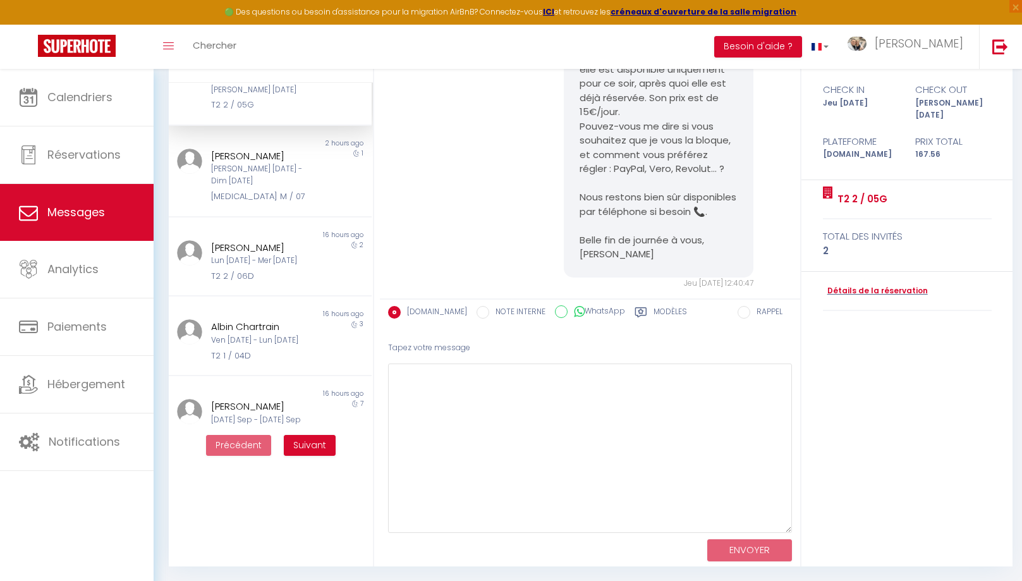
scroll to position [0, 0]
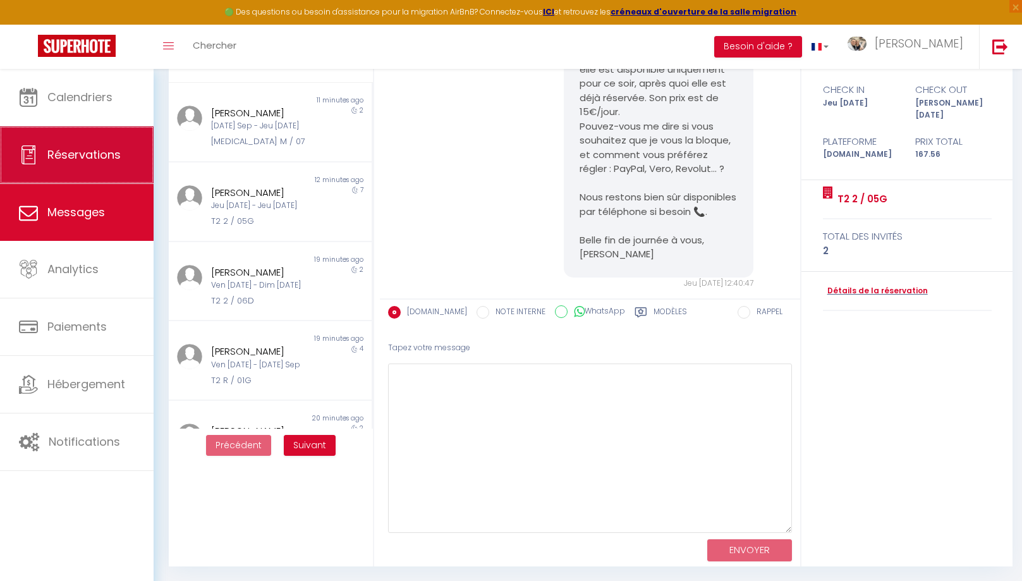
click at [95, 161] on span "Réservations" at bounding box center [83, 155] width 73 height 16
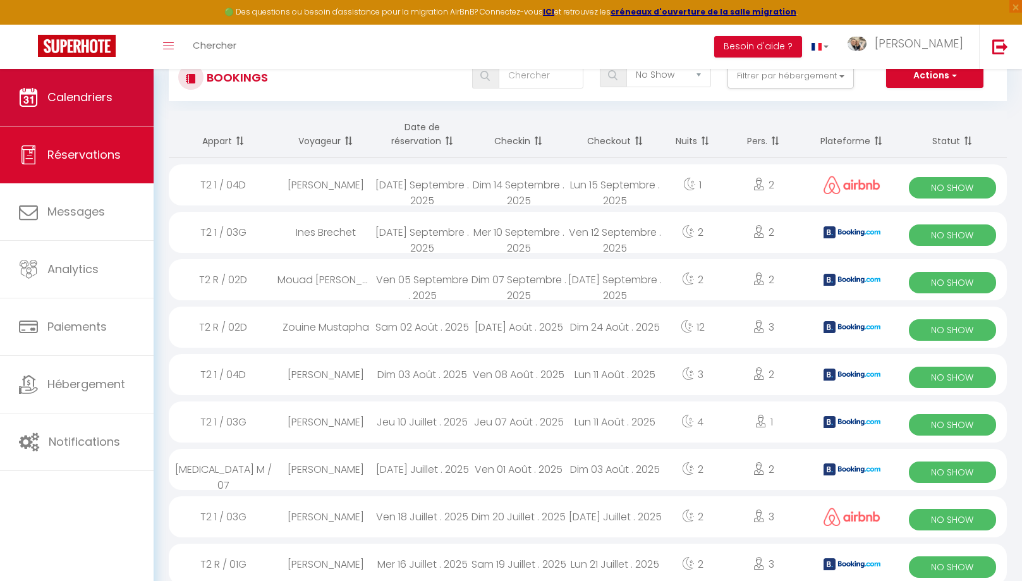
scroll to position [111, 0]
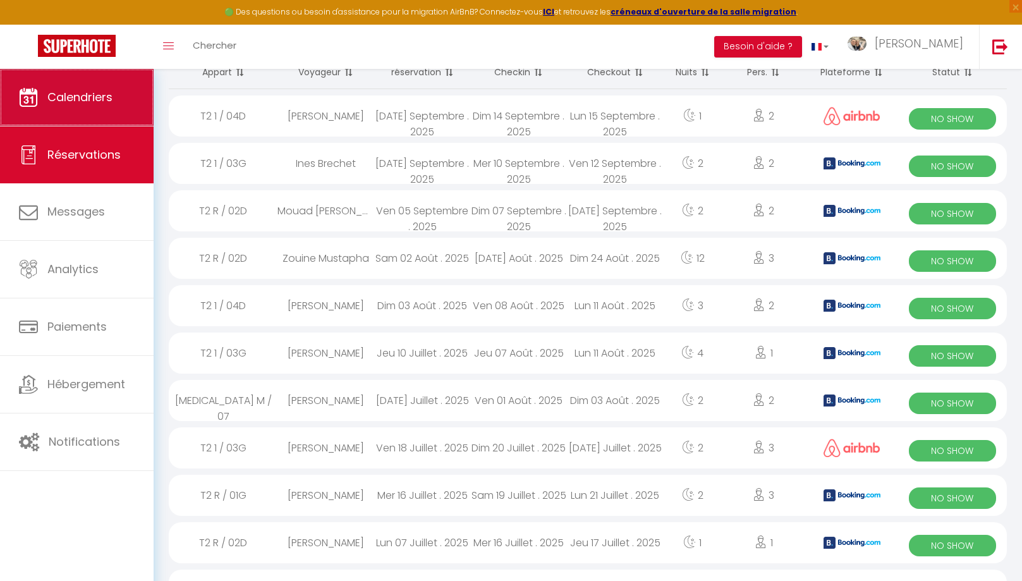
click at [74, 94] on span "Calendriers" at bounding box center [79, 97] width 65 height 16
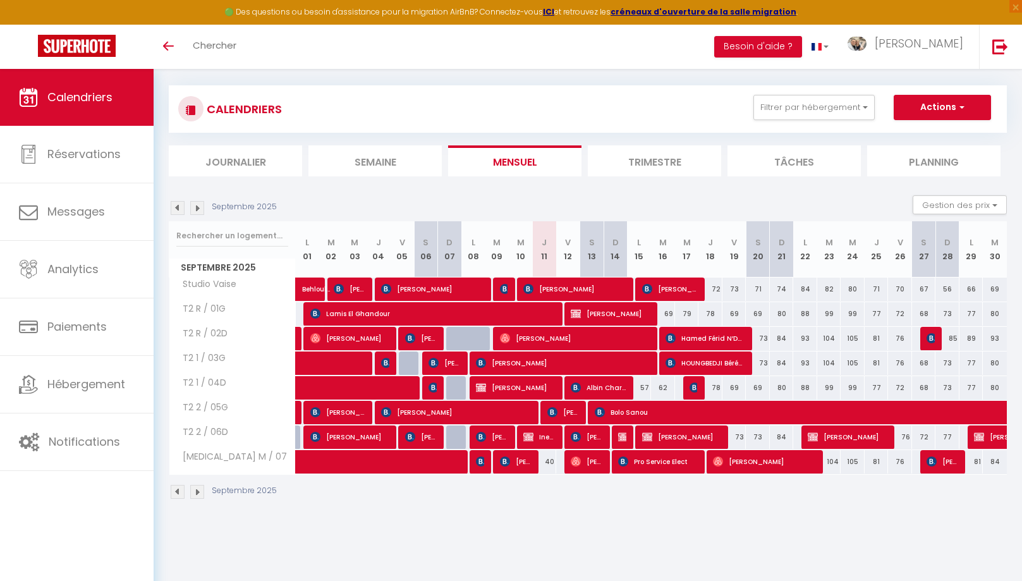
scroll to position [12, 0]
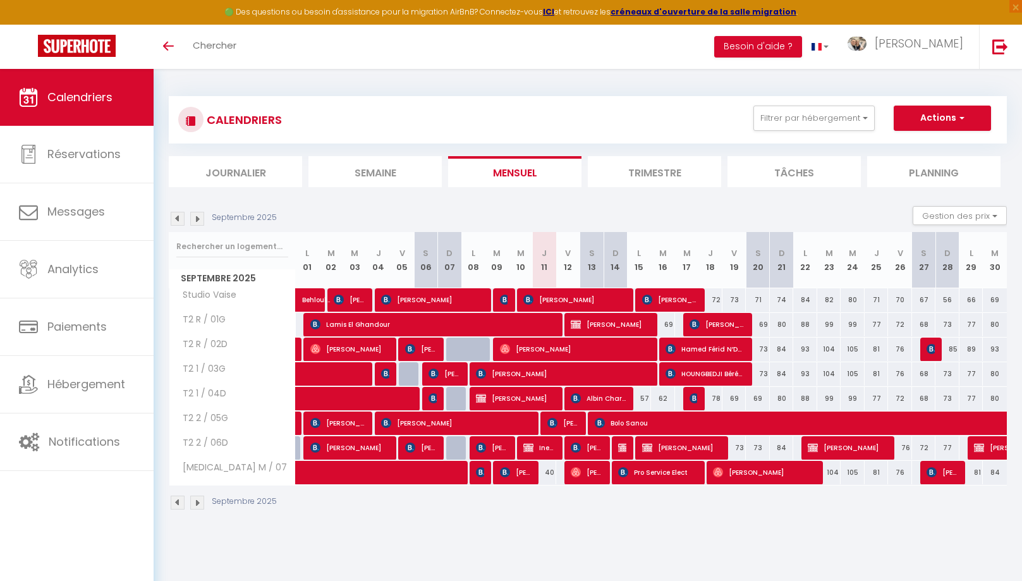
select select
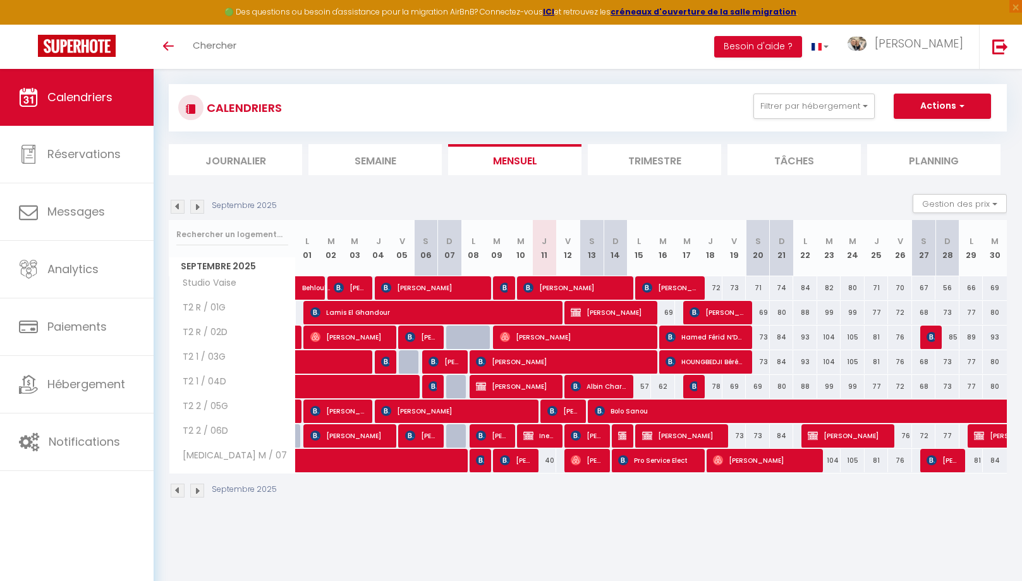
scroll to position [12, 0]
click at [714, 314] on span "Dorine Djessi" at bounding box center [718, 312] width 56 height 24
select select "OK"
select select "KO"
select select "0"
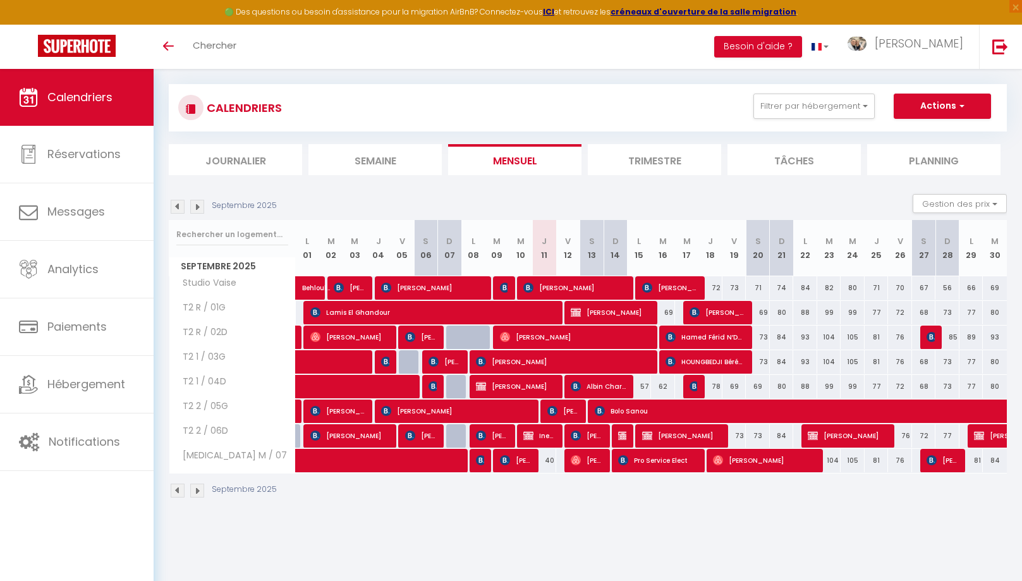
select select "0"
select select "1"
select select
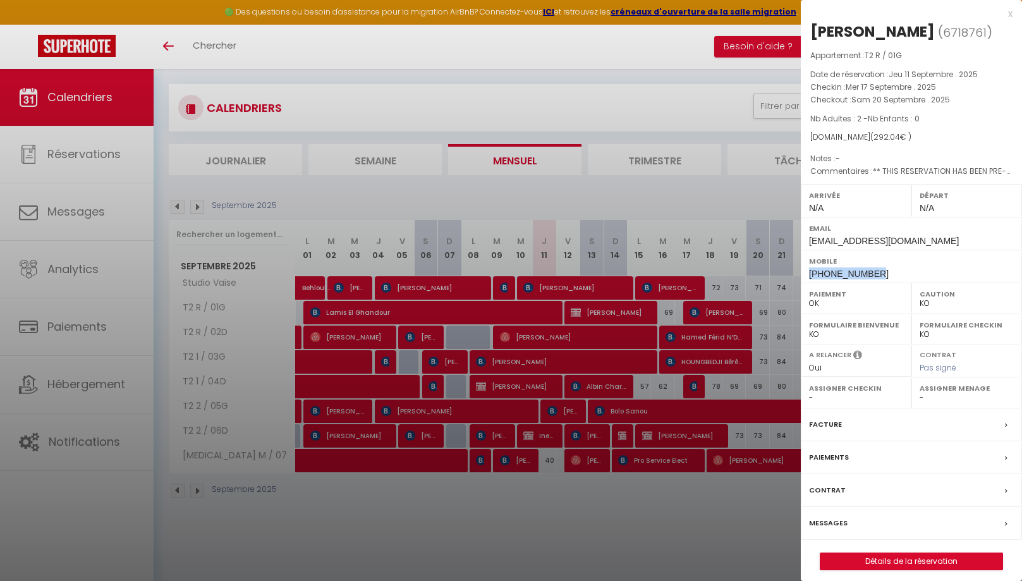
drag, startPoint x: 884, startPoint y: 274, endPoint x: 810, endPoint y: 275, distance: 74.6
click at [810, 275] on div "Mobile +393202874868" at bounding box center [911, 266] width 221 height 33
copy span "+393202874868"
click at [1007, 12] on div "x" at bounding box center [907, 13] width 212 height 15
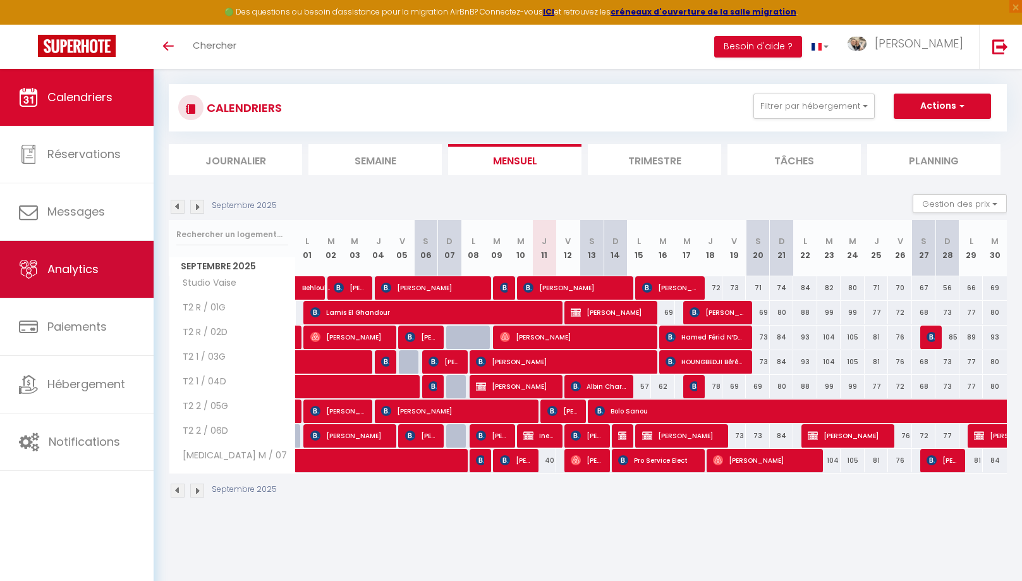
click at [52, 277] on span "Analytics" at bounding box center [72, 269] width 51 height 16
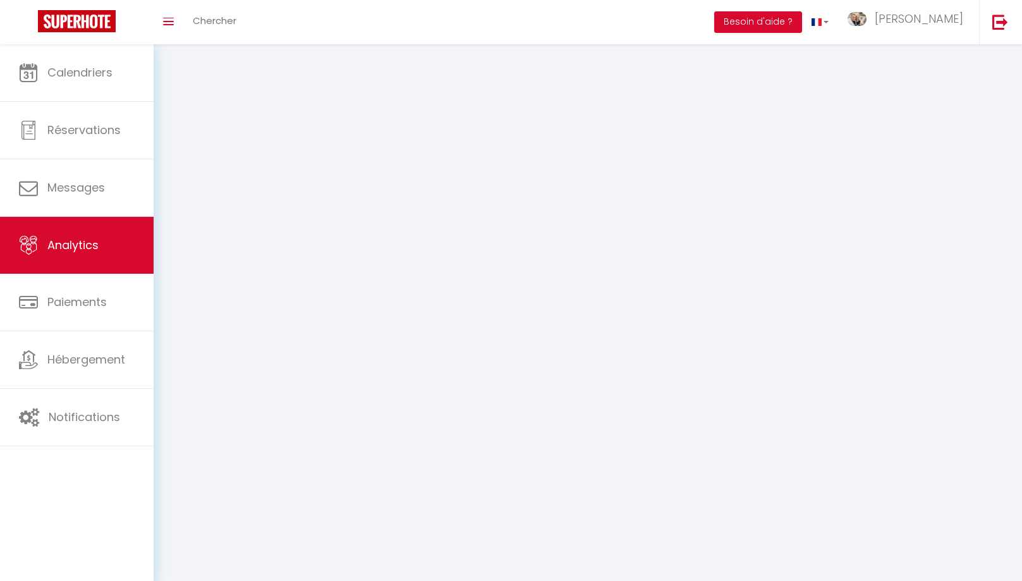
select select "2025"
select select "9"
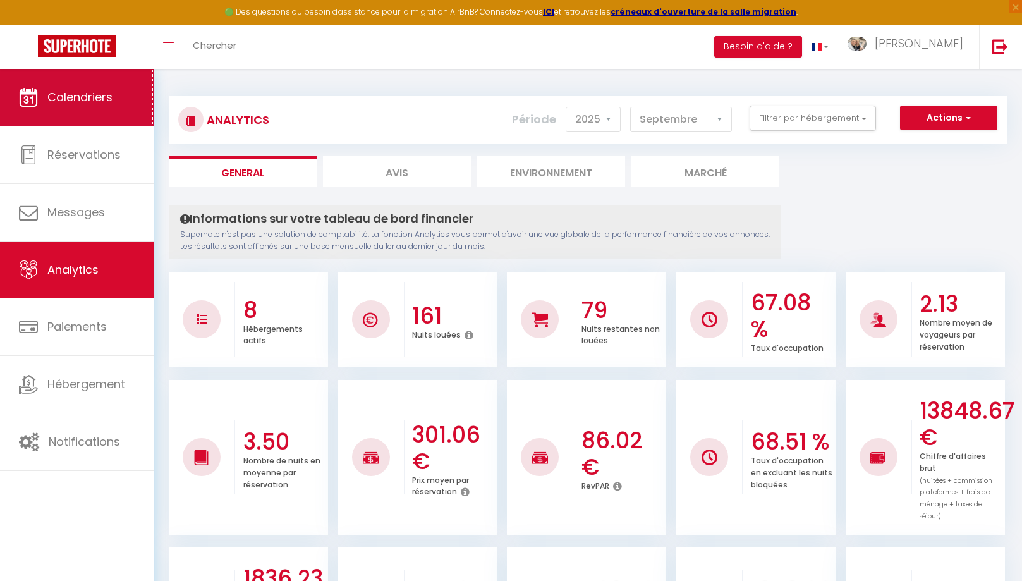
click at [88, 114] on link "Calendriers" at bounding box center [77, 97] width 154 height 57
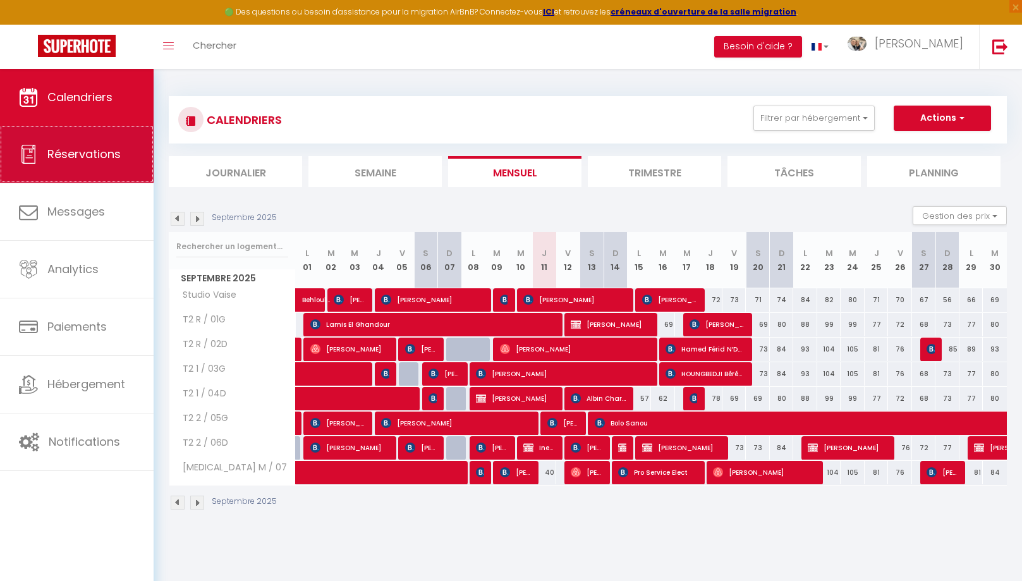
click at [105, 161] on span "Réservations" at bounding box center [83, 154] width 73 height 16
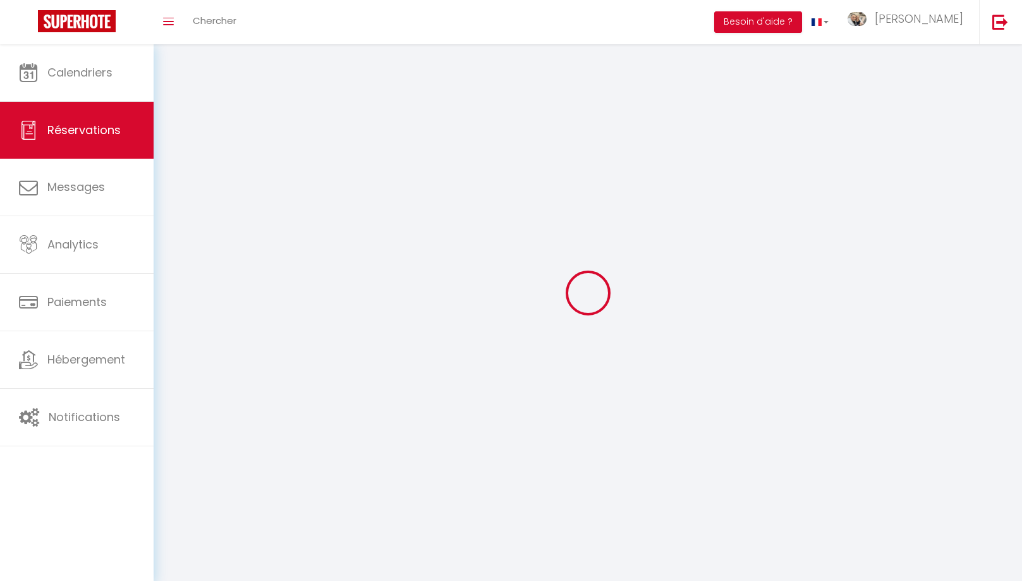
select select "no_show"
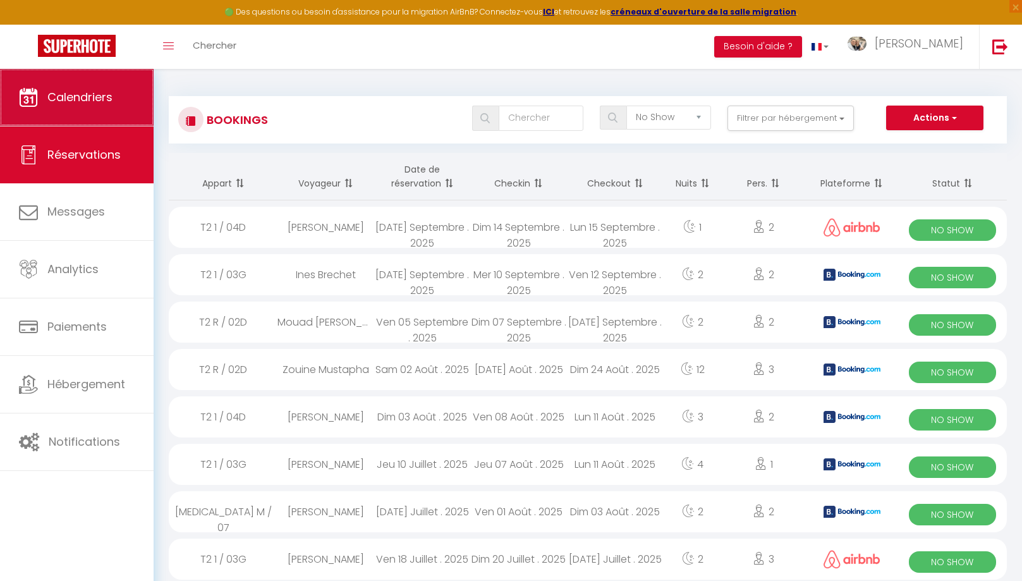
click at [105, 105] on span "Calendriers" at bounding box center [79, 97] width 65 height 16
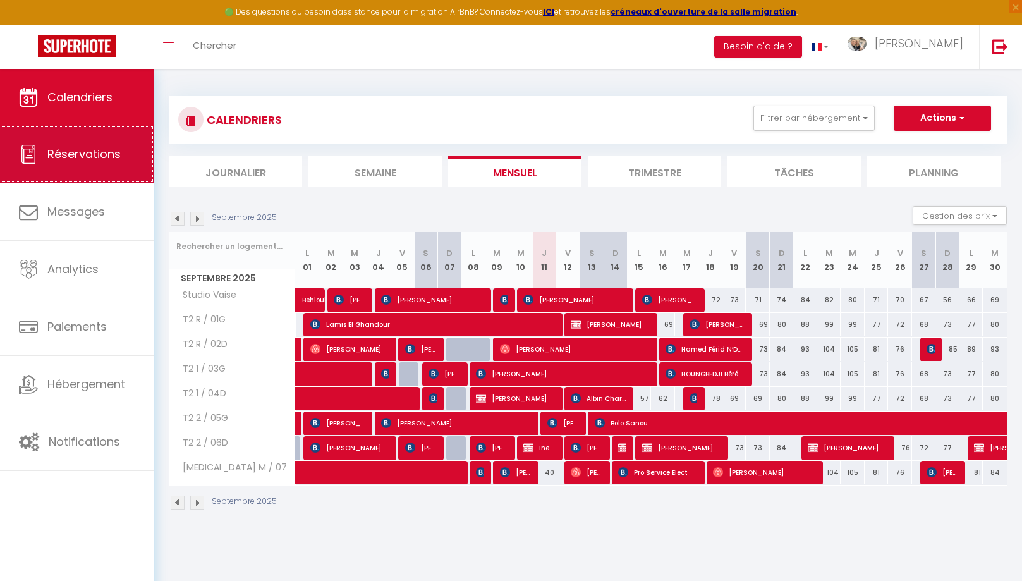
click at [73, 169] on link "Réservations" at bounding box center [77, 154] width 154 height 57
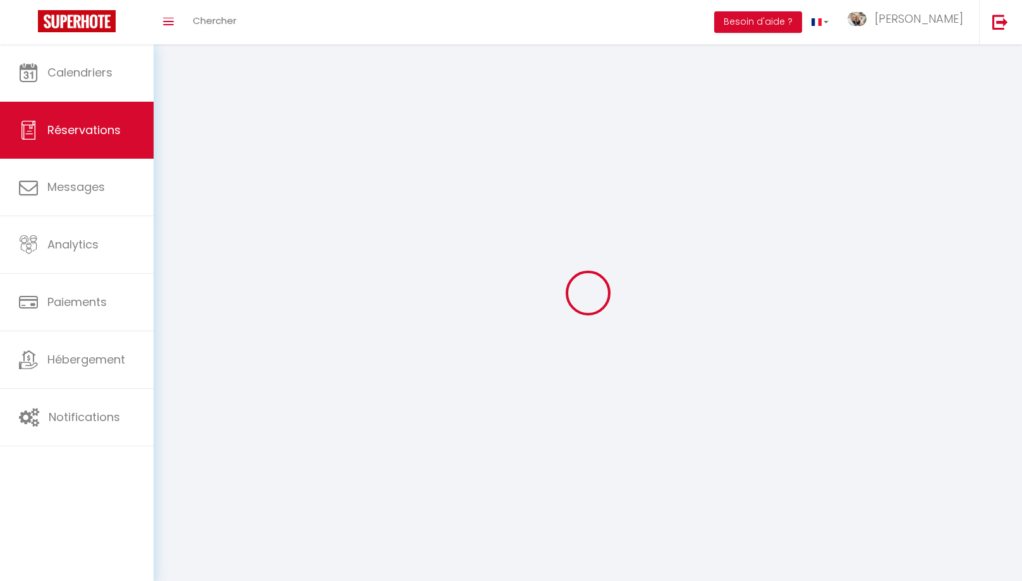
select select "no_show"
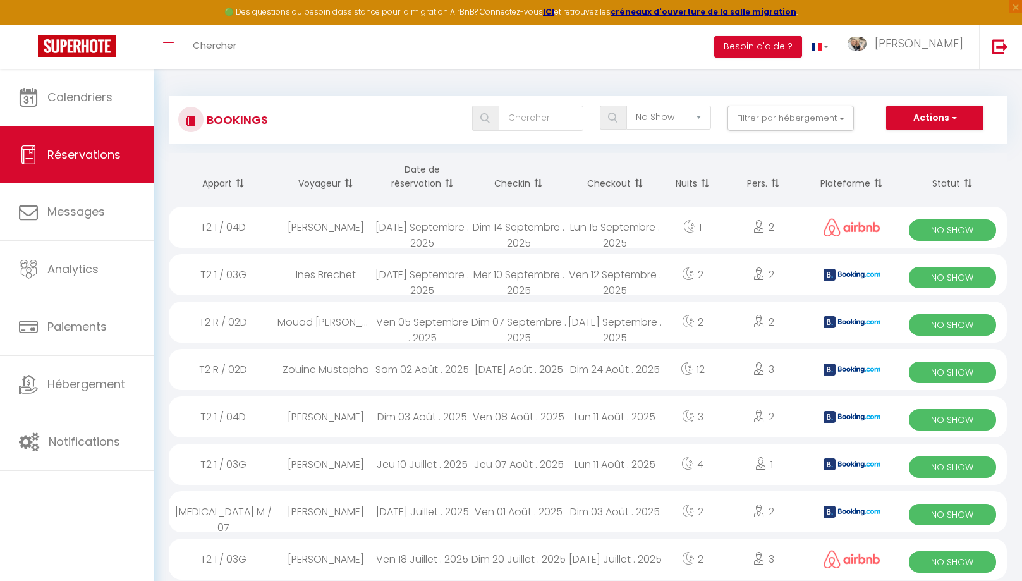
click at [516, 326] on div "Dim 07 Septembre . 2025" at bounding box center [518, 321] width 96 height 41
select select "OK"
select select "KO"
select select "0"
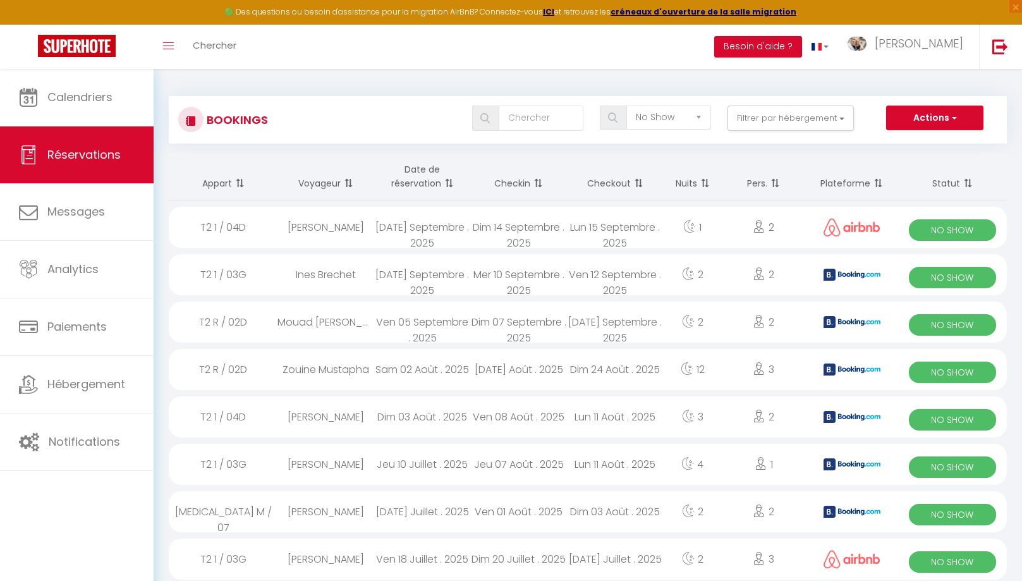
select select "1"
select select
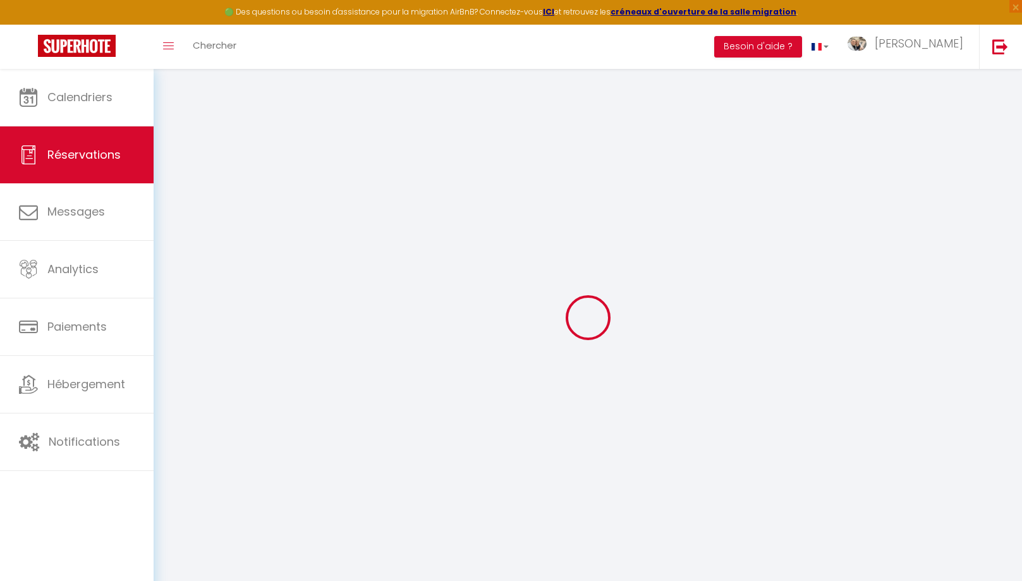
type input "Mouad"
type input "Benznad"
type input "mbenzn.318703@guest.booking.com"
type input "+212661236383"
type input "80000"
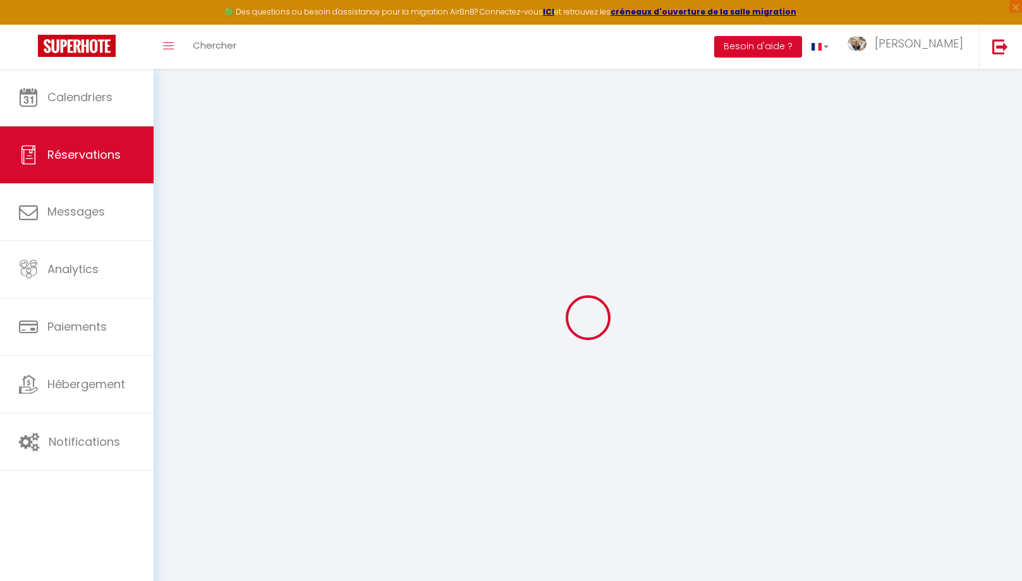
type input "Hay ZAITOUNE BLOC C NR 98 TIKIOUINE"
type input "Agadir"
select select "MA"
type input "24.92"
type input "2.13"
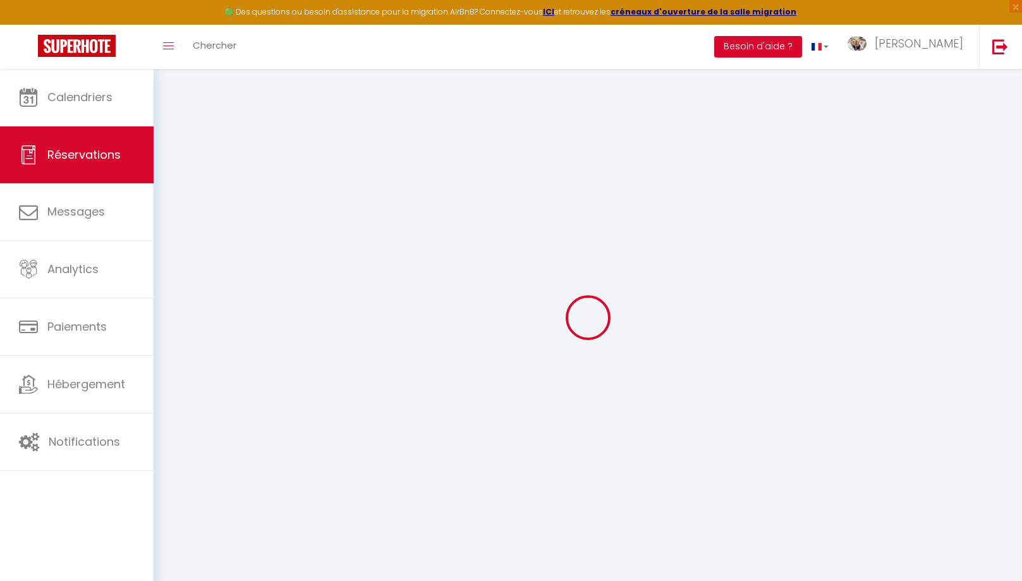
select select "55968"
select select "3"
select select
type input "2"
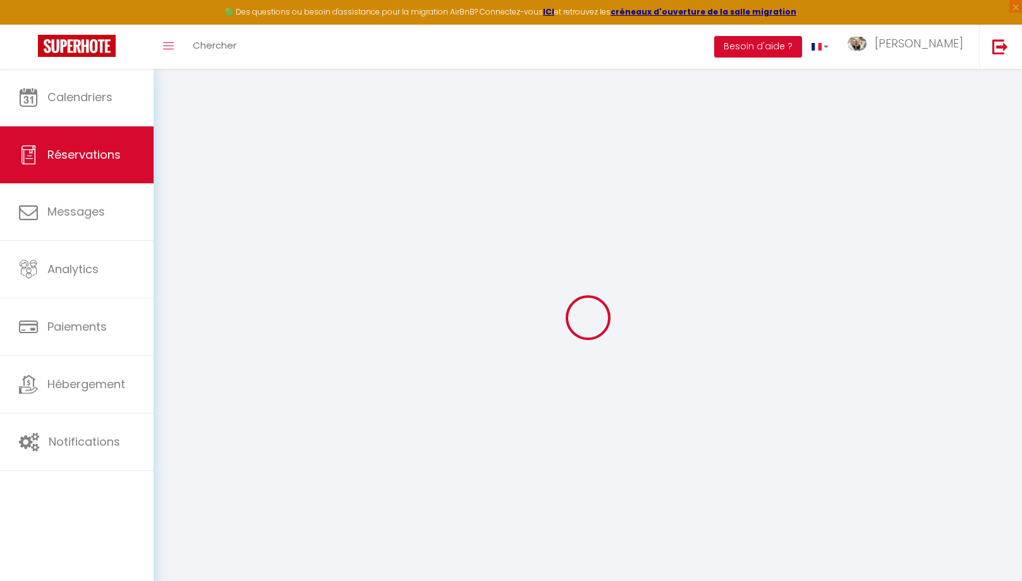
select select "12"
select select
type input "111.6"
checkbox input "false"
type input "0"
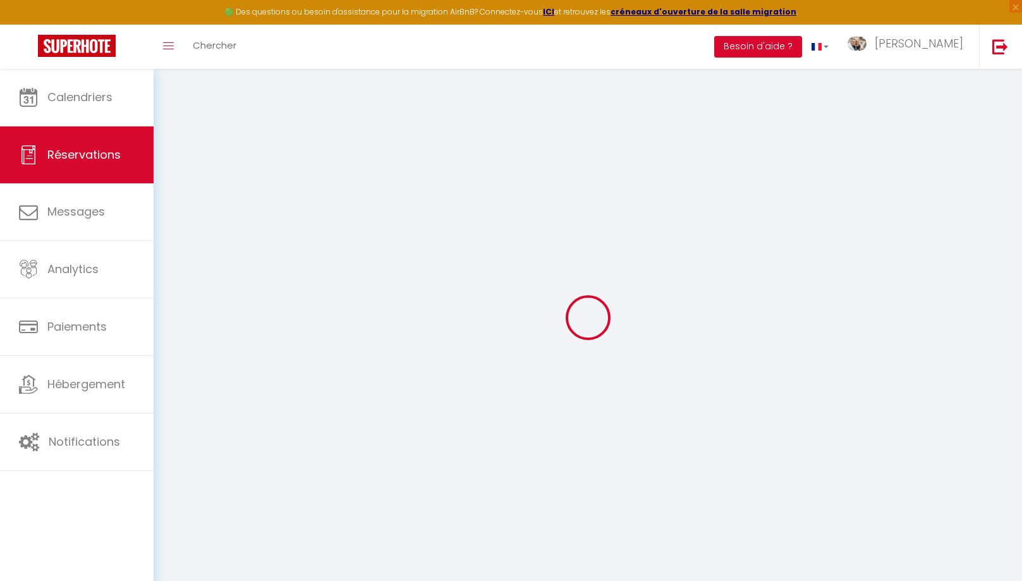
select select "2"
type input "0"
select select
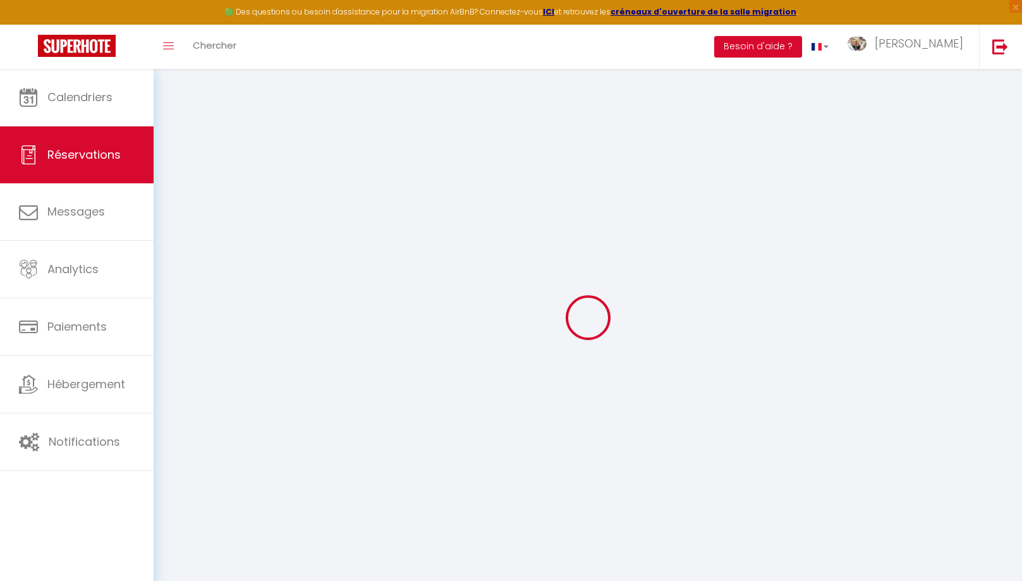
select select
select select "14"
checkbox input "false"
select select
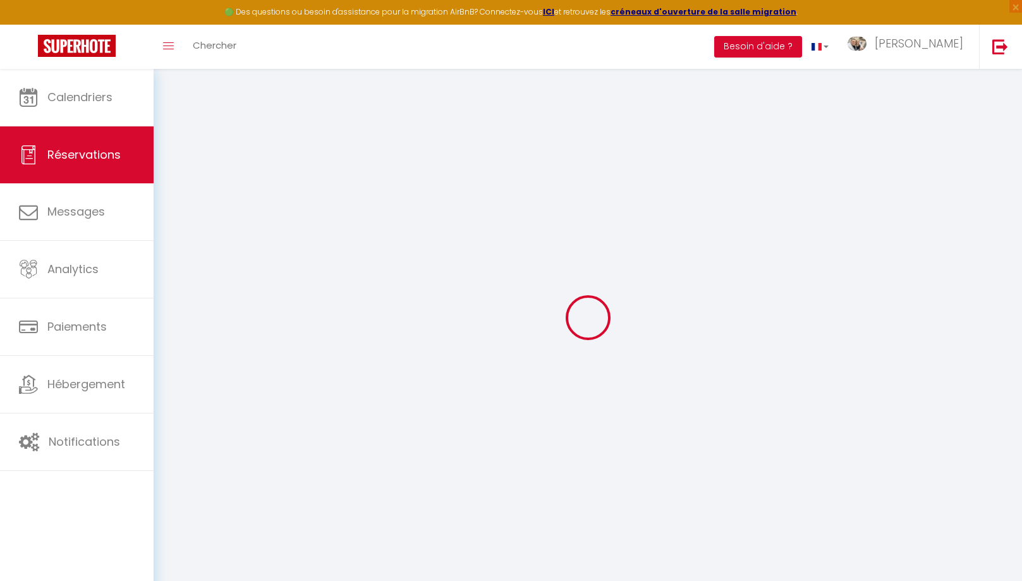
checkbox input "false"
select select
checkbox input "false"
select select
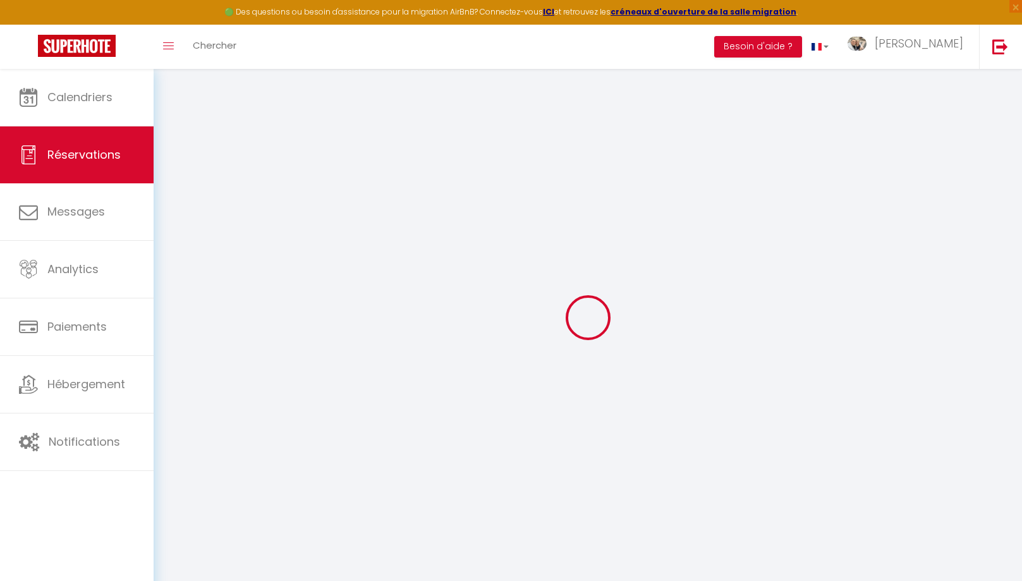
select select
checkbox input "false"
type textarea "** THIS RESERVATION HAS BEEN PRE-PAID ** BOOKING NOTE : Payment charge is EUR 2…"
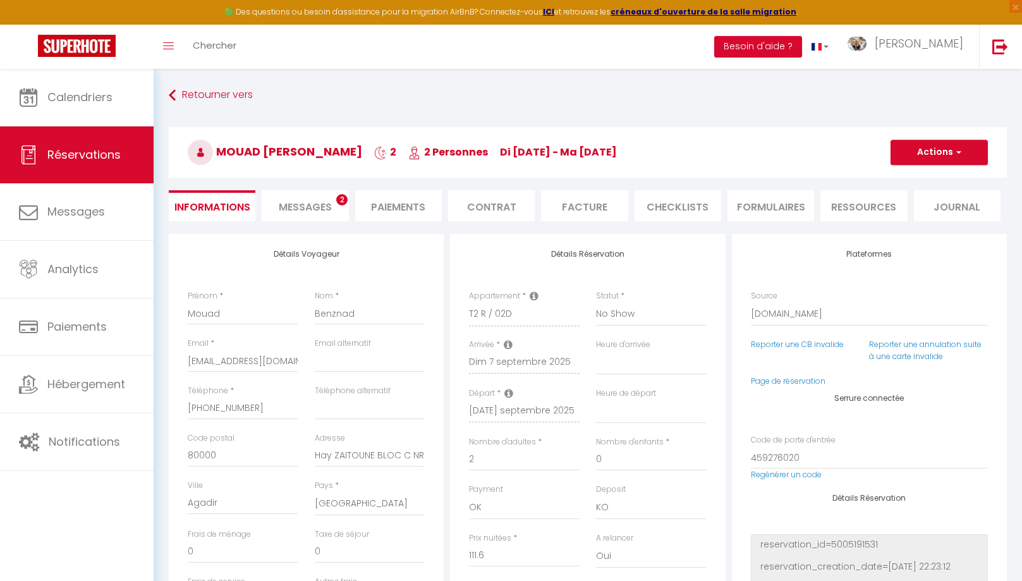
type input "35"
type input "5.58"
select select
checkbox input "false"
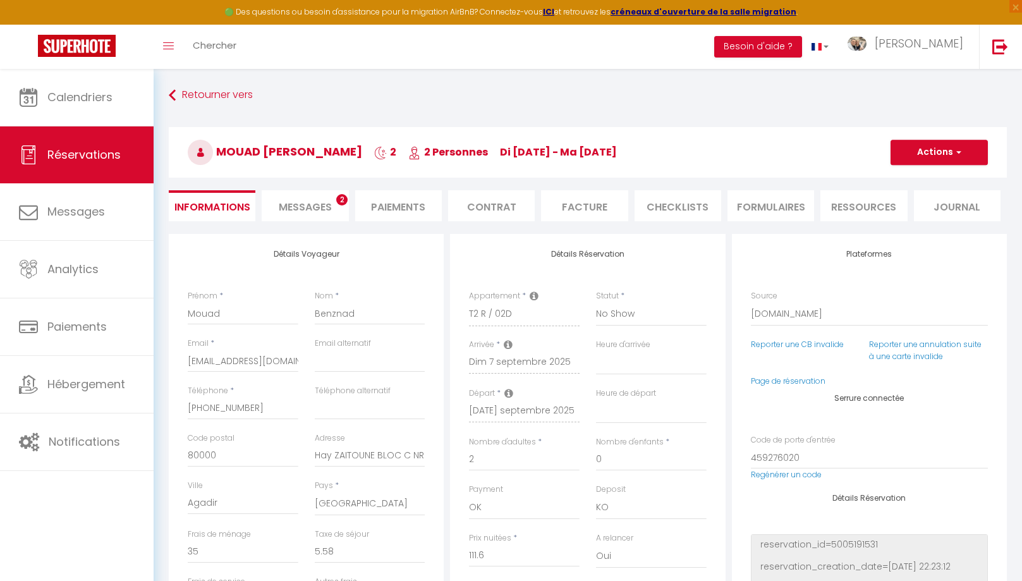
select select
select select "1"
click option "Confirmé" at bounding box center [0, 0] width 0 height 0
select select
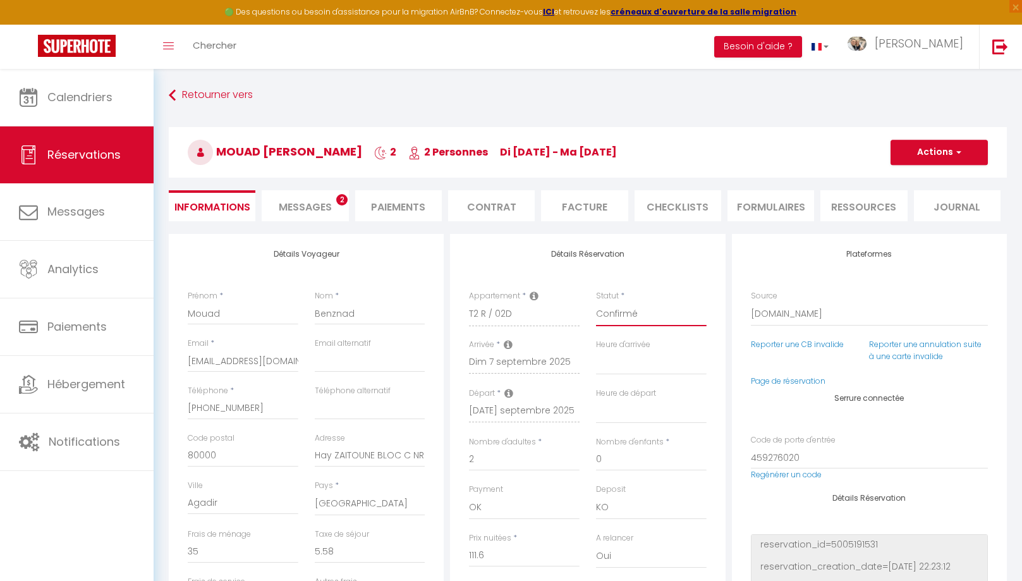
select select
checkbox input "false"
click at [322, 212] on span "Messages" at bounding box center [305, 207] width 53 height 15
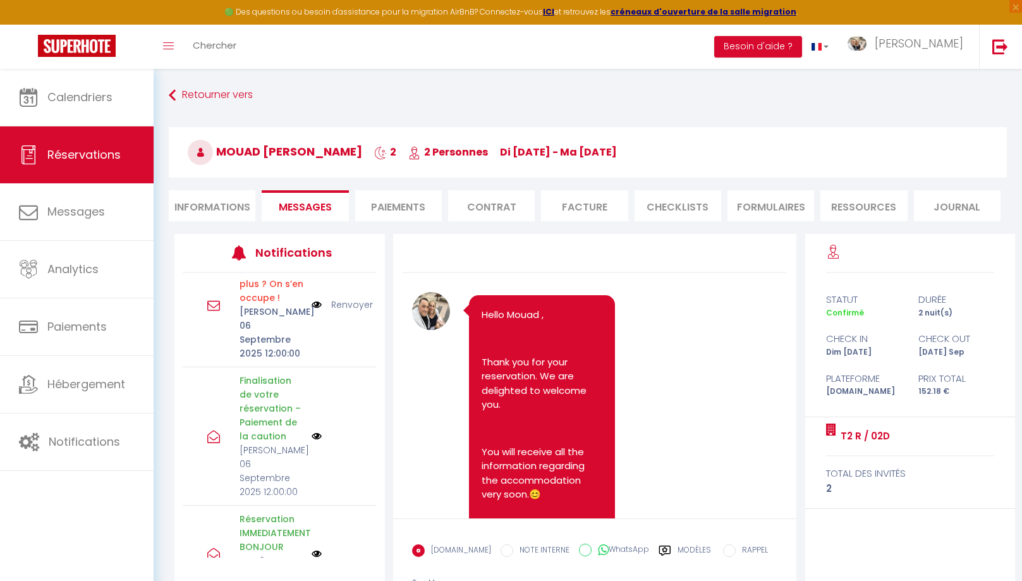
click at [195, 207] on li "Informations" at bounding box center [212, 205] width 87 height 31
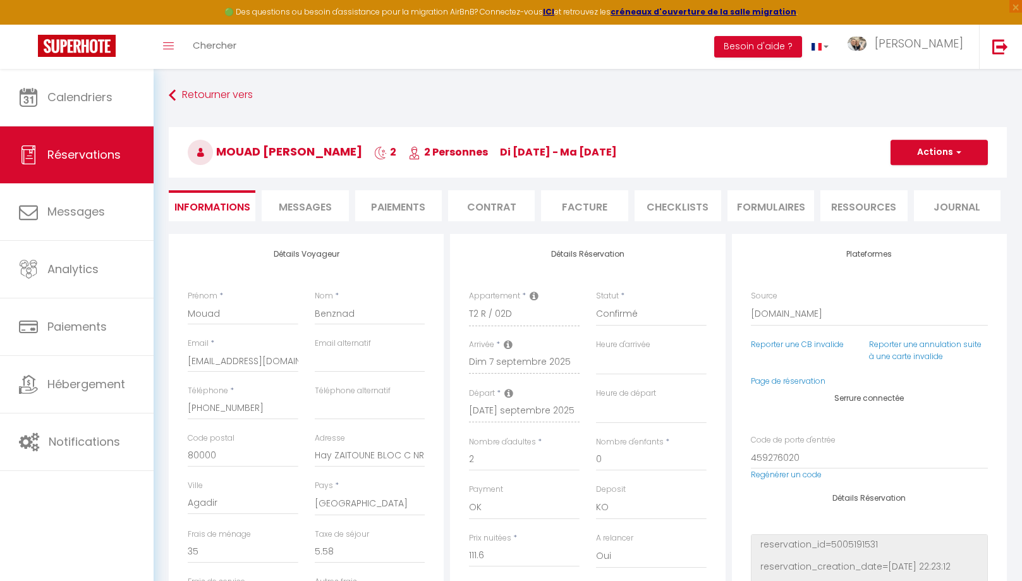
select select
click at [964, 159] on button "Actions" at bounding box center [939, 152] width 97 height 25
click at [933, 182] on link "Enregistrer" at bounding box center [927, 180] width 100 height 16
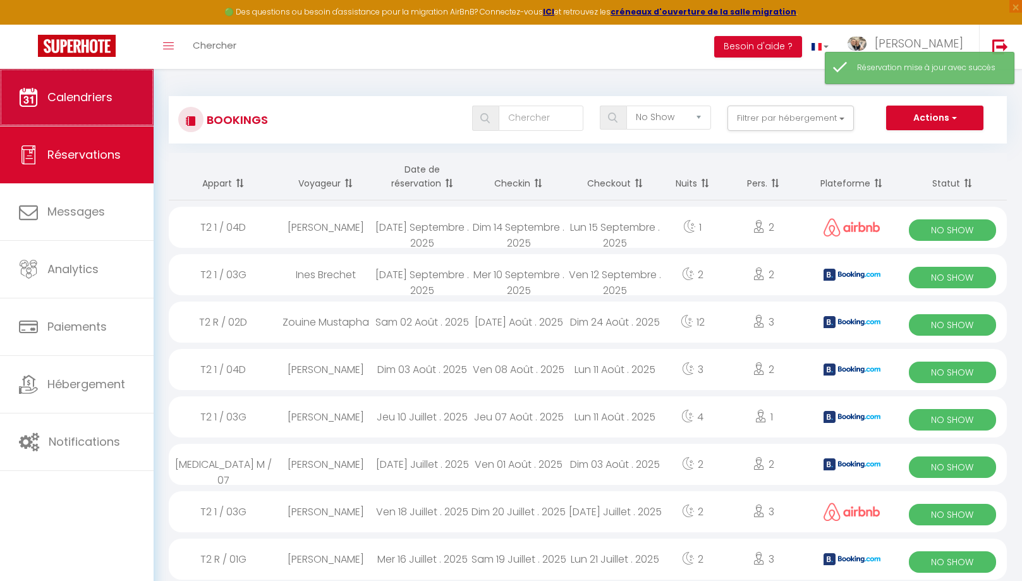
click at [118, 109] on link "Calendriers" at bounding box center [77, 97] width 154 height 57
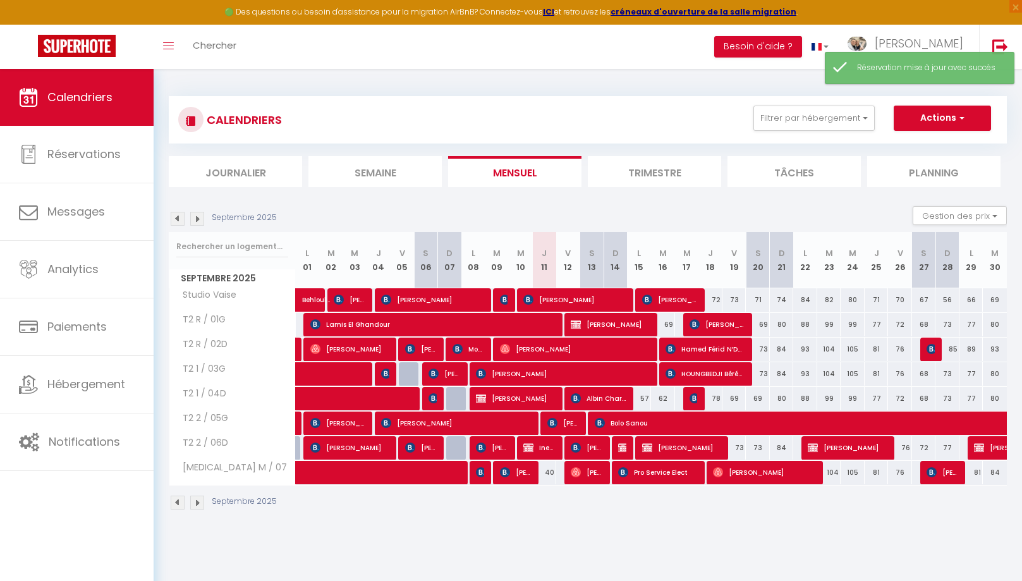
click at [474, 347] on span "Mouad [PERSON_NAME]" at bounding box center [469, 349] width 32 height 24
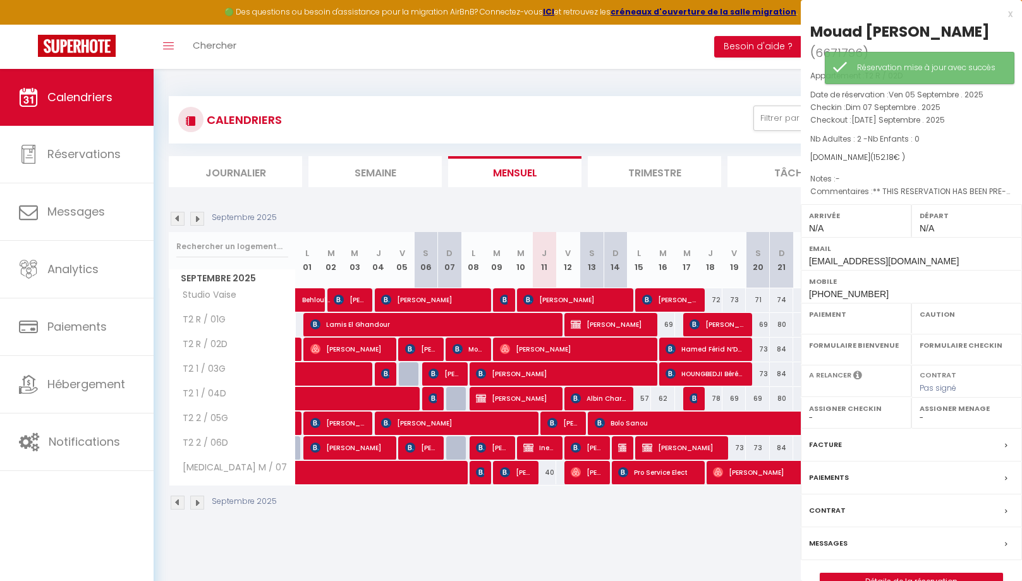
select select "OK"
select select "KO"
select select "0"
select select "1"
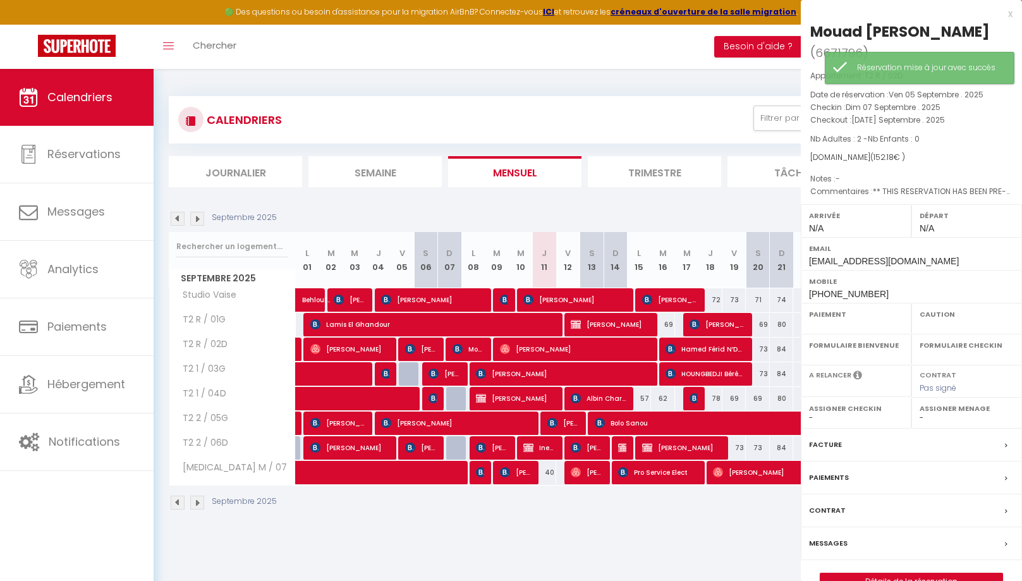
select select
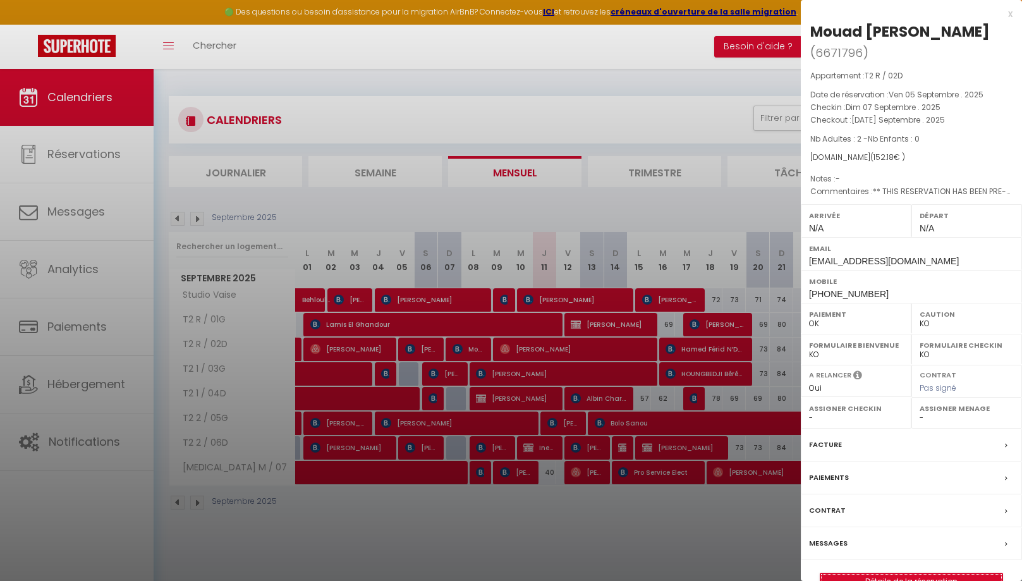
click at [884, 573] on link "Détails de la réservation" at bounding box center [911, 581] width 182 height 16
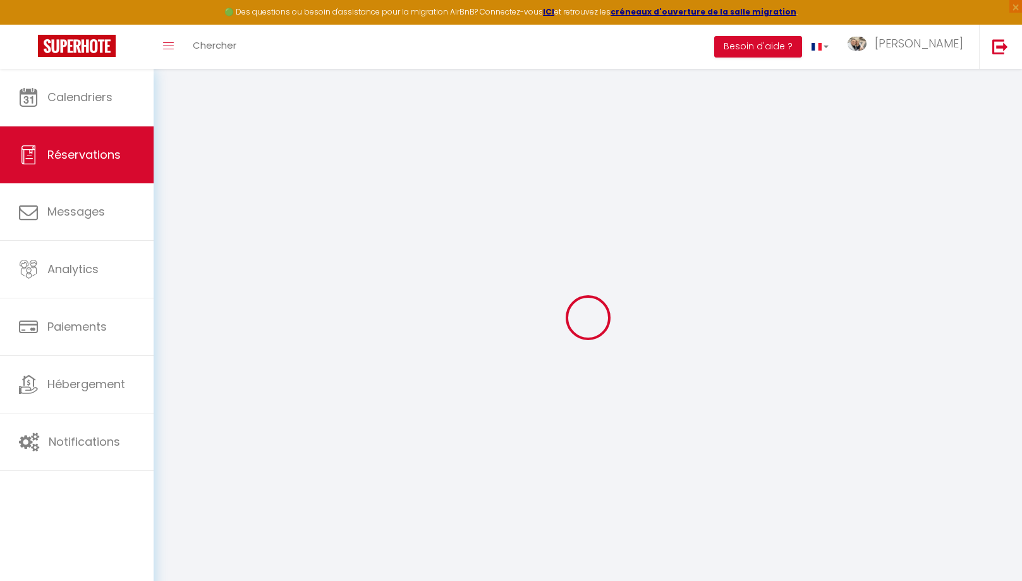
select select
checkbox input "false"
type textarea "** THIS RESERVATION HAS BEEN PRE-PAID ** BOOKING NOTE : Payment charge is EUR 2…"
select select
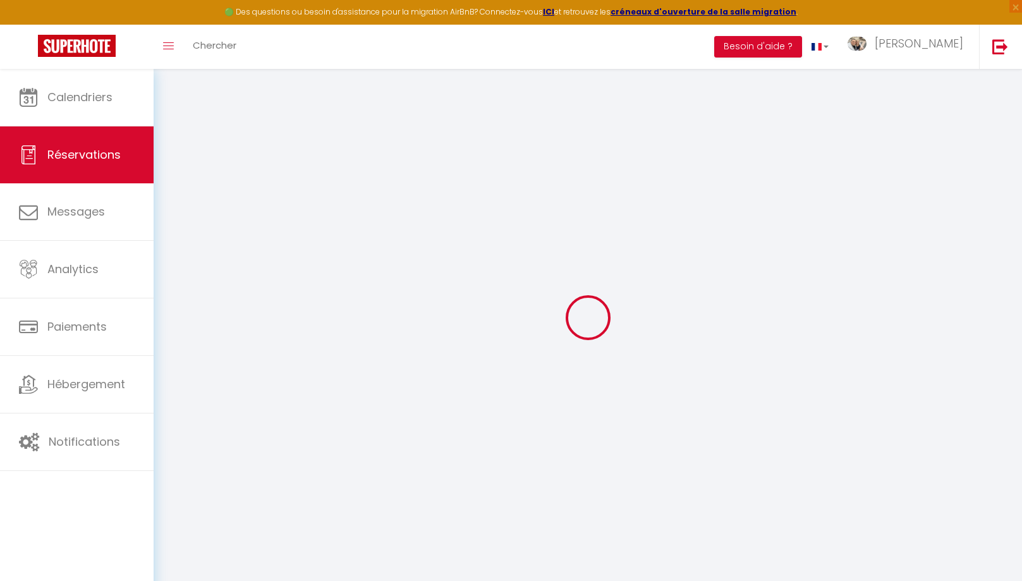
select select
checkbox input "false"
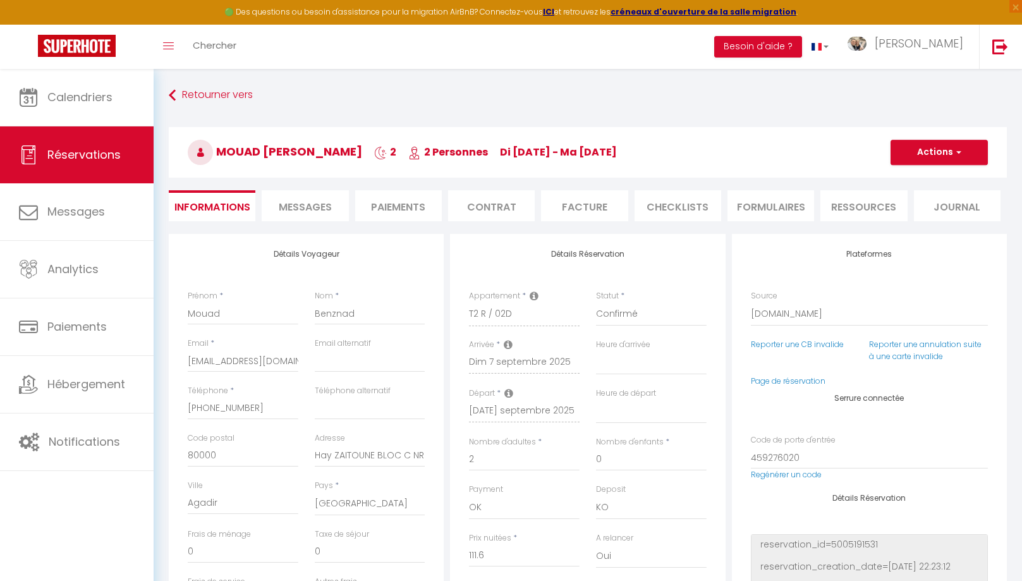
type input "35"
type input "5.58"
select select
checkbox input "false"
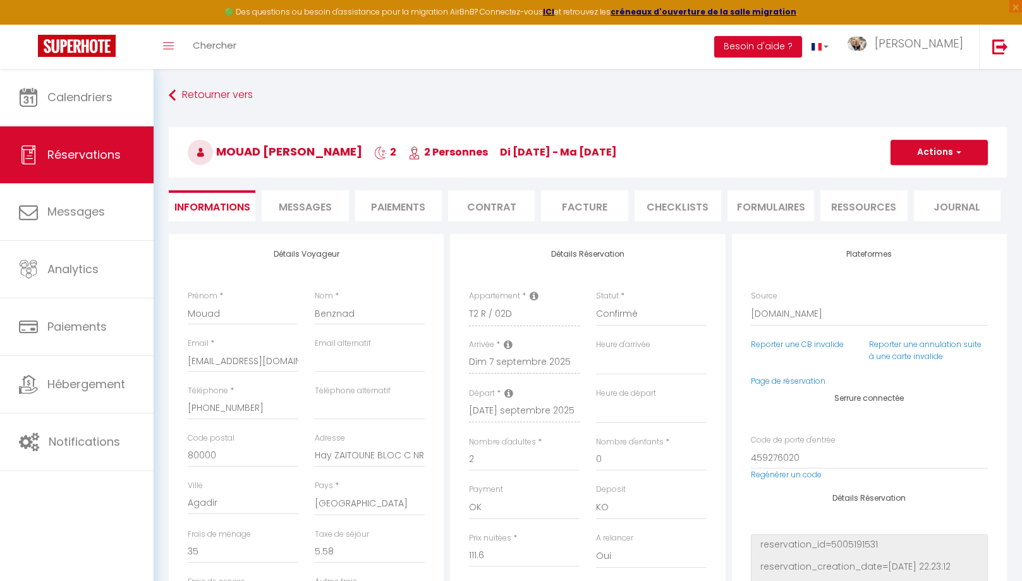
select select
click at [303, 215] on li "Messages" at bounding box center [305, 205] width 87 height 31
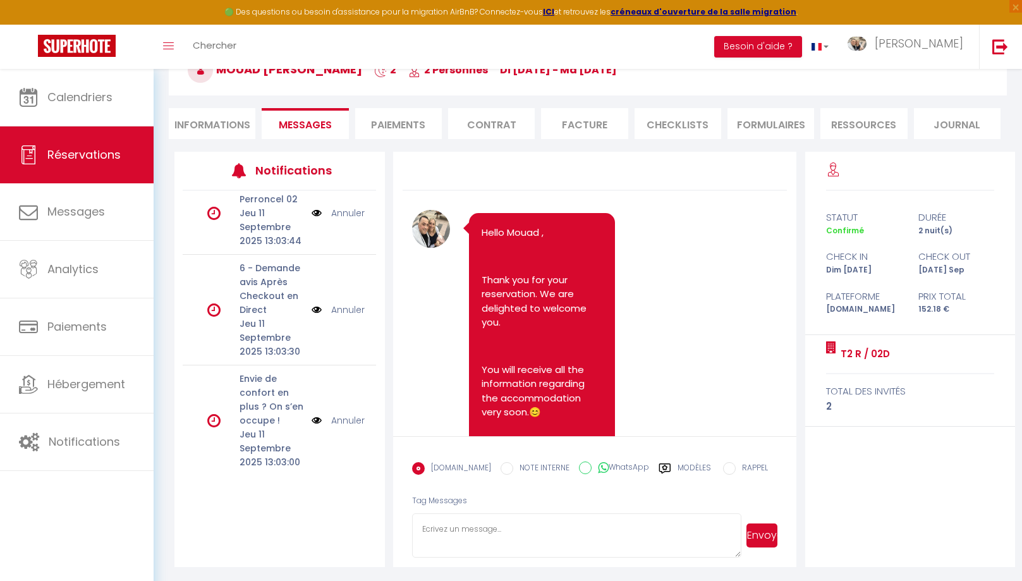
scroll to position [225, 0]
click at [350, 415] on link "Annuler" at bounding box center [347, 422] width 33 height 14
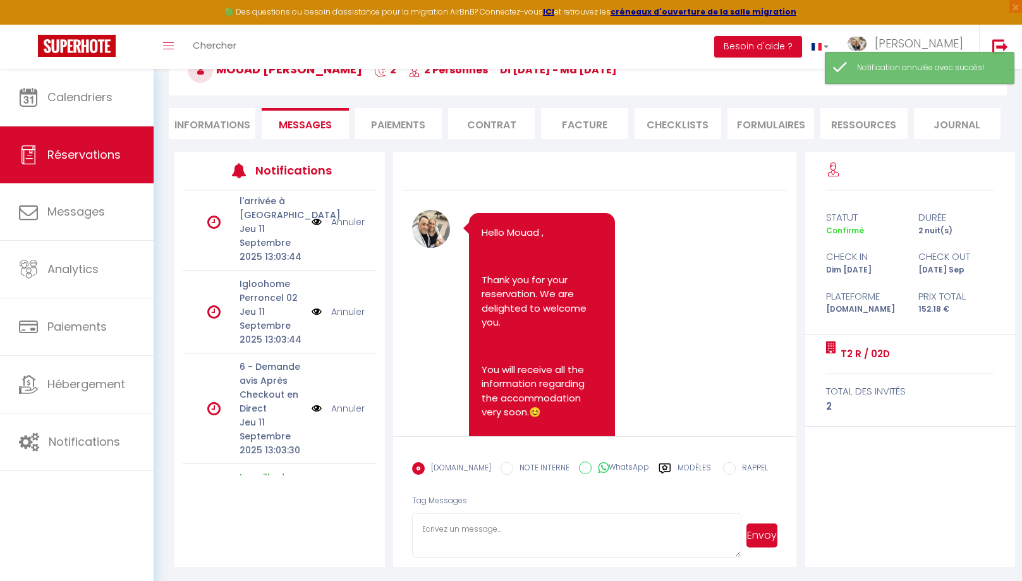
scroll to position [133, 0]
click at [350, 396] on link "Annuler" at bounding box center [347, 403] width 33 height 14
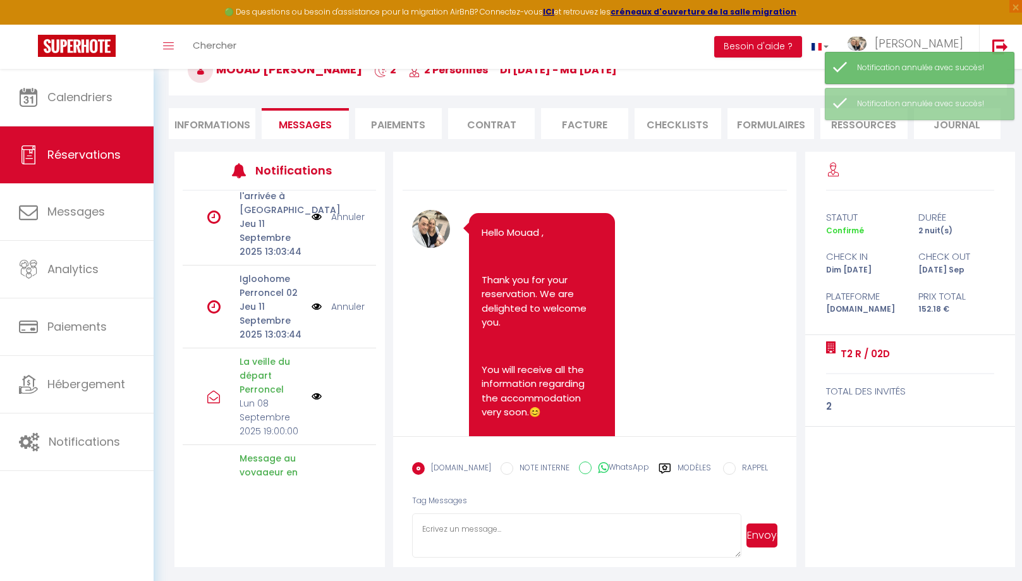
click at [340, 300] on link "Annuler" at bounding box center [347, 307] width 33 height 14
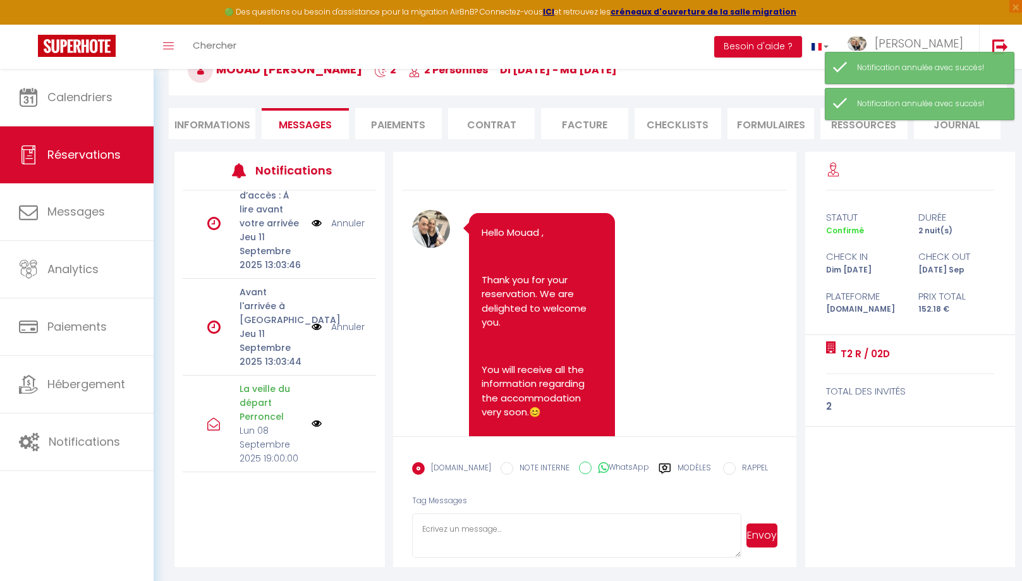
scroll to position [9, 0]
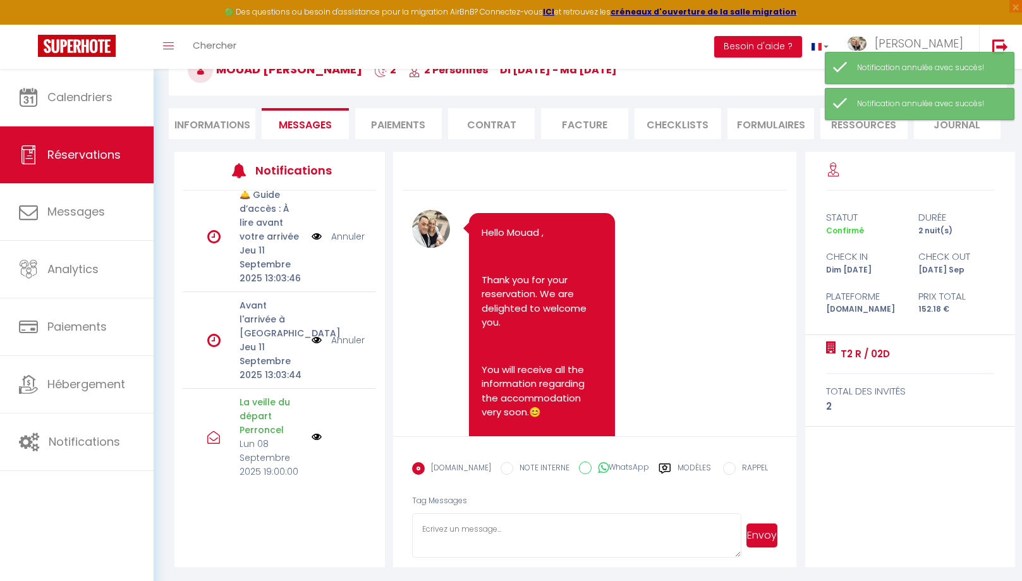
click at [344, 333] on link "Annuler" at bounding box center [347, 340] width 33 height 14
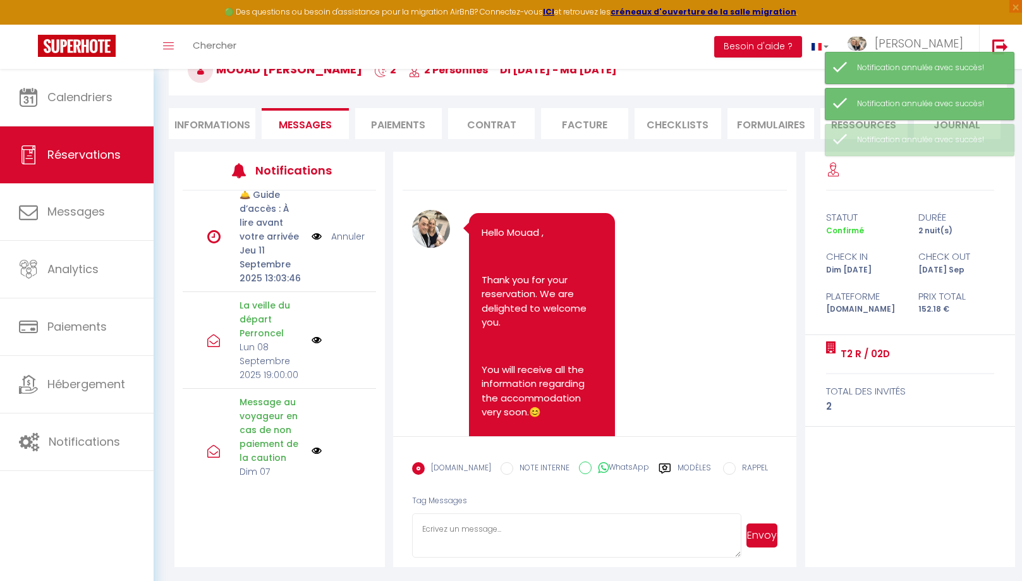
click at [352, 234] on link "Annuler" at bounding box center [347, 236] width 33 height 14
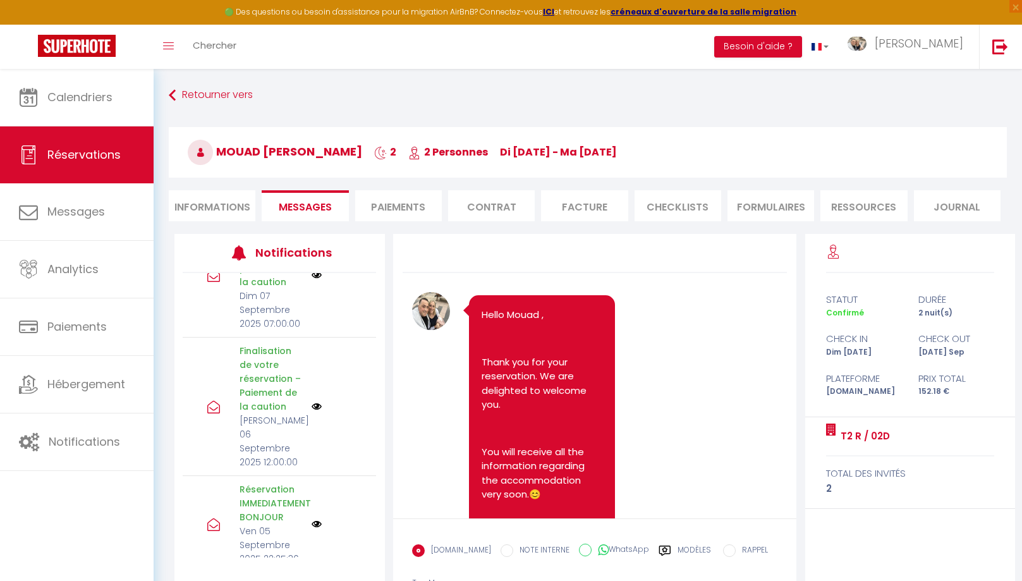
scroll to position [0, 0]
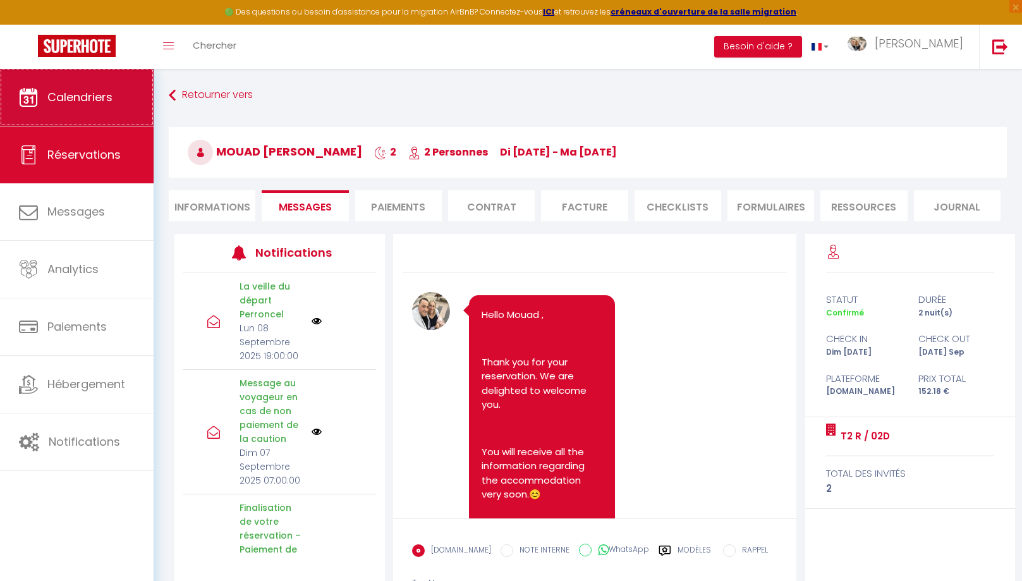
click at [103, 109] on link "Calendriers" at bounding box center [77, 97] width 154 height 57
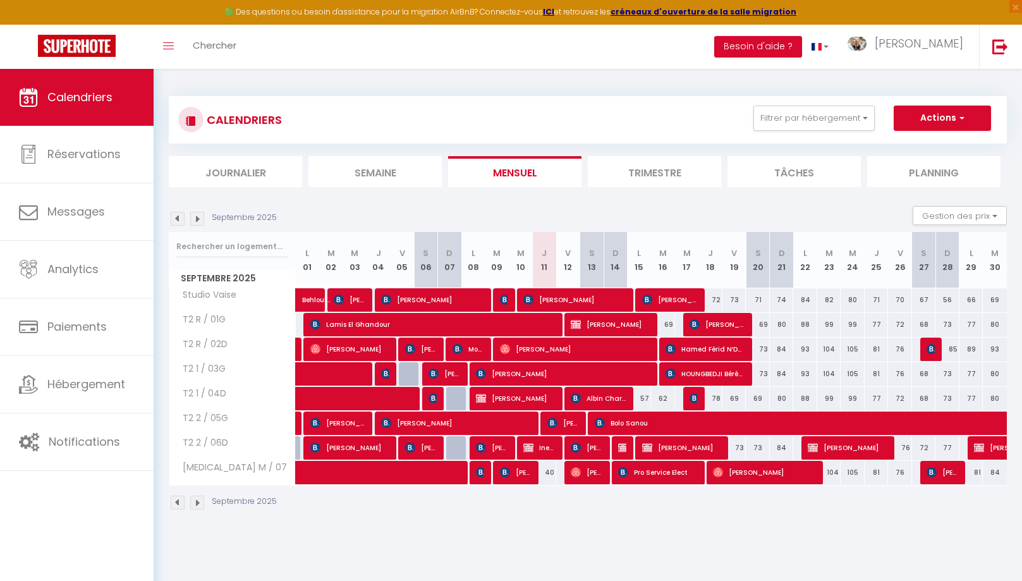
click at [472, 348] on span "Mouad [PERSON_NAME]" at bounding box center [469, 349] width 32 height 24
select select "OK"
select select "KO"
select select "0"
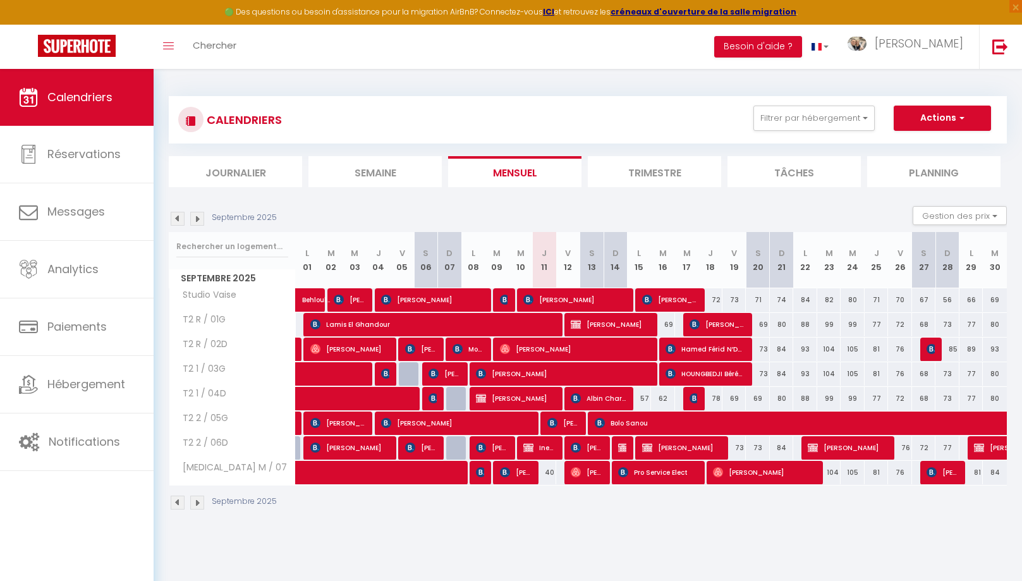
select select "1"
select select
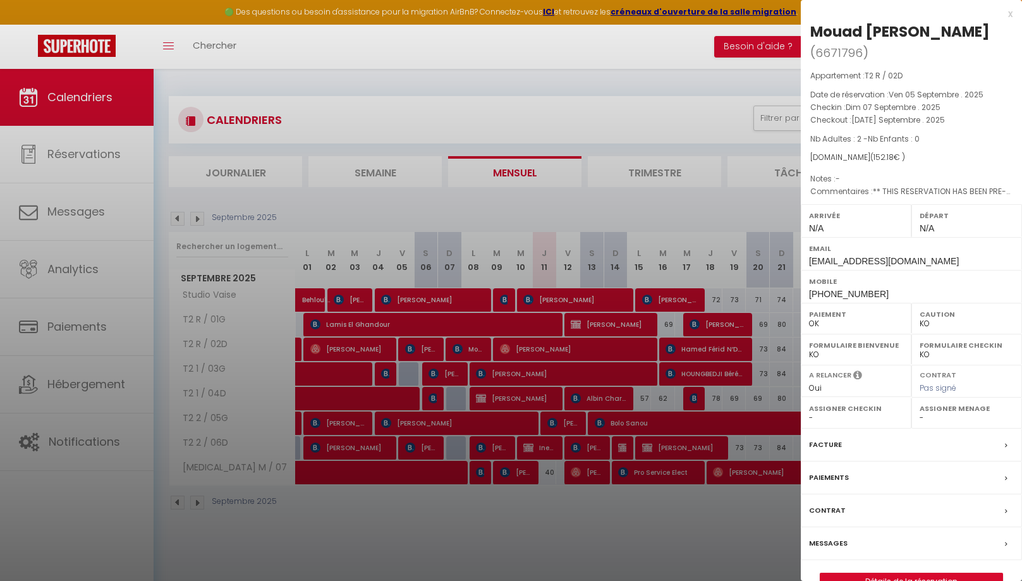
click at [834, 537] on label "Messages" at bounding box center [828, 543] width 39 height 13
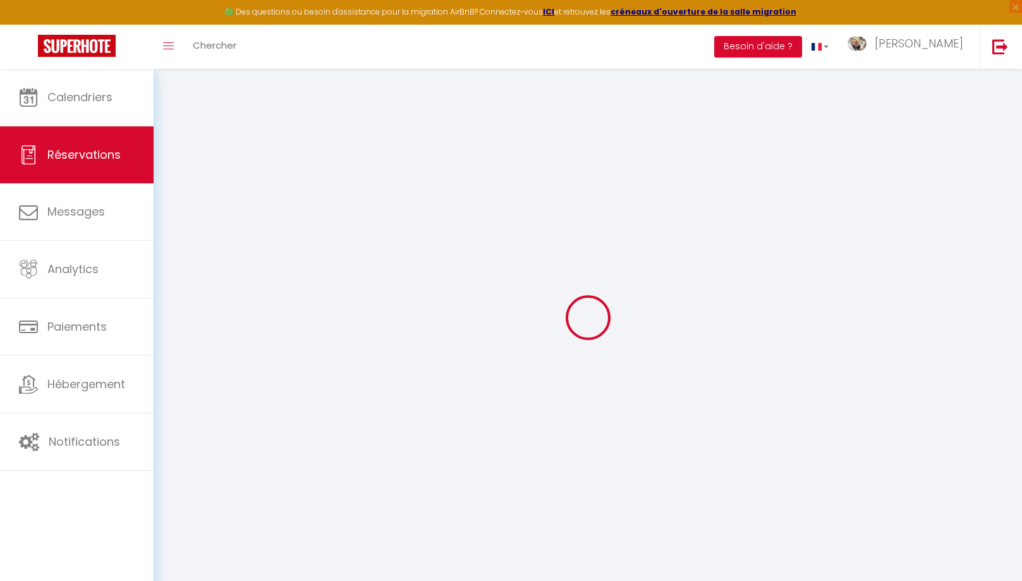
select select
checkbox input "false"
type textarea "** THIS RESERVATION HAS BEEN PRE-PAID ** BOOKING NOTE : Payment charge is EUR 2…"
select select
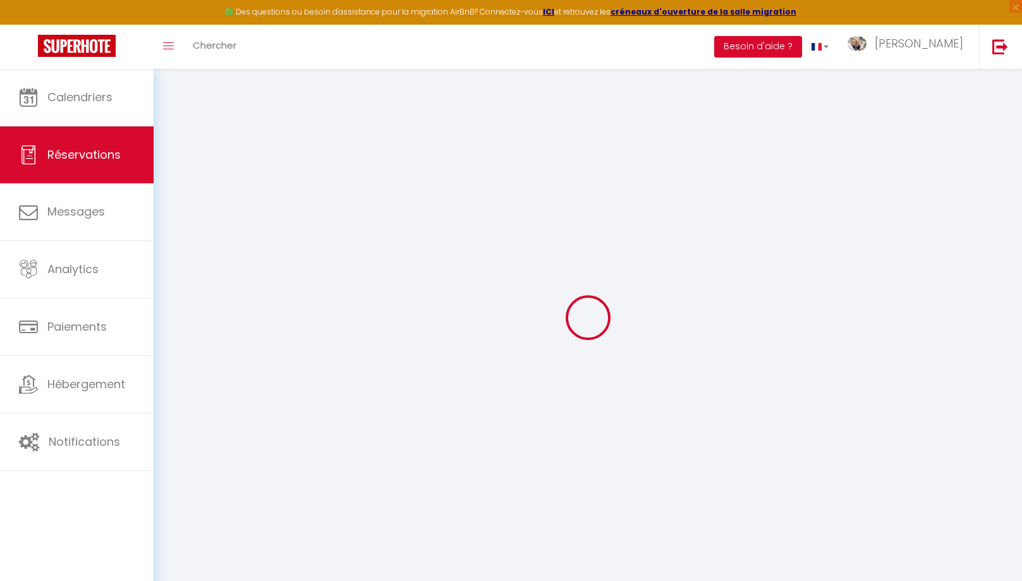
select select
checkbox input "false"
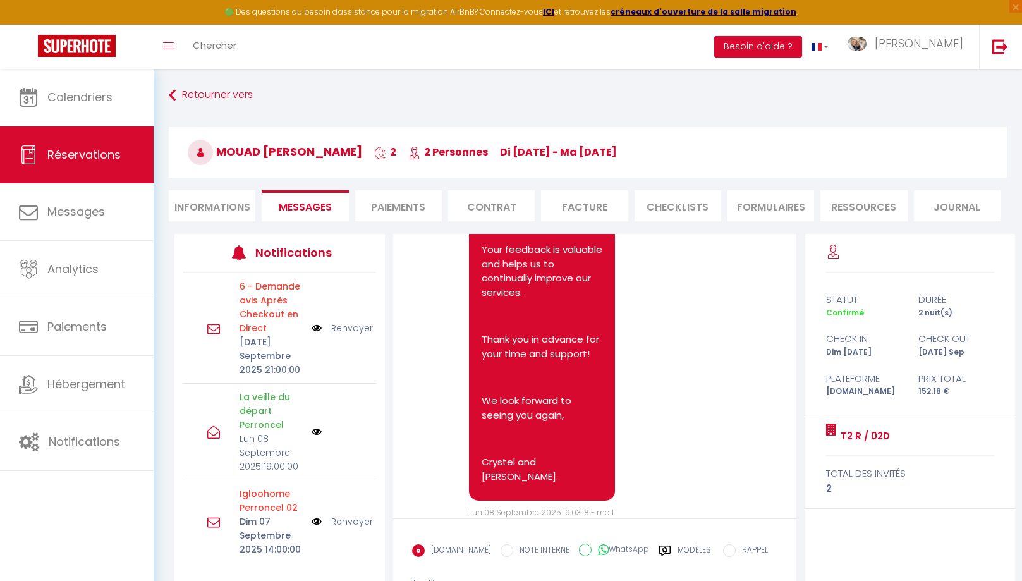
click at [222, 210] on li "Informations" at bounding box center [212, 205] width 87 height 31
select select
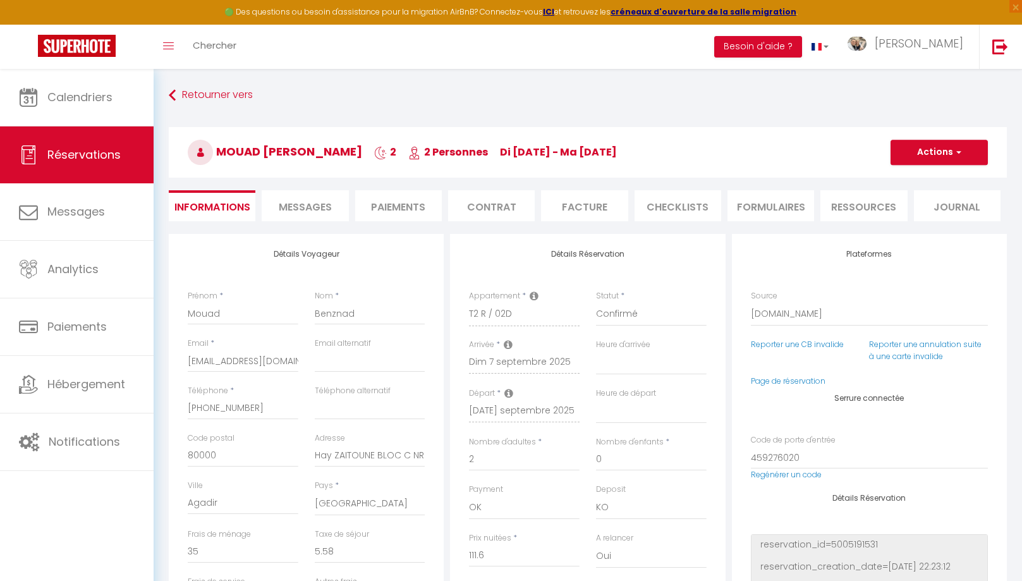
click at [307, 202] on span "Messages" at bounding box center [305, 207] width 53 height 15
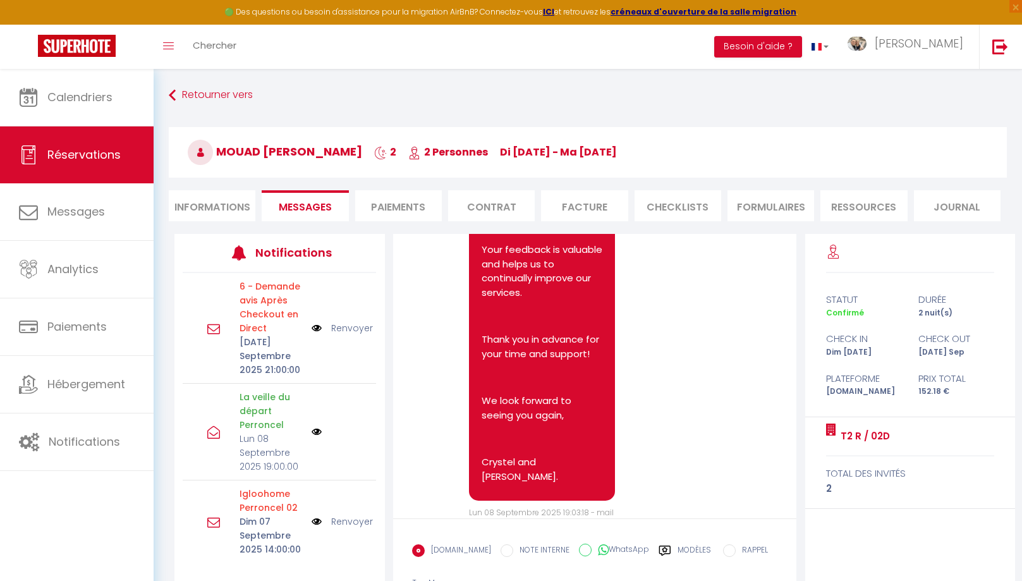
click at [204, 214] on li "Informations" at bounding box center [212, 205] width 87 height 31
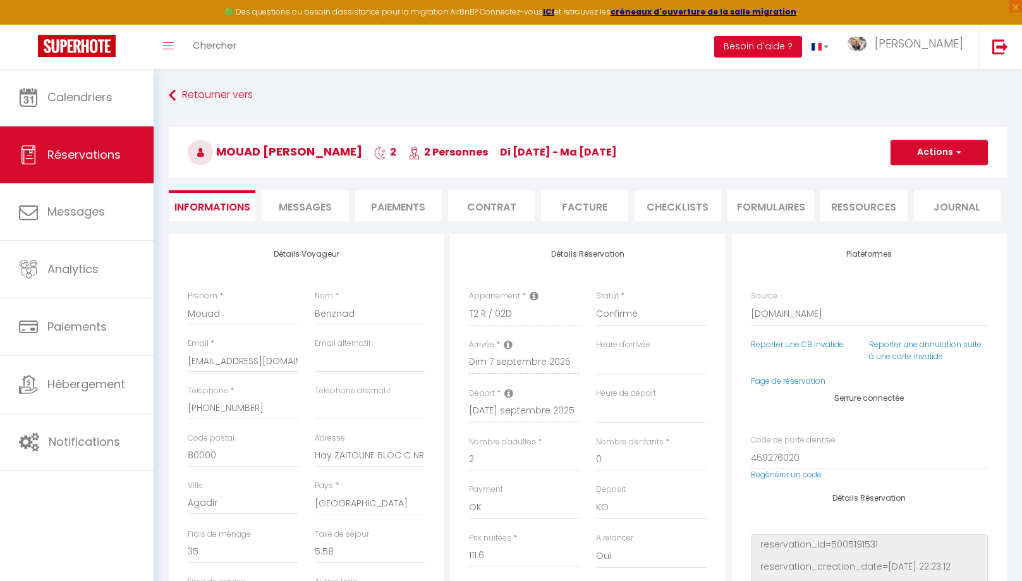
select select
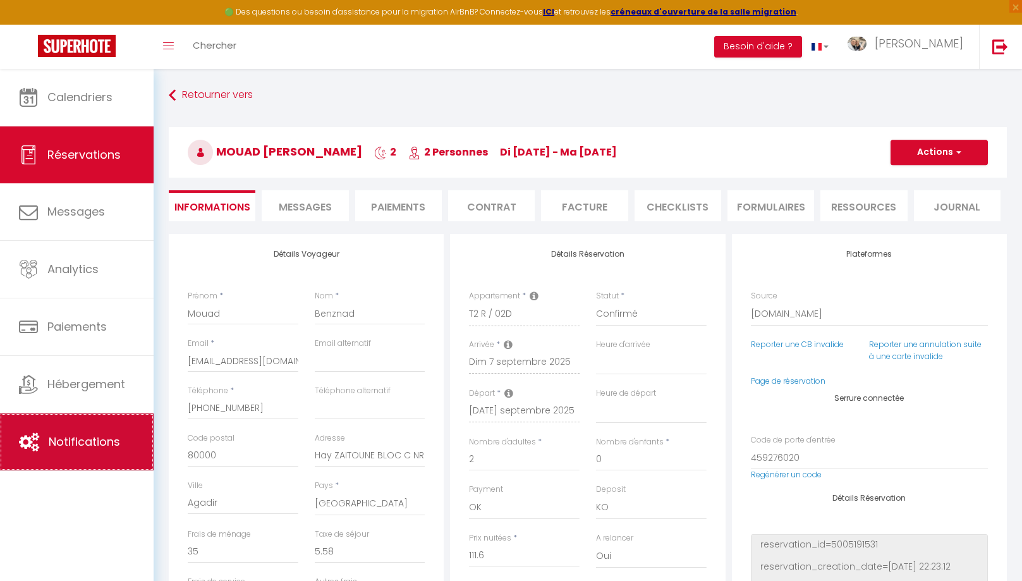
click at [104, 441] on span "Notifications" at bounding box center [84, 442] width 71 height 16
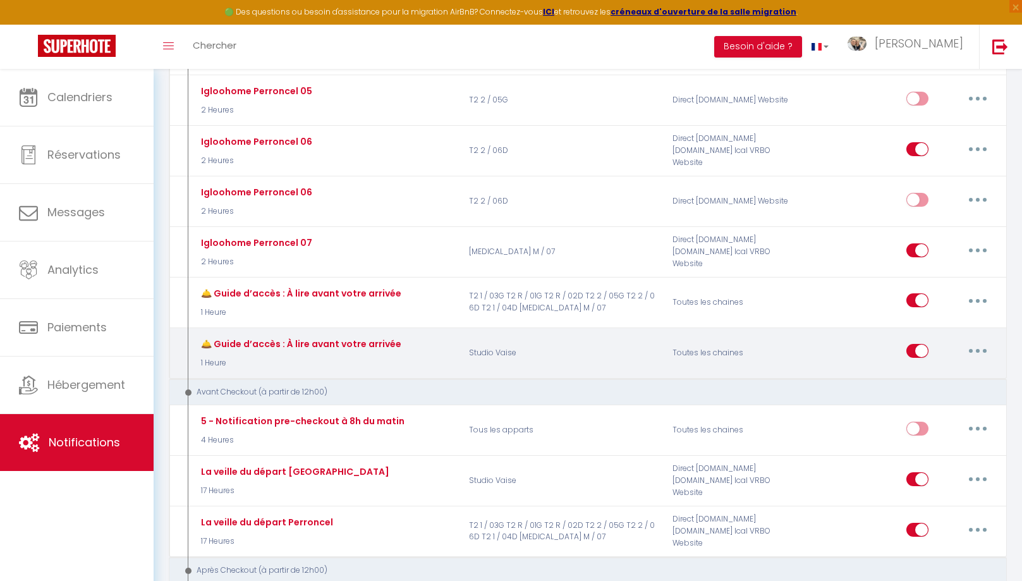
scroll to position [1526, 0]
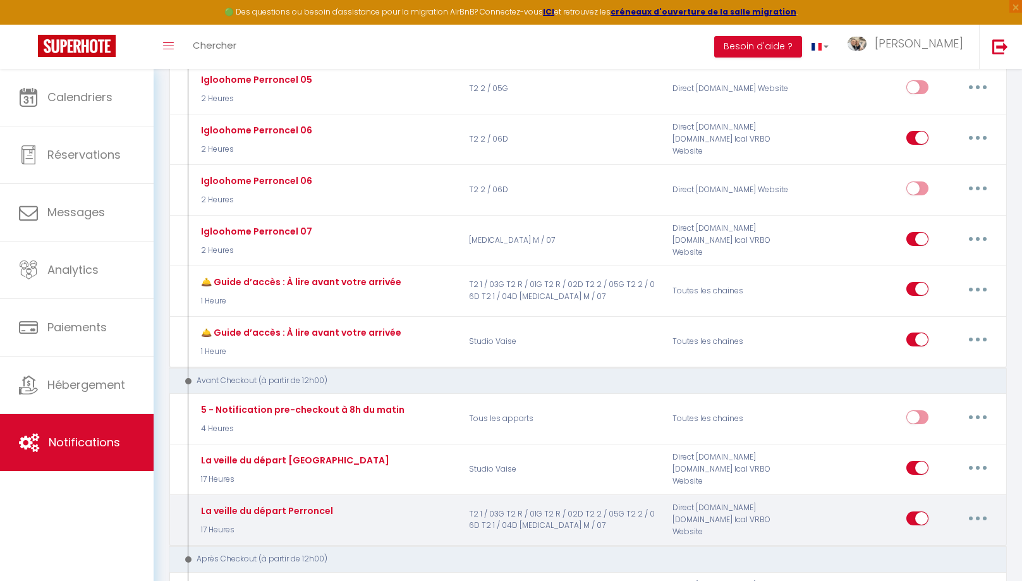
click at [976, 516] on icon "button" at bounding box center [978, 518] width 4 height 4
click at [929, 536] on link "Editer" at bounding box center [945, 546] width 94 height 21
type input "La veille du départ Perroncel"
select select "4"
select select "17 Heures"
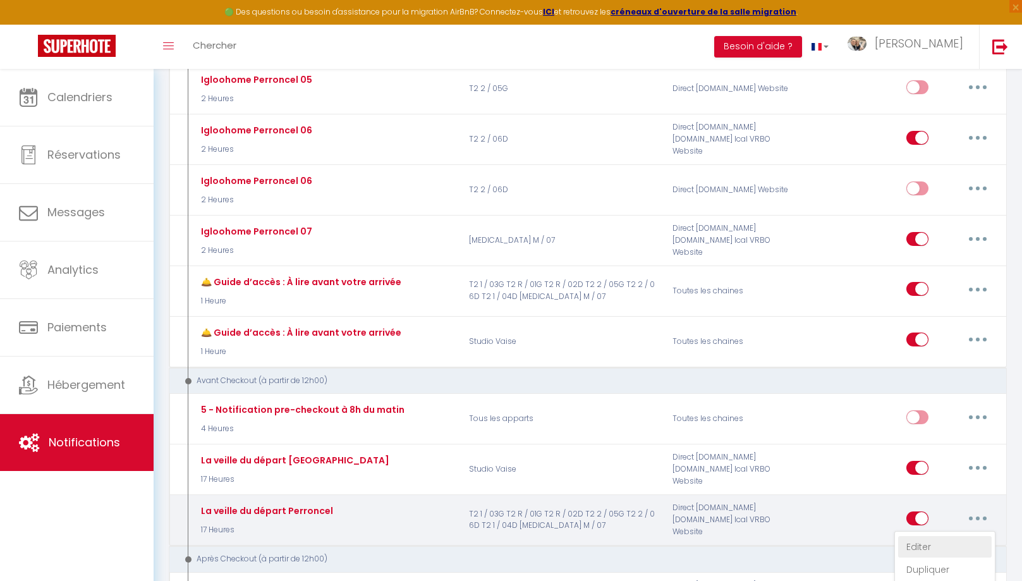
select select
checkbox input "true"
checkbox input "false"
radio input "true"
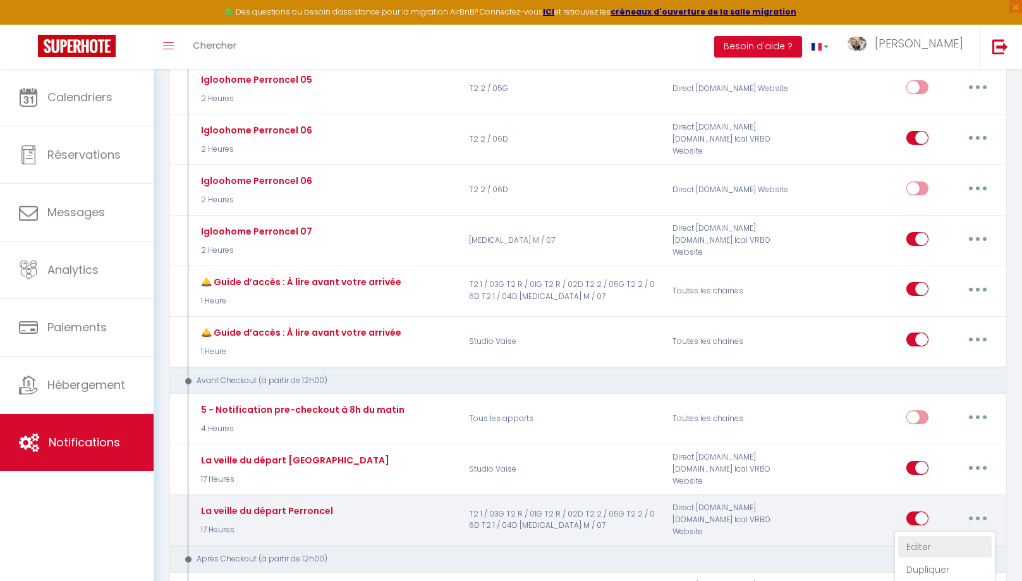
type input "Vous allez bientôt nous quitter!"
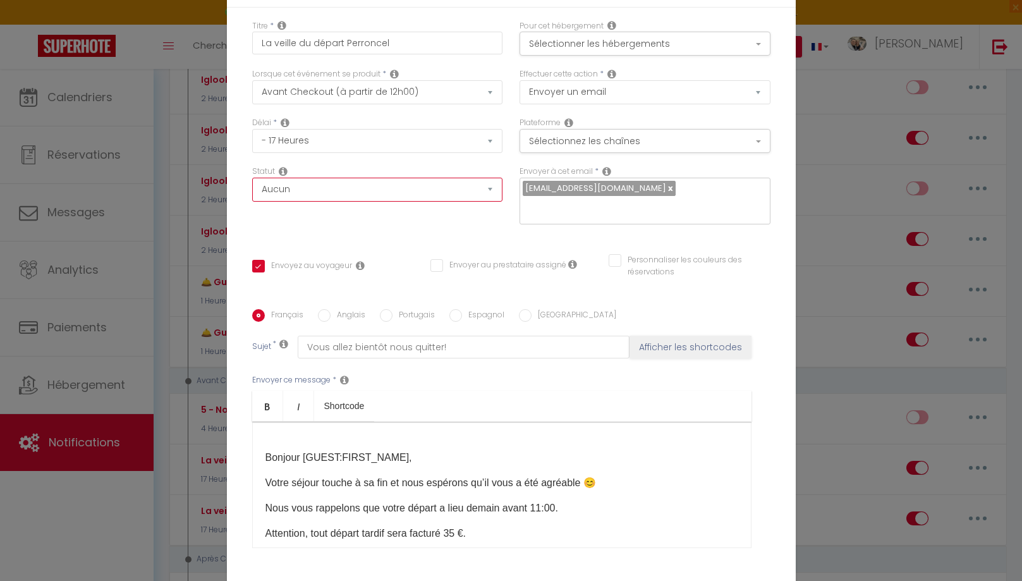
select select "if_deposit_is_paid"
click option "Si la caution a été prise" at bounding box center [0, 0] width 0 height 0
checkbox input "true"
checkbox input "false"
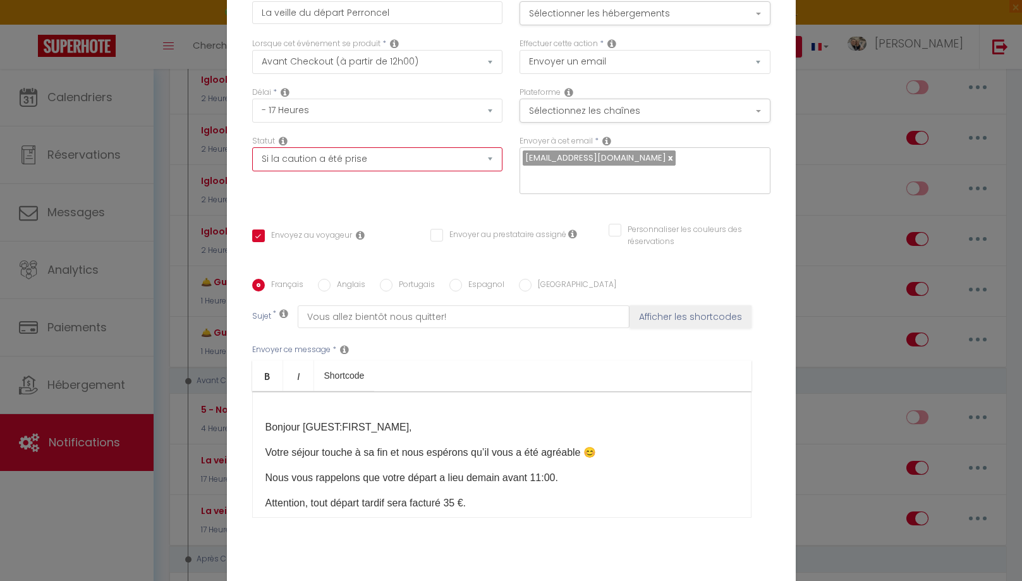
scroll to position [102, 0]
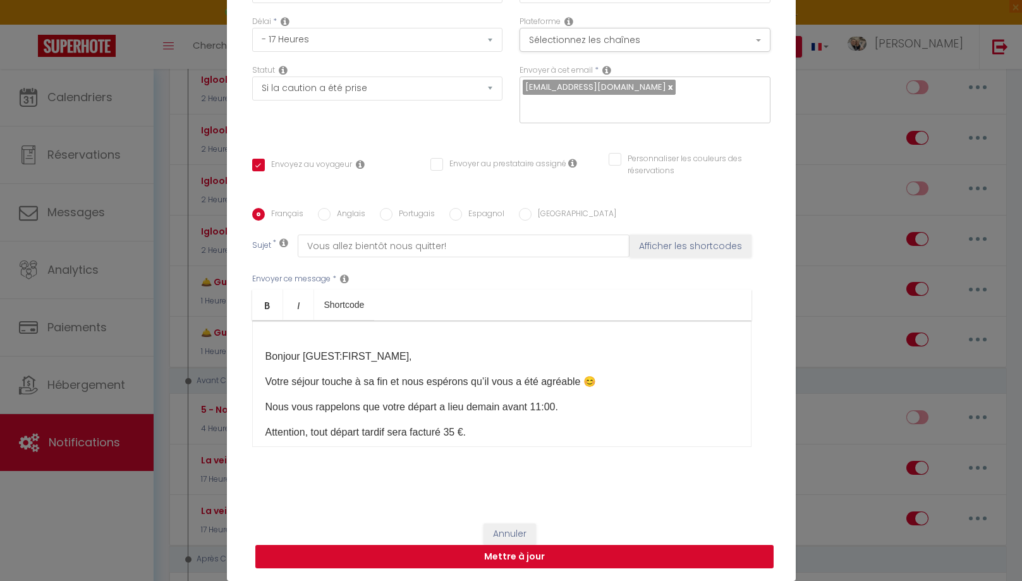
click at [564, 565] on button "Mettre à jour" at bounding box center [514, 557] width 518 height 24
checkbox input "true"
checkbox input "false"
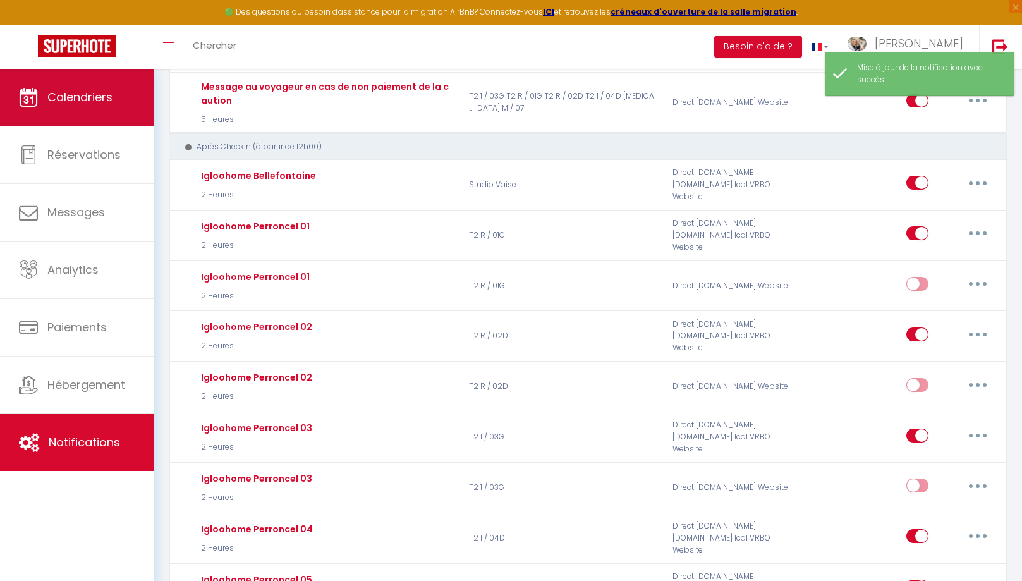
scroll to position [949, 0]
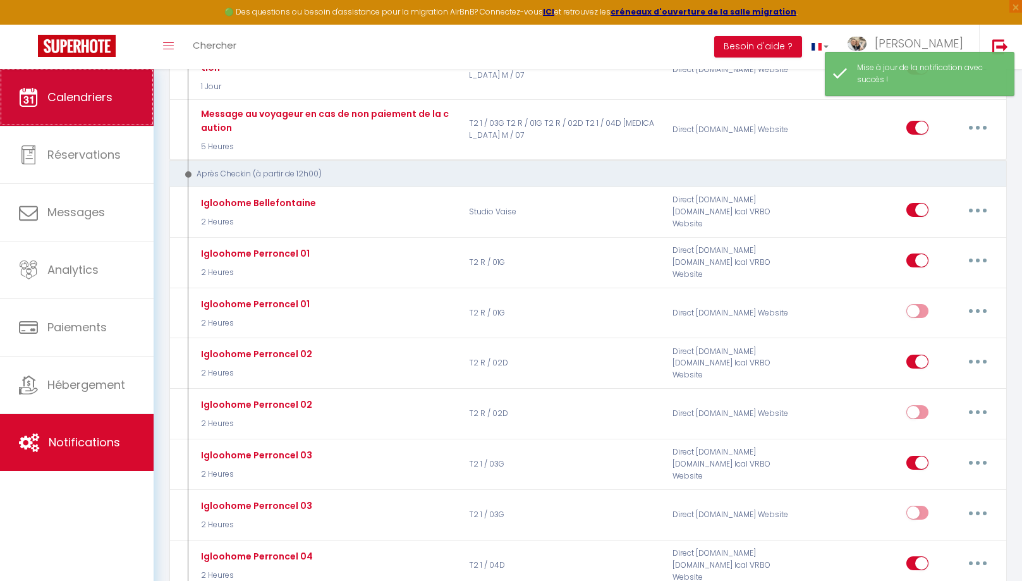
click at [95, 111] on link "Calendriers" at bounding box center [77, 97] width 154 height 57
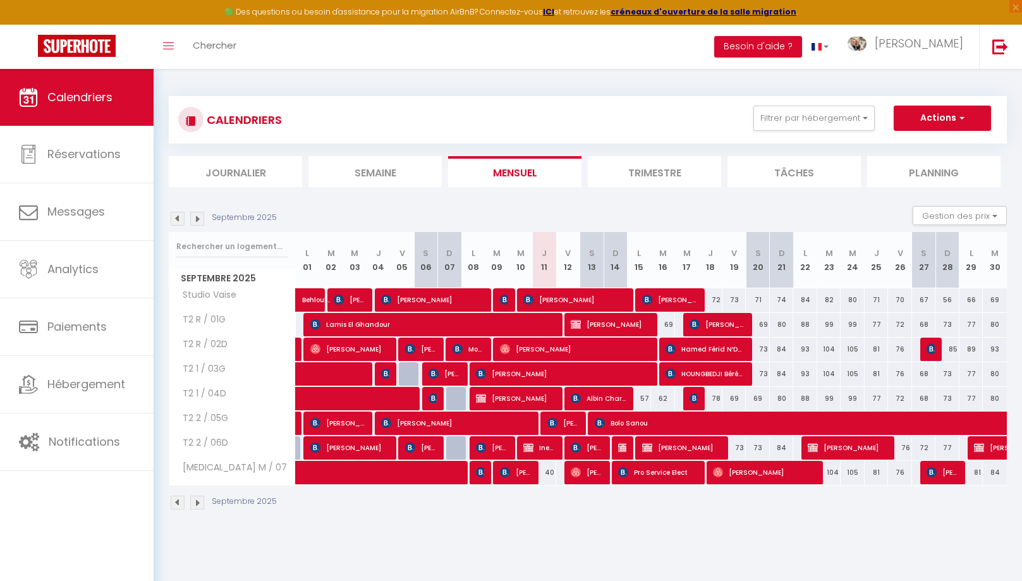
click at [473, 351] on span "Mouad [PERSON_NAME]" at bounding box center [469, 349] width 32 height 24
select select "OK"
select select "KO"
select select "0"
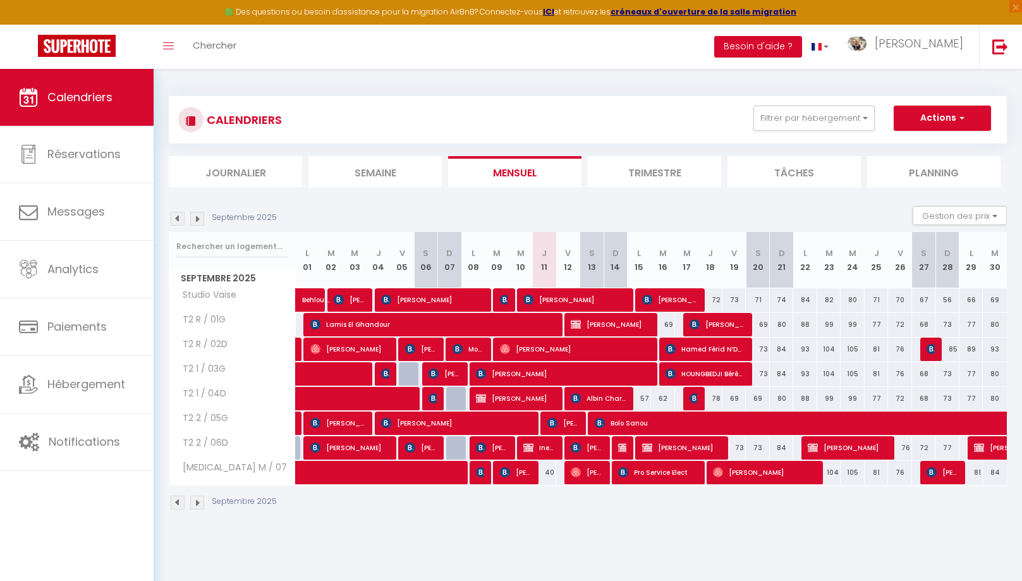
select select "1"
select select
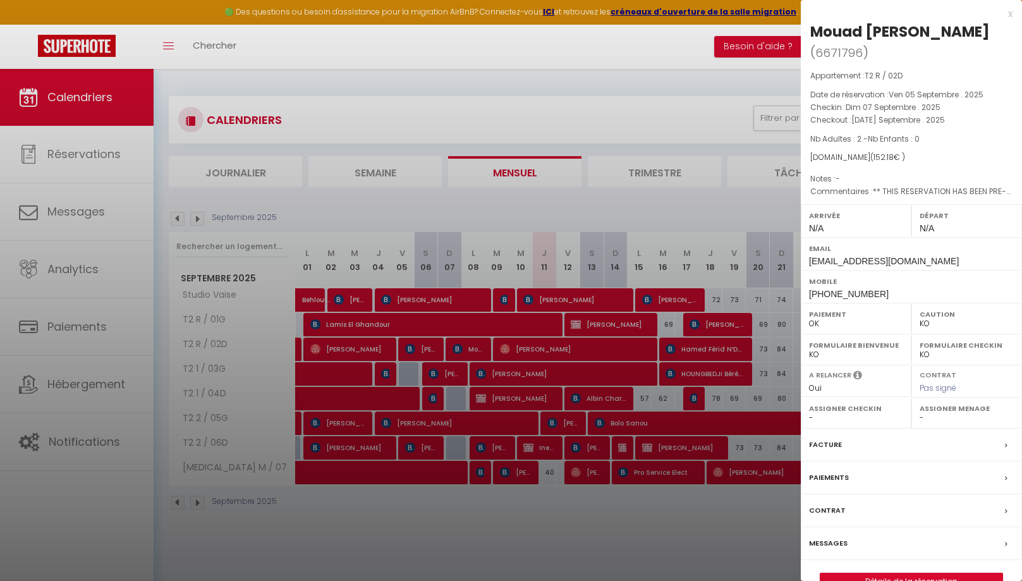
click at [824, 537] on label "Messages" at bounding box center [828, 543] width 39 height 13
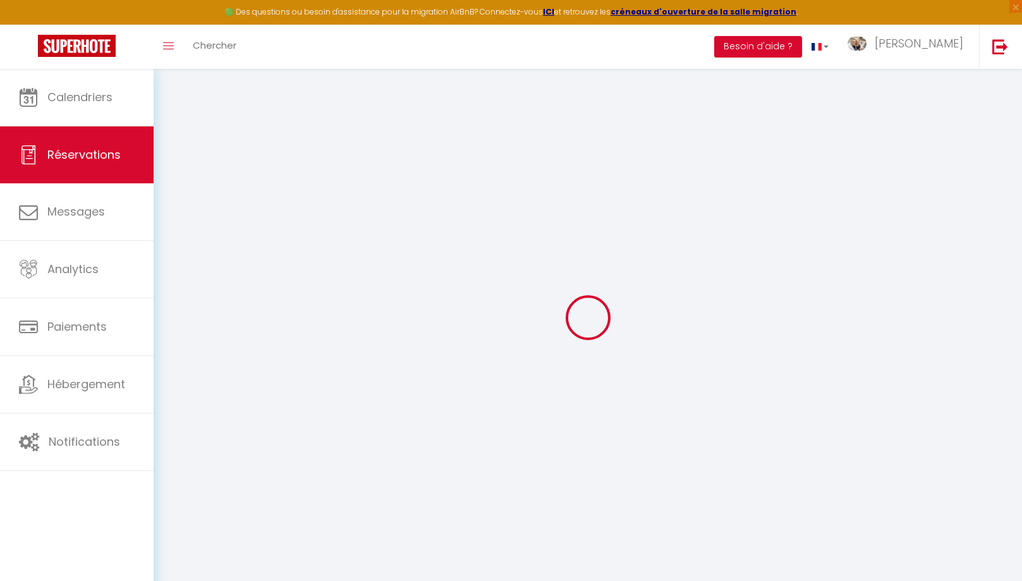
select select
checkbox input "false"
select select
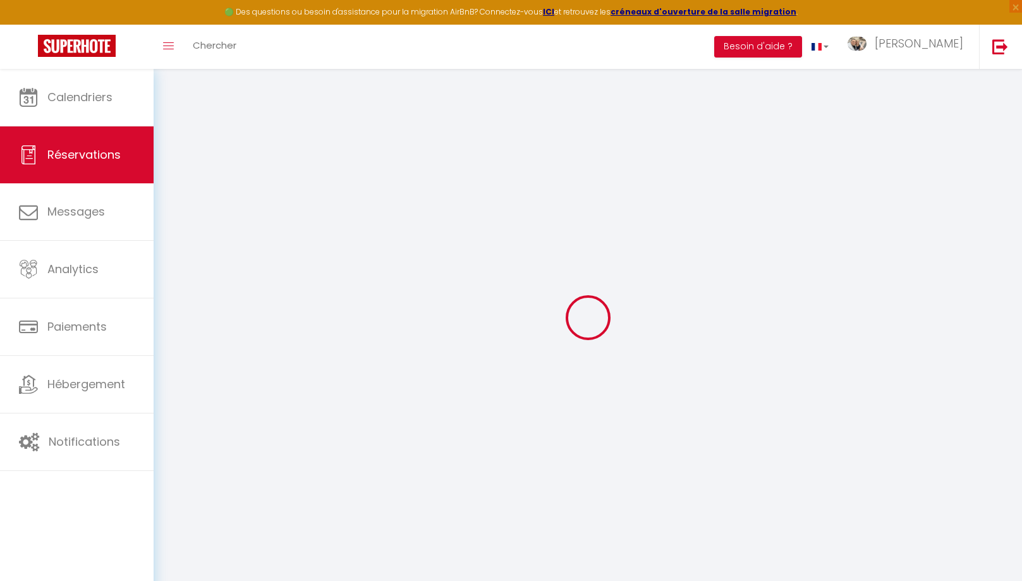
checkbox input "false"
type textarea "** THIS RESERVATION HAS BEEN PRE-PAID ** BOOKING NOTE : Payment charge is EUR 2…"
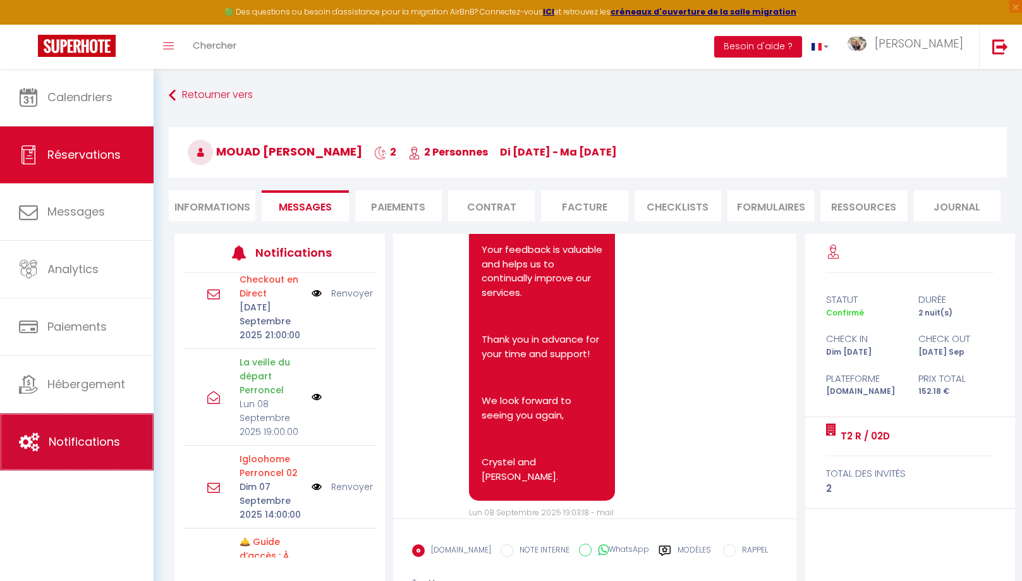
click at [99, 445] on span "Notifications" at bounding box center [84, 442] width 71 height 16
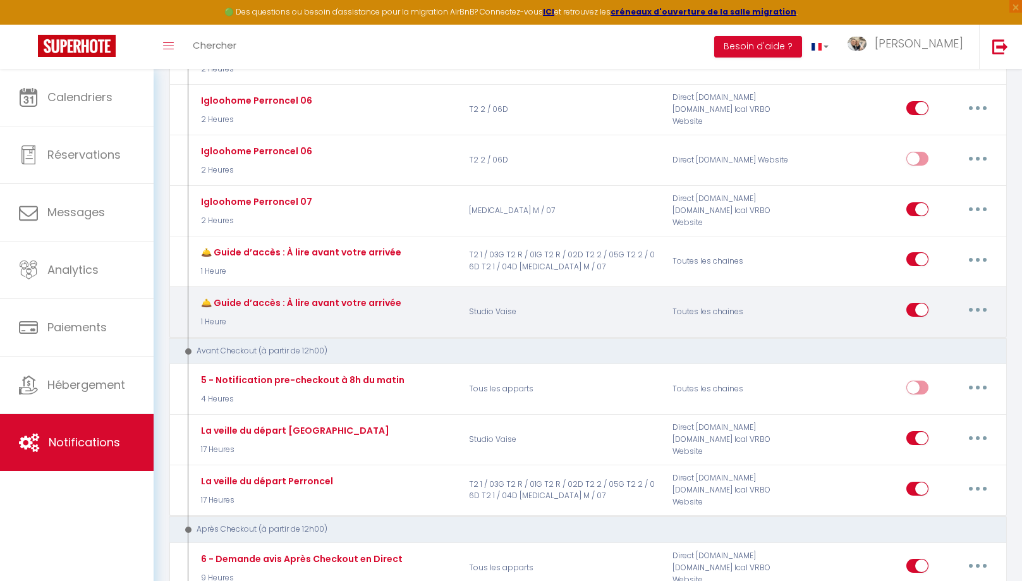
scroll to position [1556, 0]
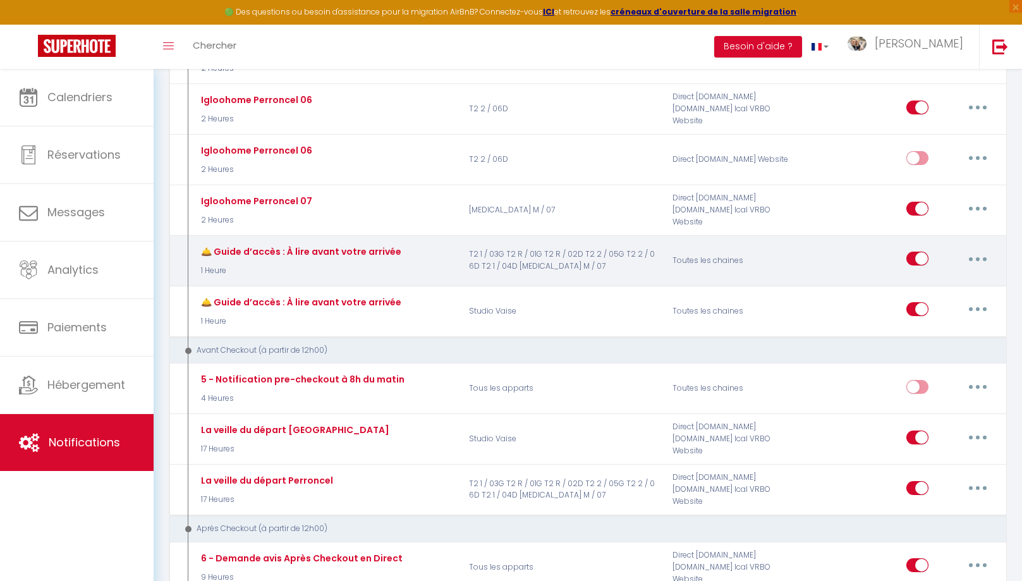
click at [983, 248] on button "button" at bounding box center [977, 258] width 35 height 20
click at [954, 277] on link "Editer" at bounding box center [945, 287] width 94 height 21
type input "🛎️ Guide d’accès : À lire avant votre arrivée"
select select "3"
select select "1 Heure"
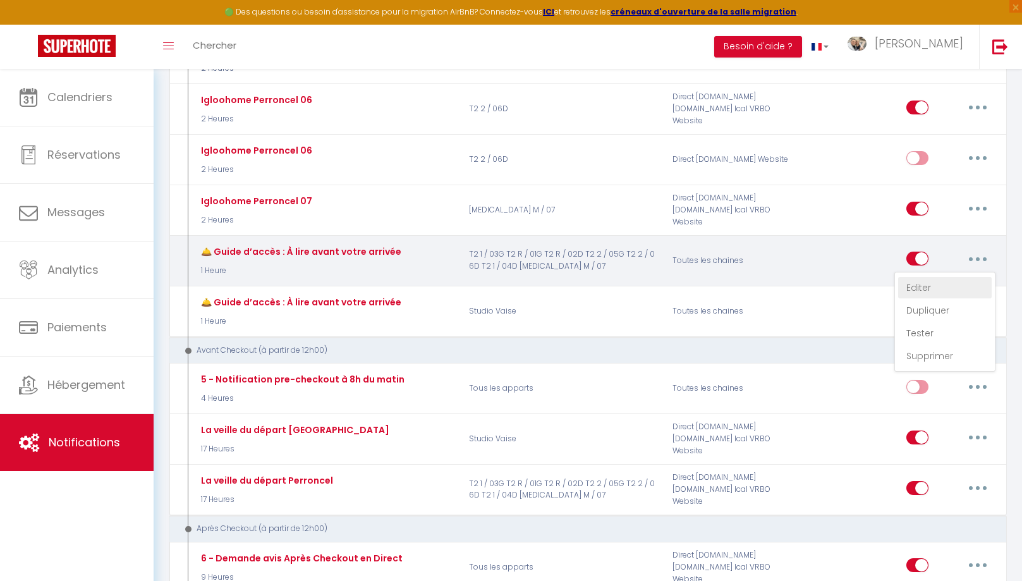
select select "if_deposit_is_paid"
checkbox input "true"
checkbox input "false"
radio input "true"
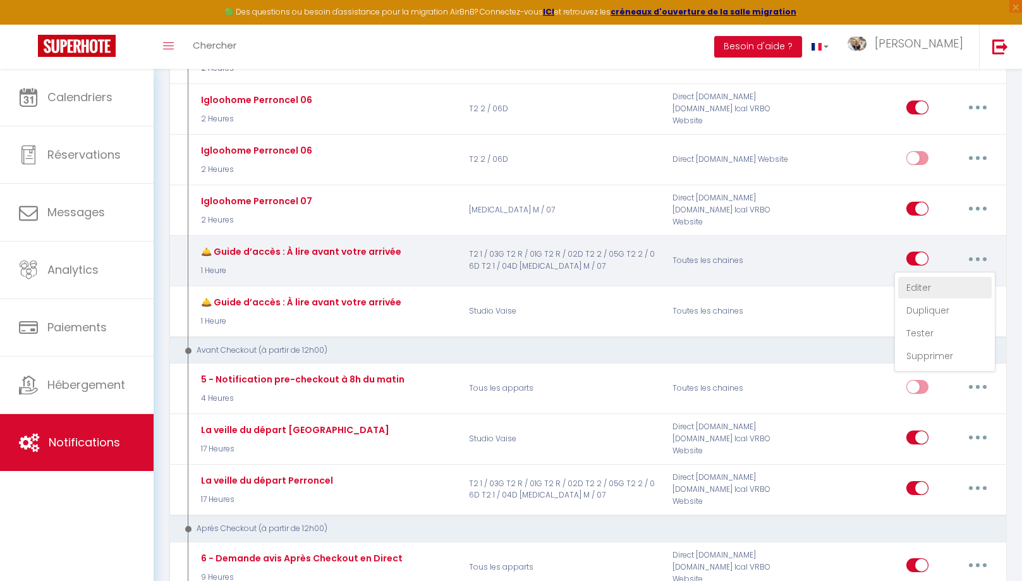
type input "🛎️ Guide d’accès : À lire avant votre arrivée"
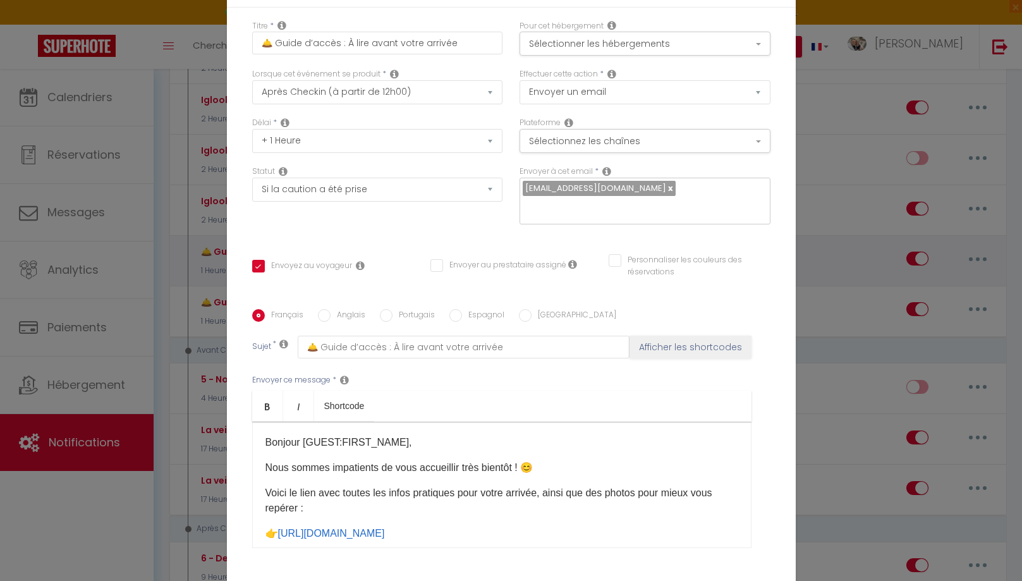
scroll to position [95, 0]
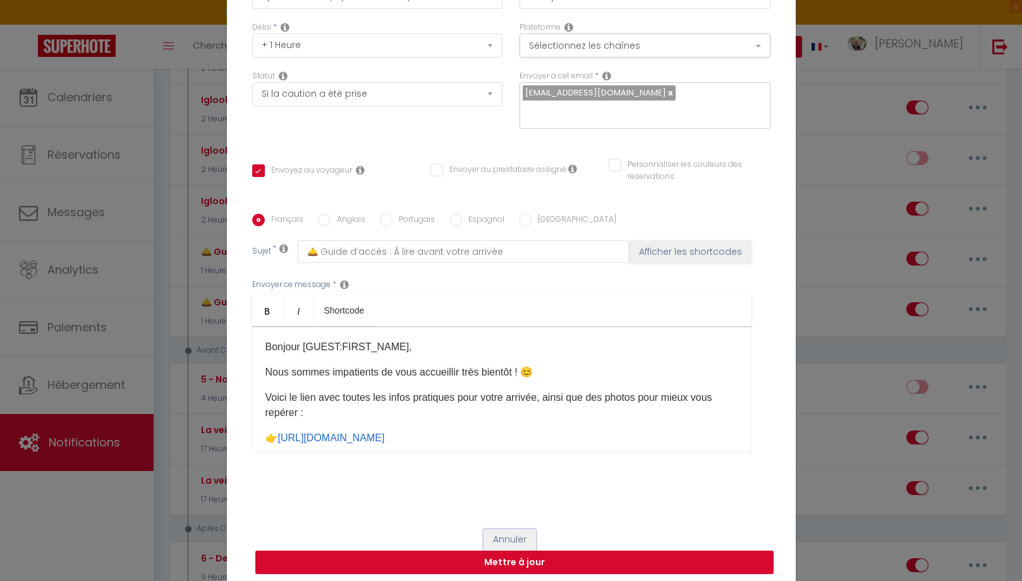
click at [518, 538] on button "Annuler" at bounding box center [509, 539] width 52 height 21
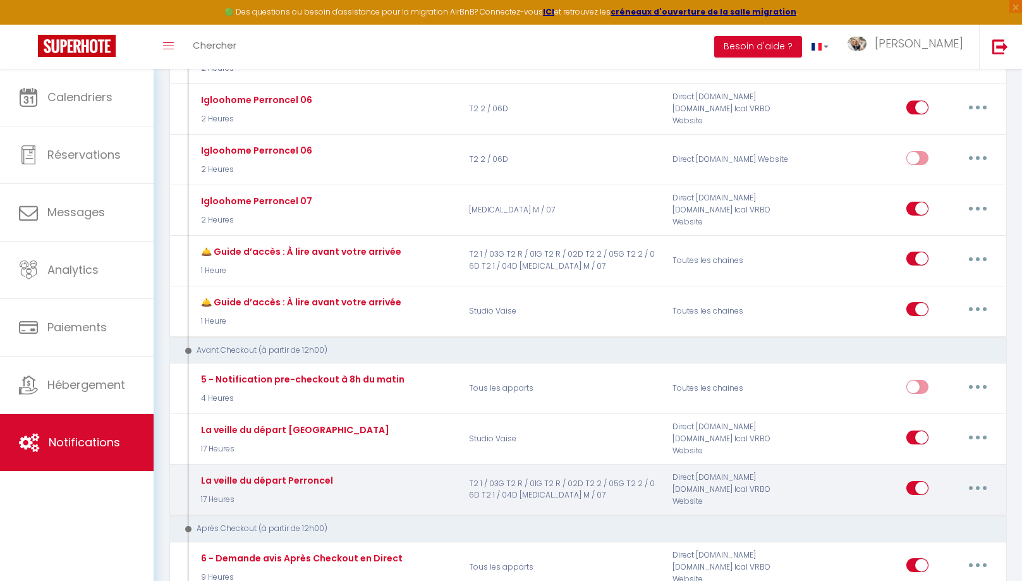
click at [985, 478] on button "button" at bounding box center [977, 488] width 35 height 20
click at [937, 506] on link "Editer" at bounding box center [945, 516] width 94 height 21
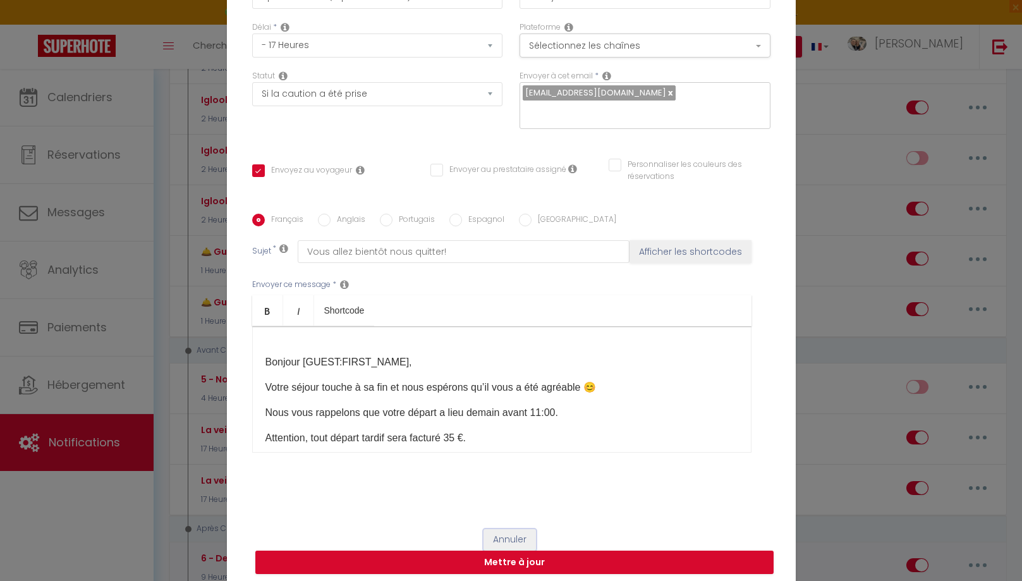
drag, startPoint x: 513, startPoint y: 537, endPoint x: 567, endPoint y: 528, distance: 54.4
click at [513, 537] on button "Annuler" at bounding box center [509, 539] width 52 height 21
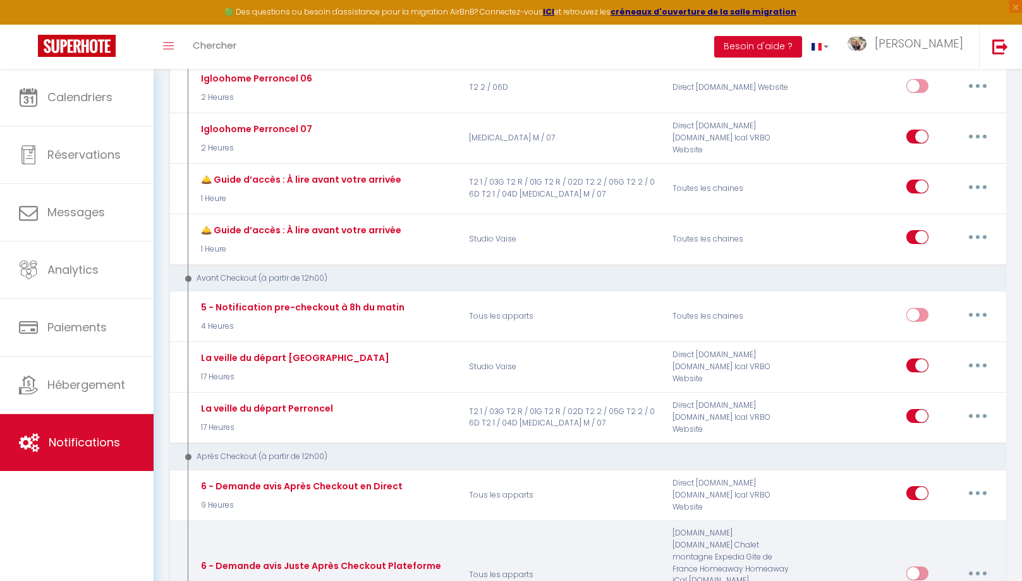
scroll to position [1651, 0]
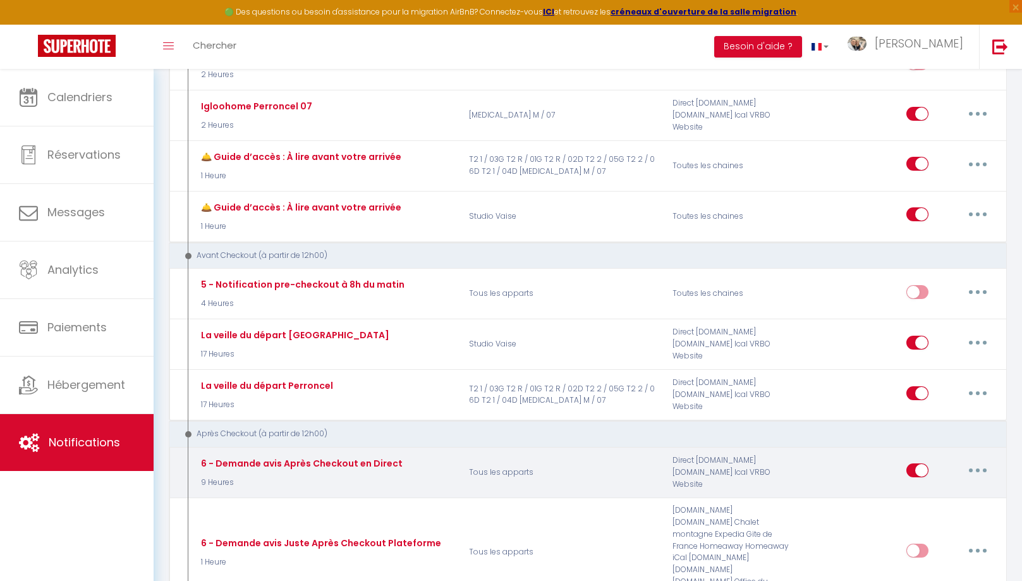
click at [982, 460] on button "button" at bounding box center [977, 470] width 35 height 20
click at [952, 489] on link "Editer" at bounding box center [945, 499] width 94 height 21
type input "6 - Demande avis Après Checkout en Direct"
select select "5"
select select "9 Heures"
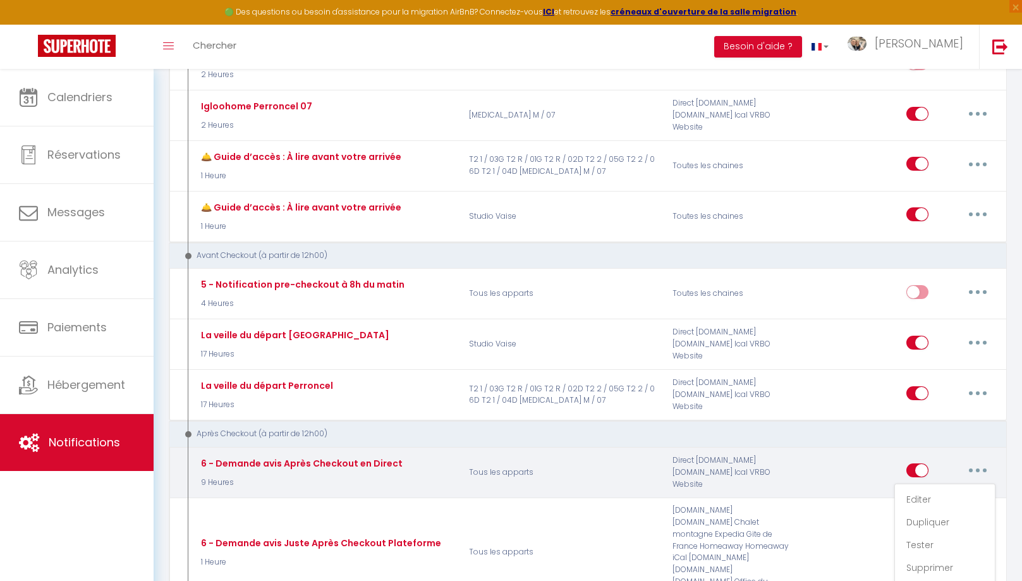
select select "if_booking_is_paid"
checkbox input "true"
checkbox input "false"
type input "Merci d'avoir Séjourné chez Nous ! Nous Espérons Vous Revoir Bientôt"
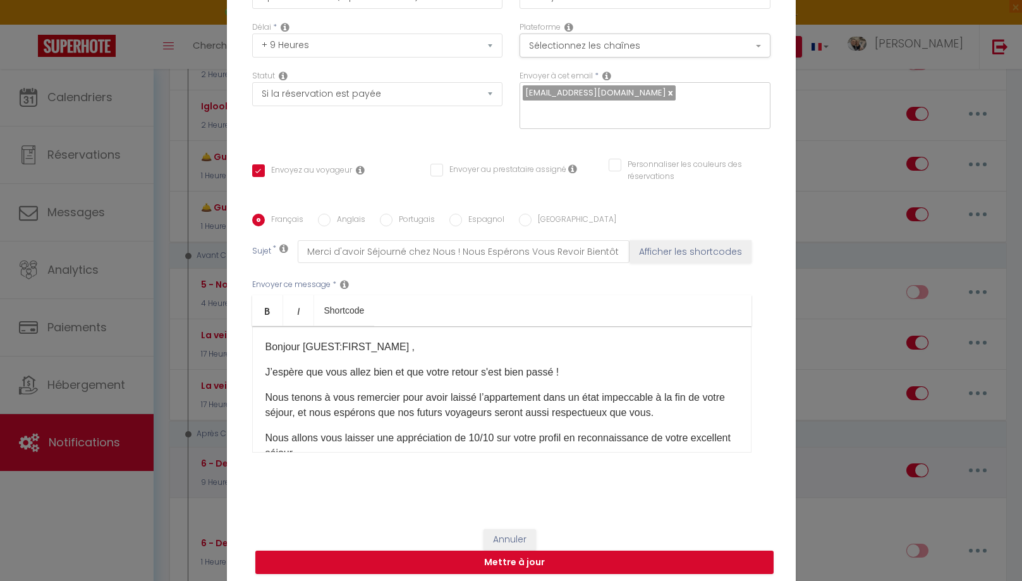
scroll to position [95, 0]
click at [513, 536] on button "Annuler" at bounding box center [509, 539] width 52 height 21
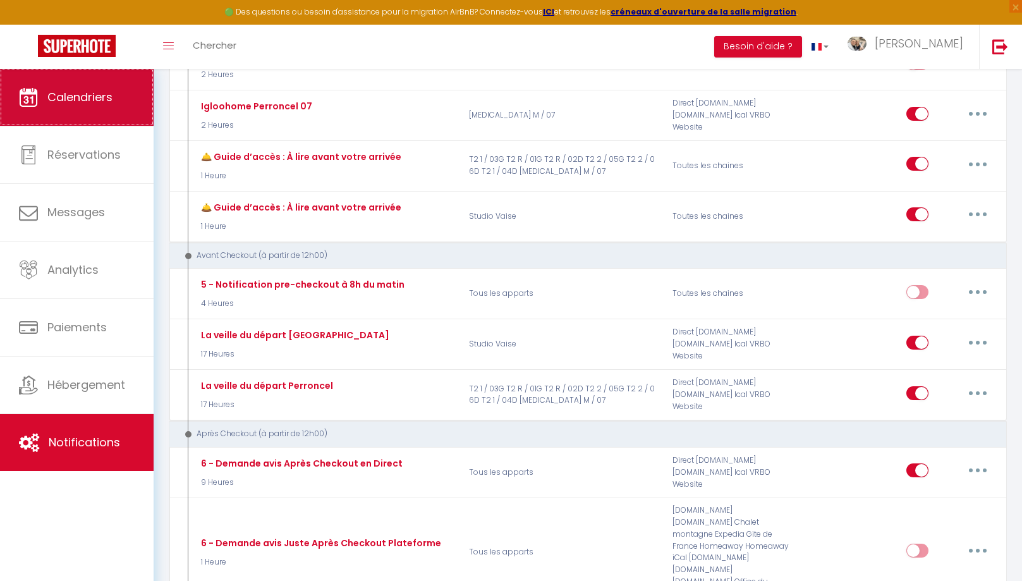
click at [91, 123] on link "Calendriers" at bounding box center [77, 97] width 154 height 57
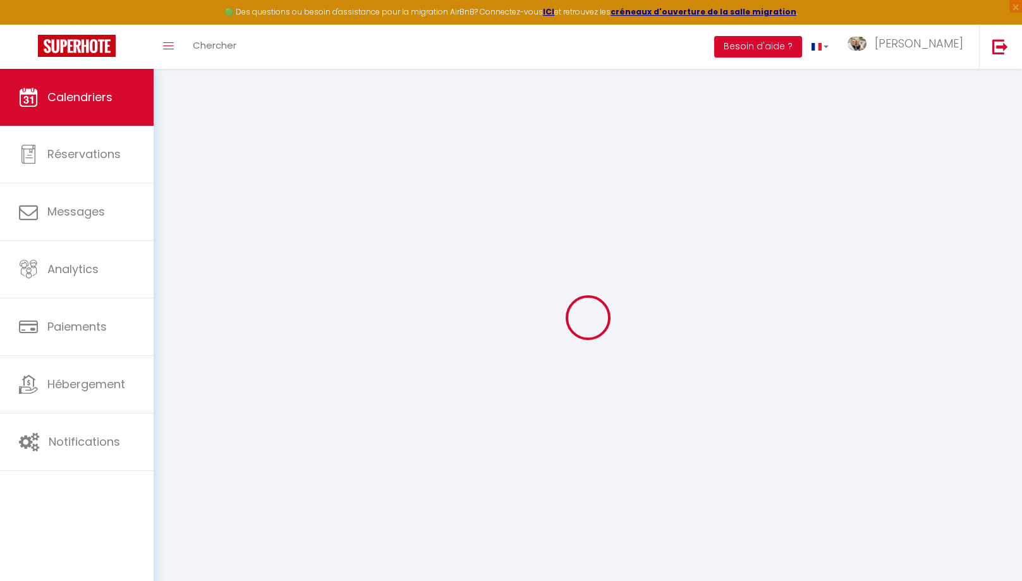
select select
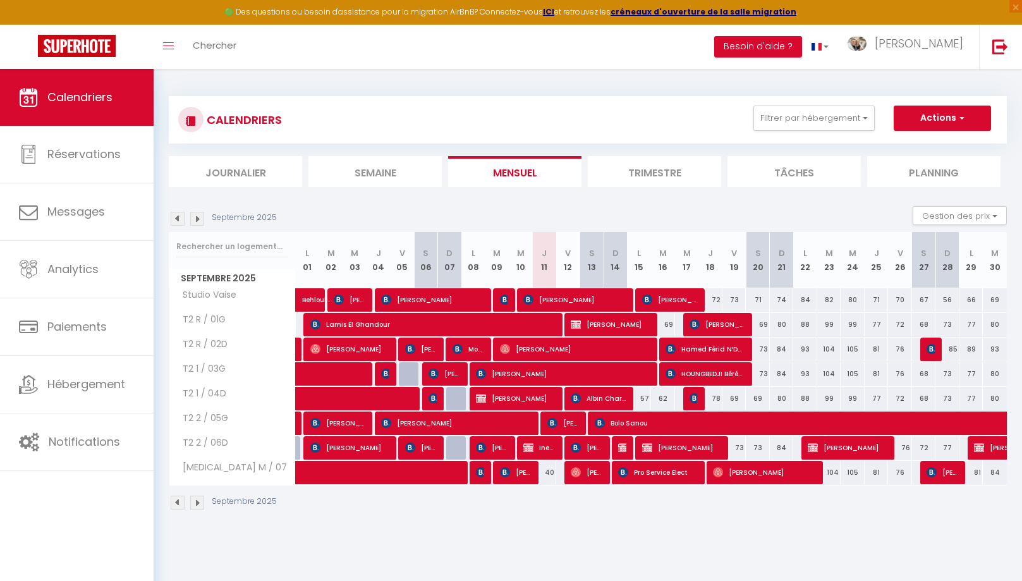
click at [530, 346] on span "[PERSON_NAME]" at bounding box center [576, 349] width 152 height 24
select select "OK"
select select "0"
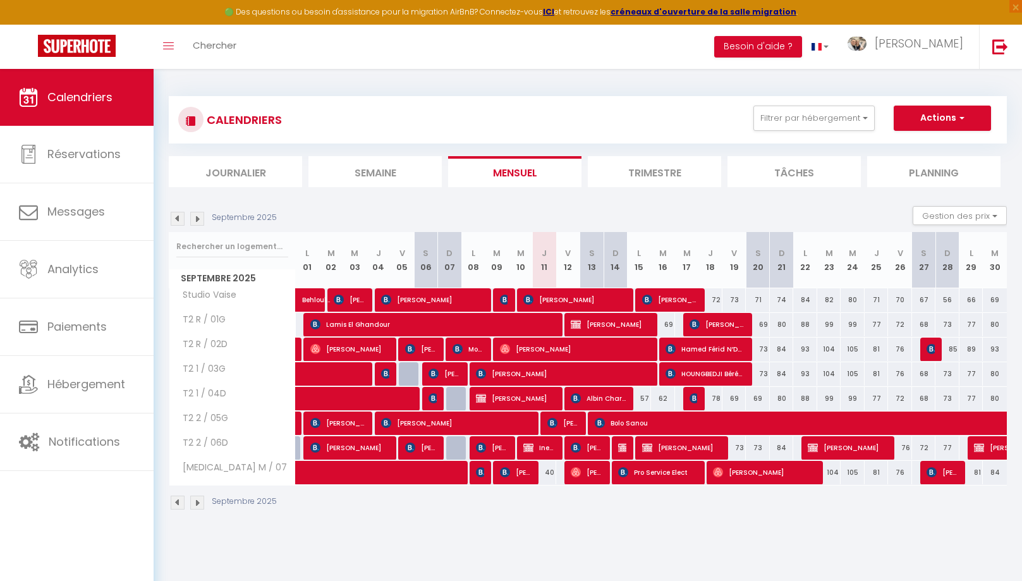
select select "1"
select select
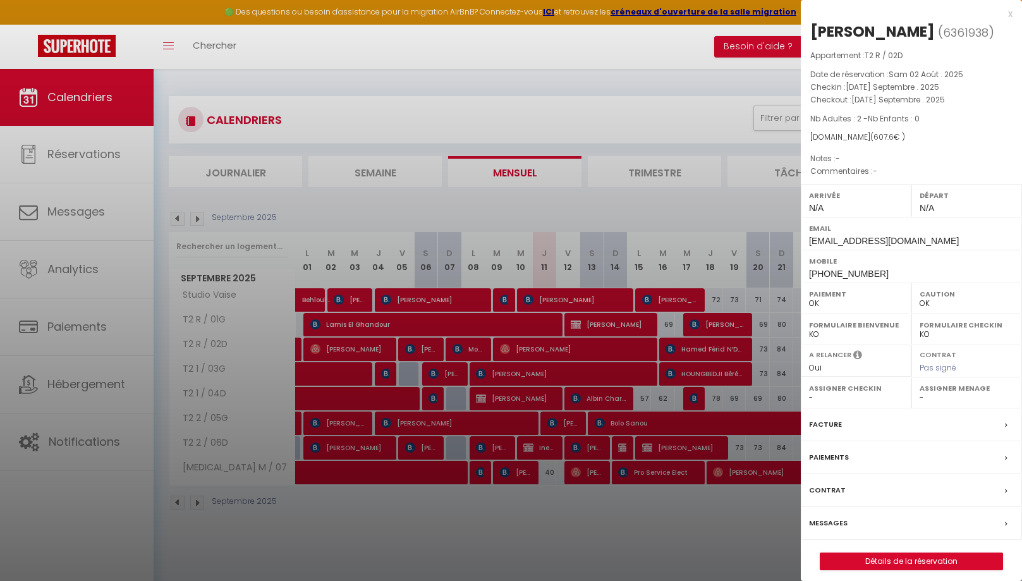
click at [823, 516] on label "Messages" at bounding box center [828, 522] width 39 height 13
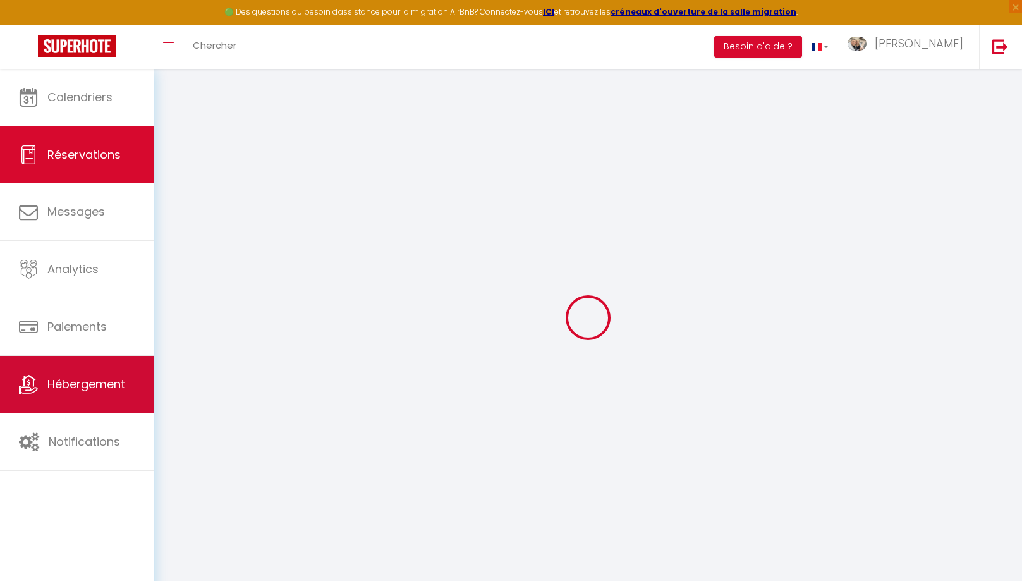
select select
checkbox input "false"
select select
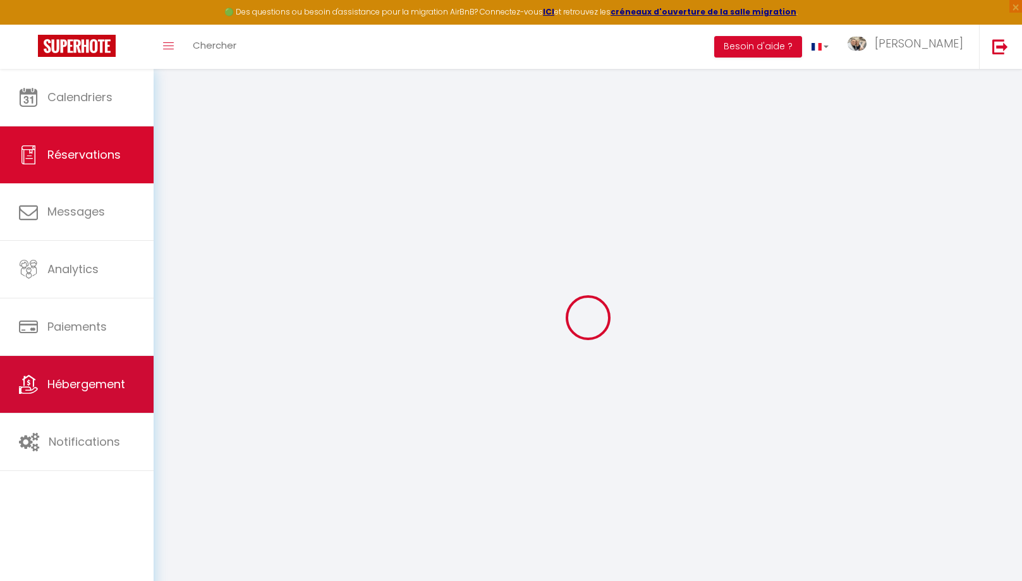
select select
checkbox input "false"
select select
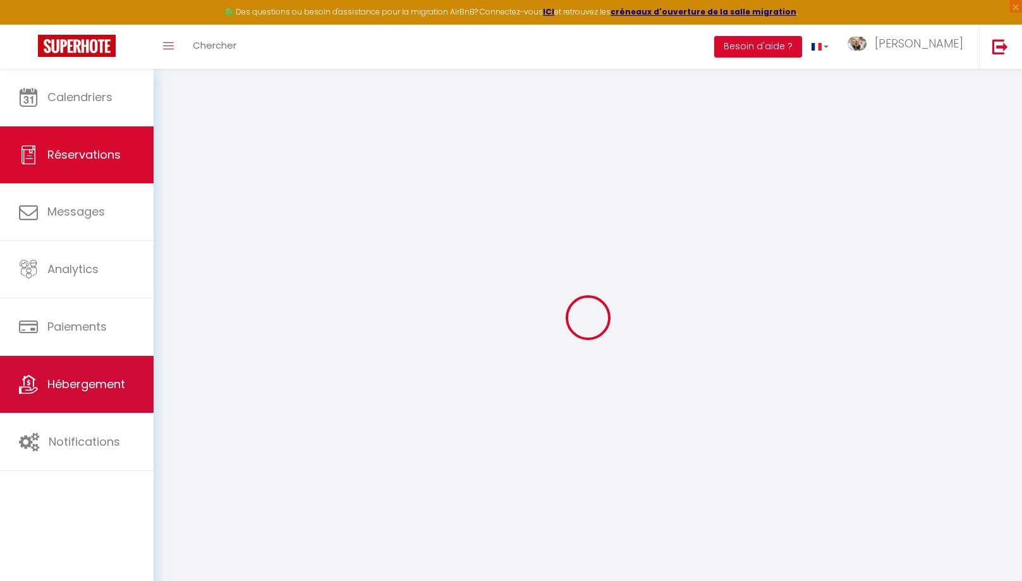
select select
checkbox input "false"
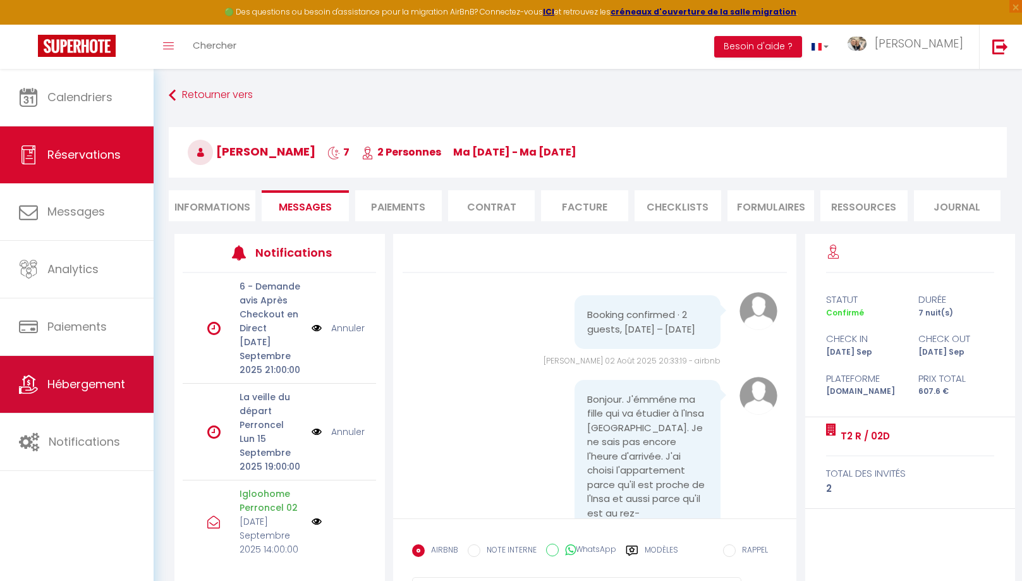
scroll to position [11235, 0]
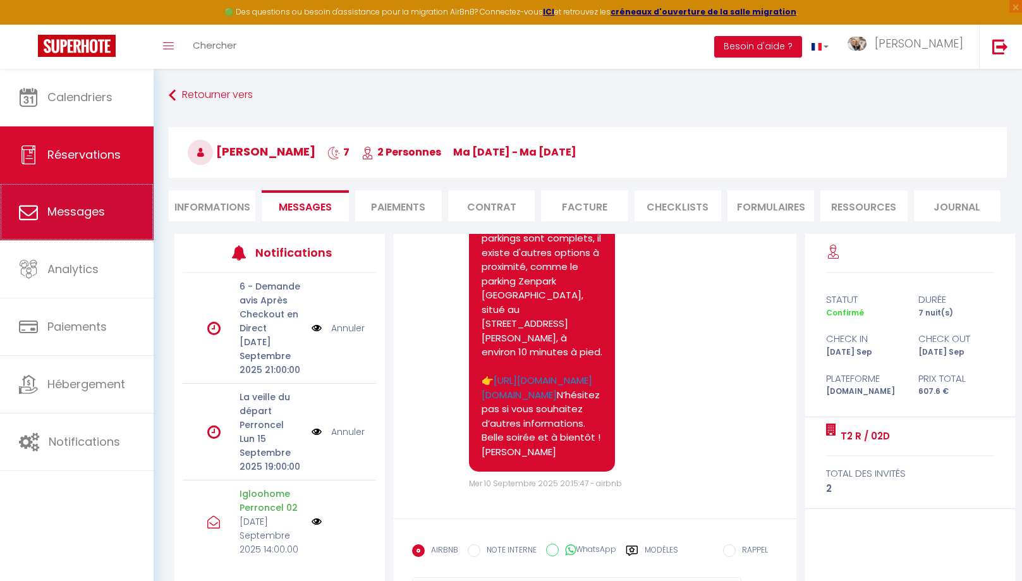
click at [88, 231] on link "Messages" at bounding box center [77, 211] width 154 height 57
select select "message"
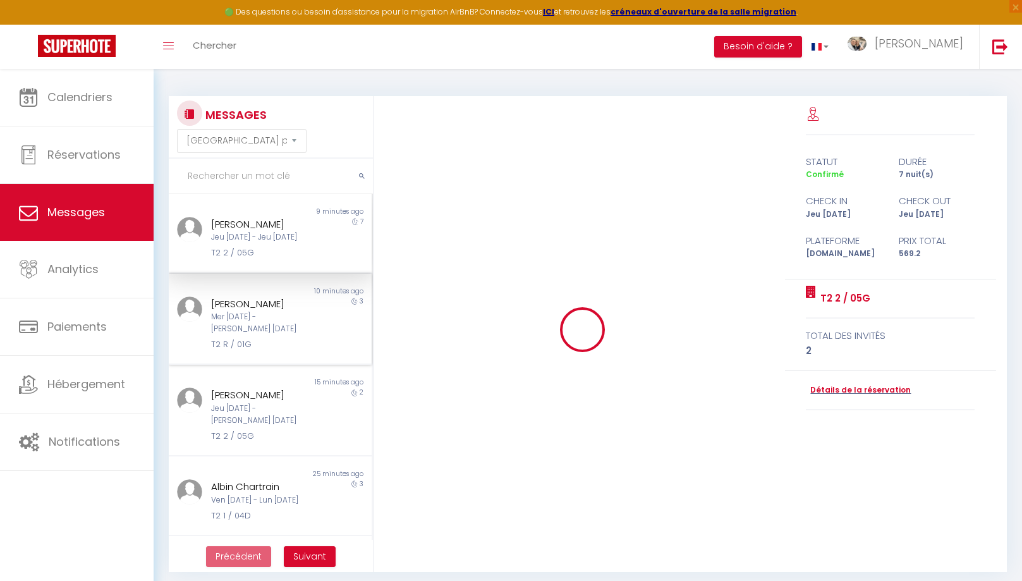
scroll to position [9912, 0]
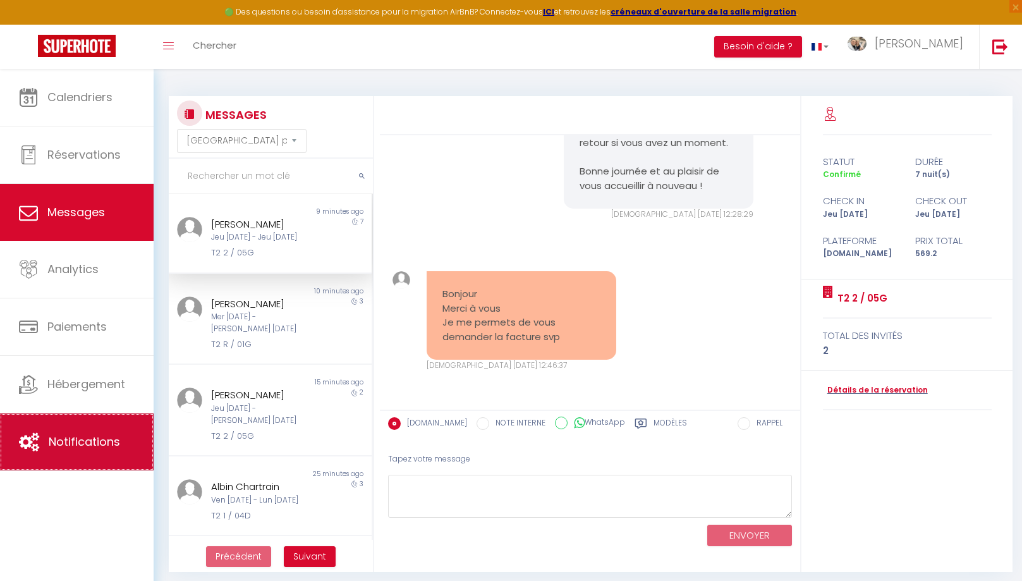
click at [68, 447] on span "Notifications" at bounding box center [84, 442] width 71 height 16
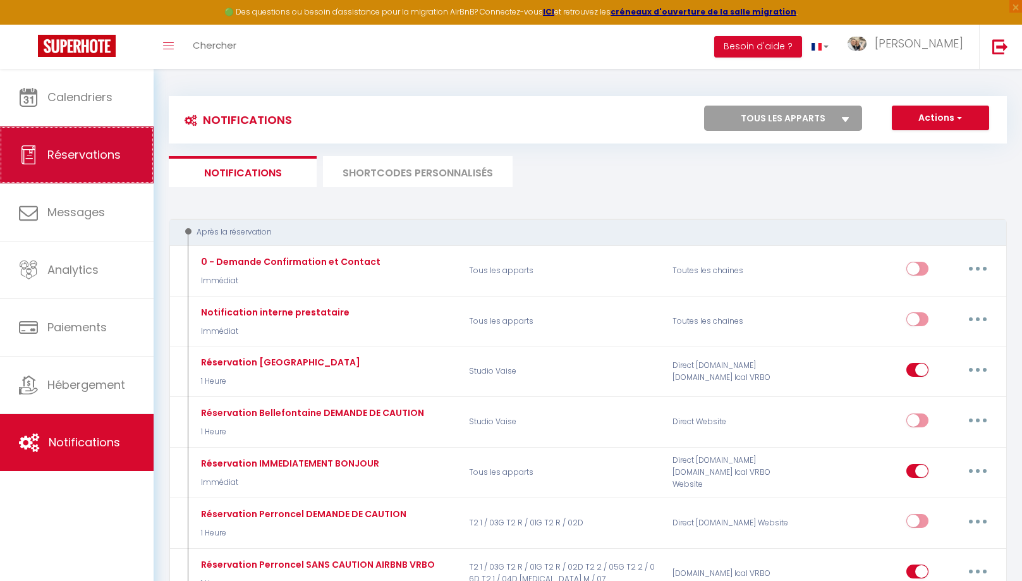
click at [90, 166] on link "Réservations" at bounding box center [77, 154] width 154 height 57
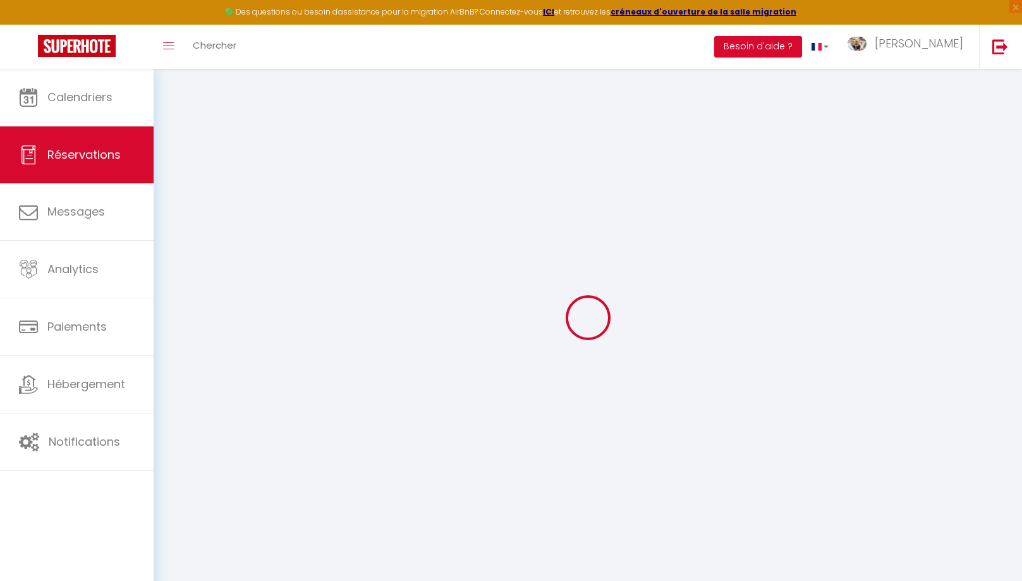
select select "no_show"
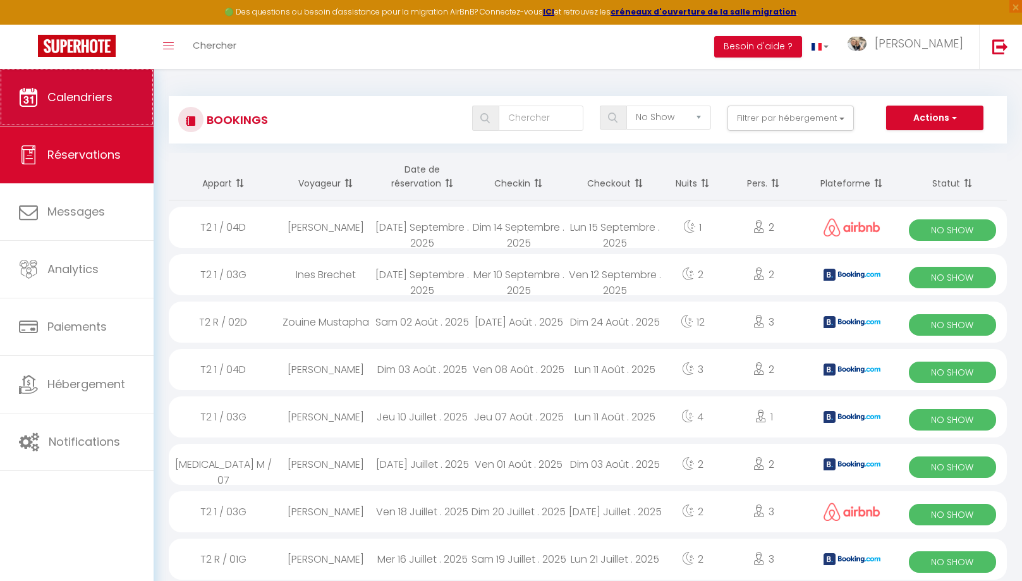
click at [96, 112] on link "Calendriers" at bounding box center [77, 97] width 154 height 57
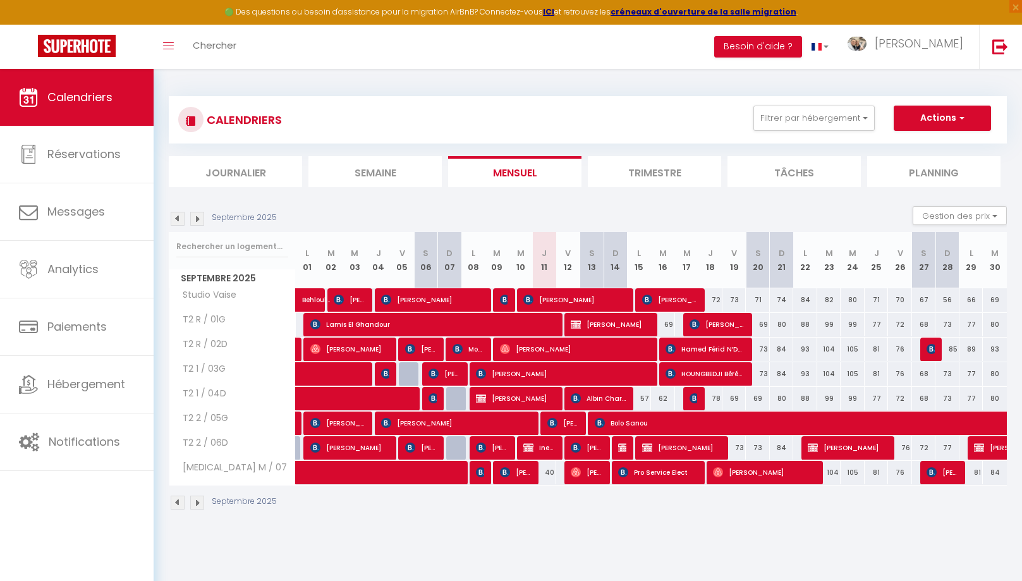
click at [588, 346] on span "[PERSON_NAME]" at bounding box center [576, 349] width 152 height 24
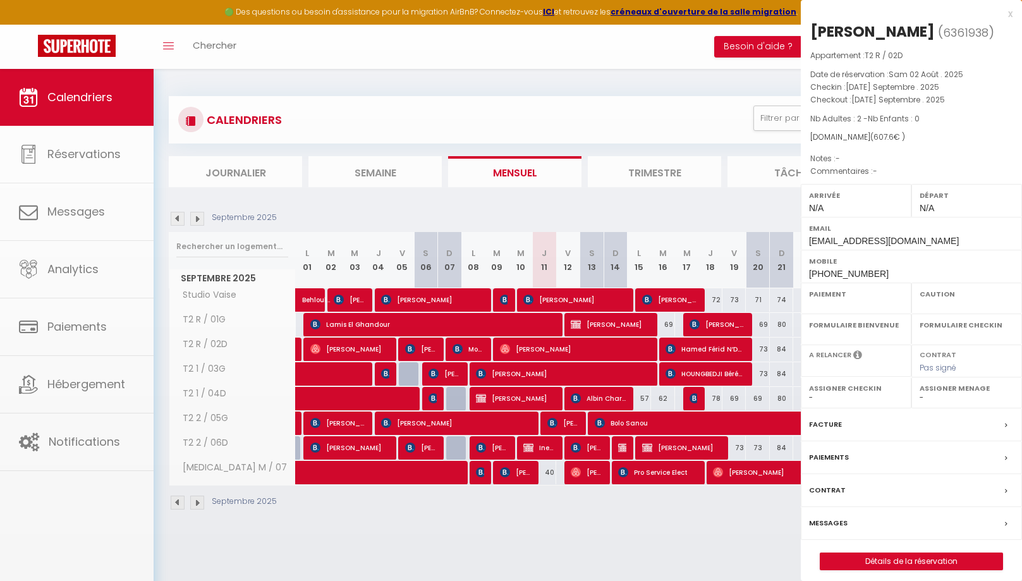
select select "OK"
select select "0"
select select "1"
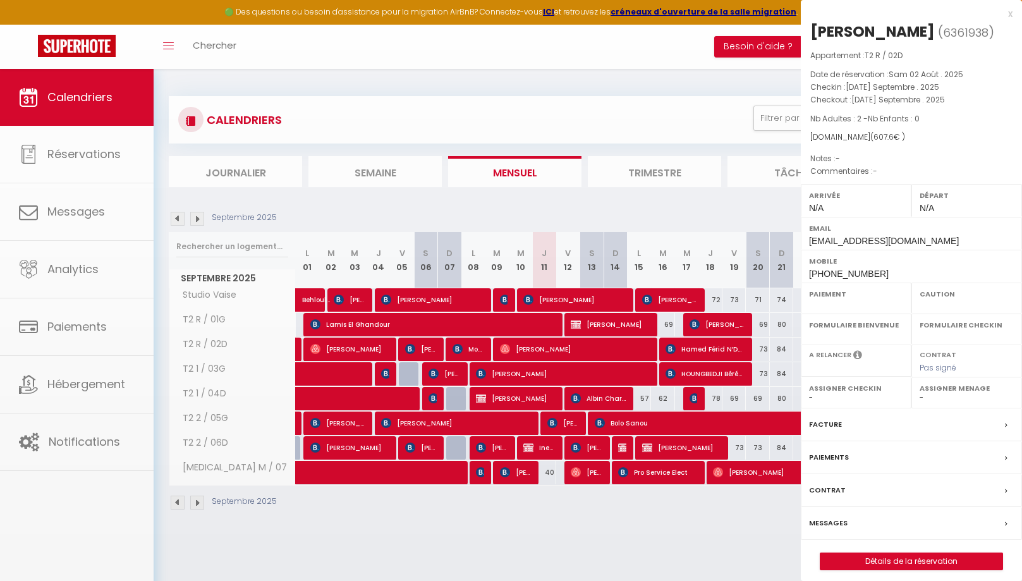
select select
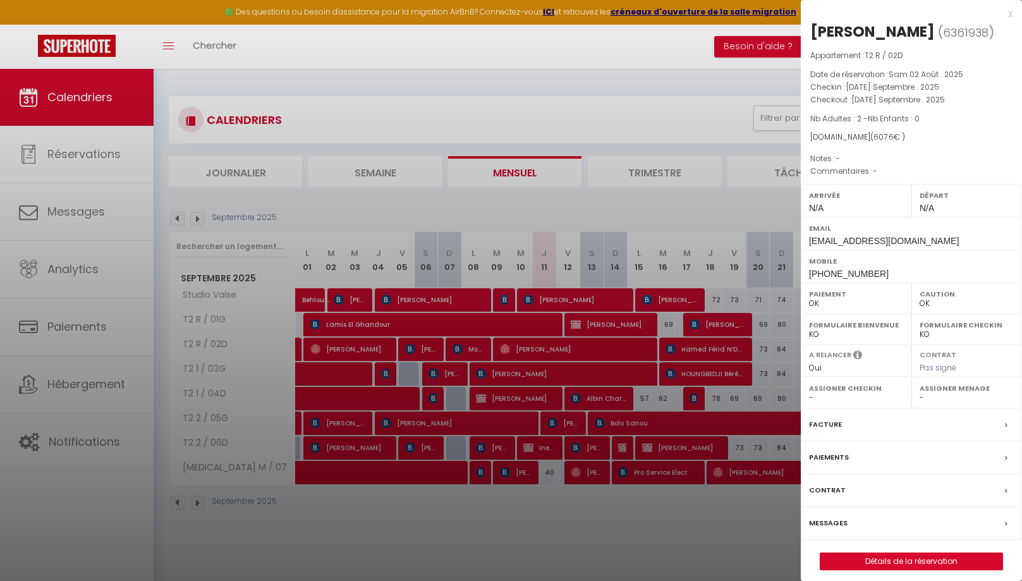
click at [830, 520] on label "Messages" at bounding box center [828, 522] width 39 height 13
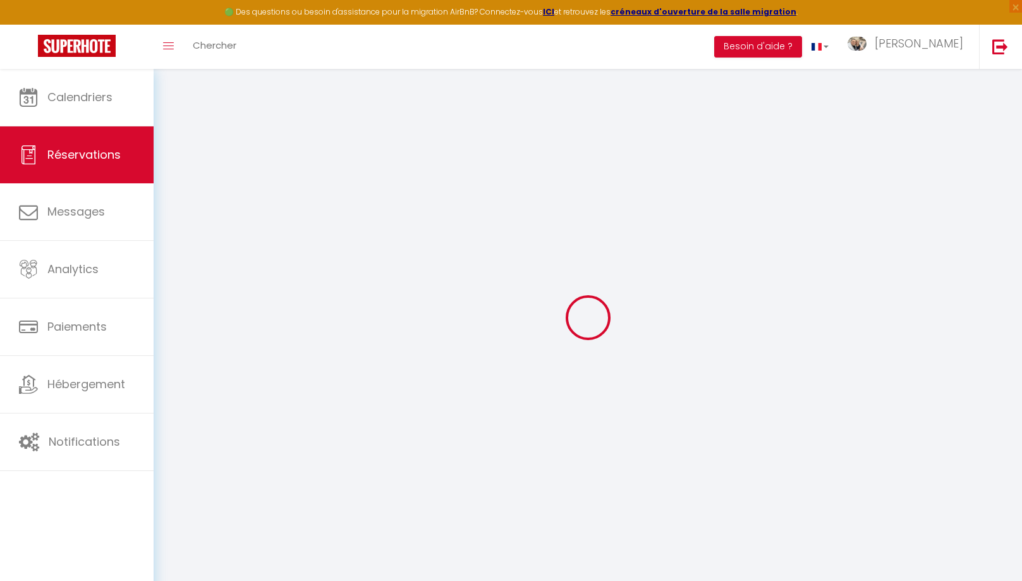
select select
checkbox input "false"
select select
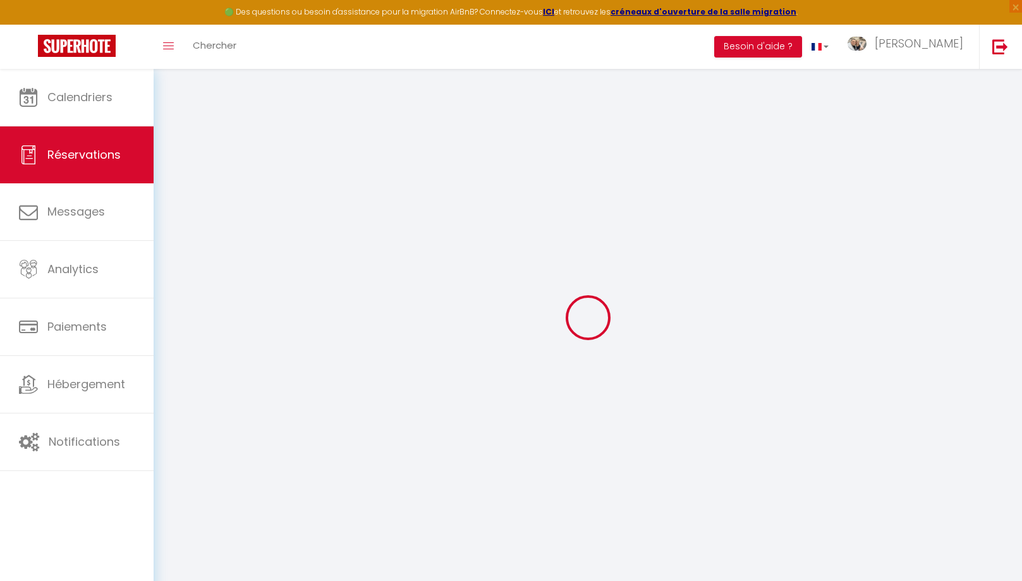
select select
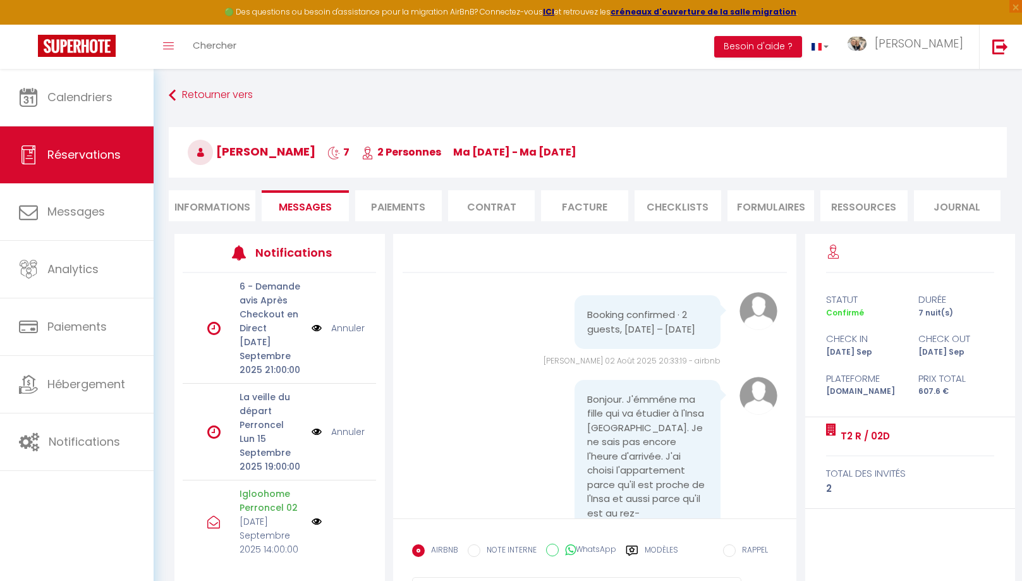
scroll to position [11235, 0]
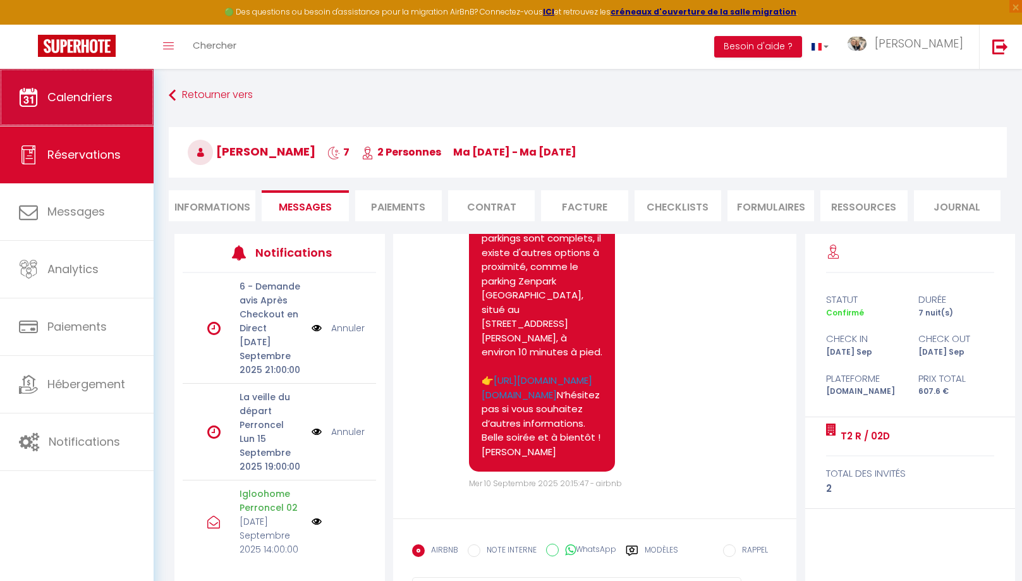
click at [82, 103] on span "Calendriers" at bounding box center [79, 97] width 65 height 16
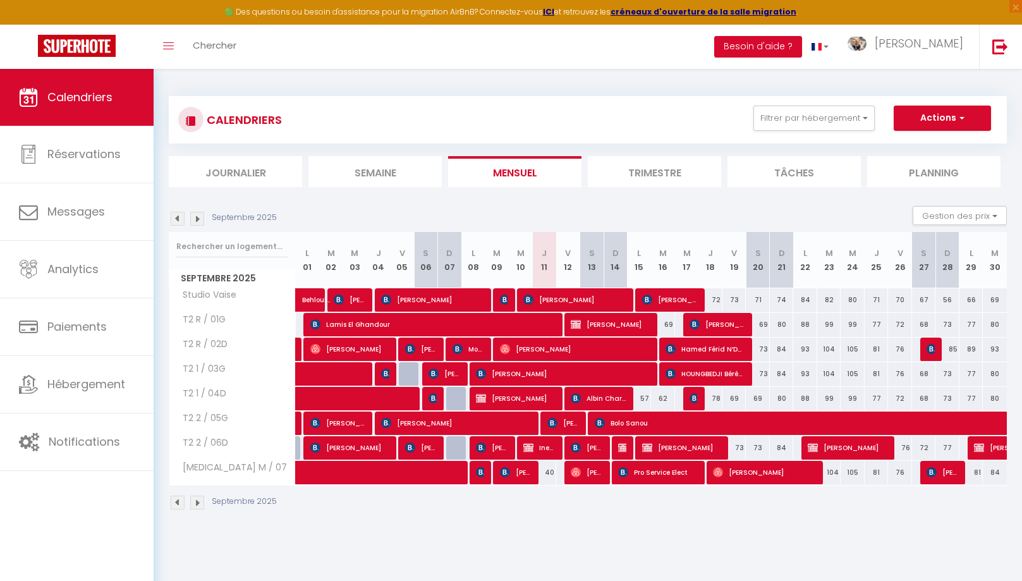
click at [721, 346] on span "Hamed Férid N’DA BIO" at bounding box center [706, 349] width 80 height 24
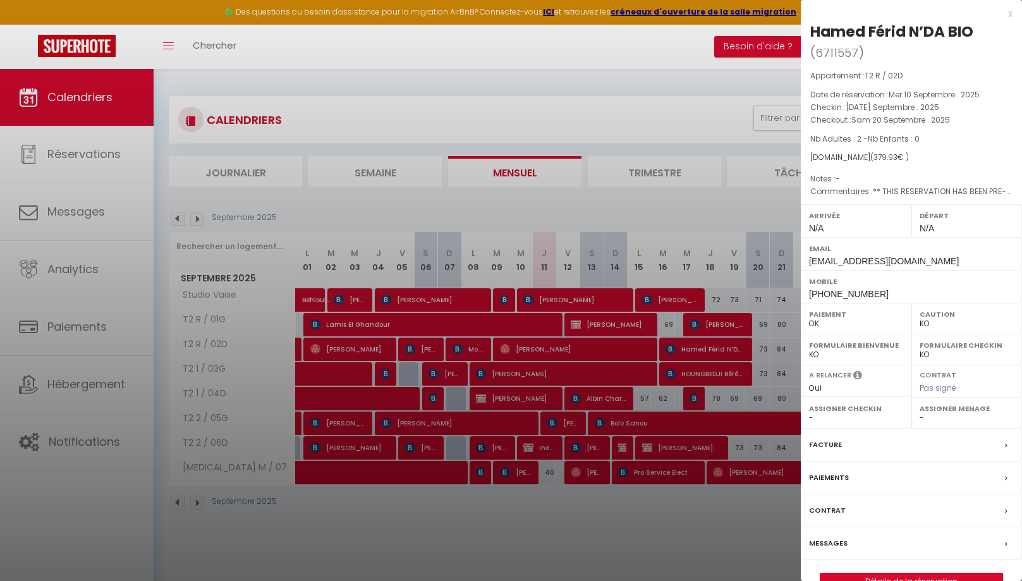
click at [830, 541] on label "Messages" at bounding box center [828, 543] width 39 height 13
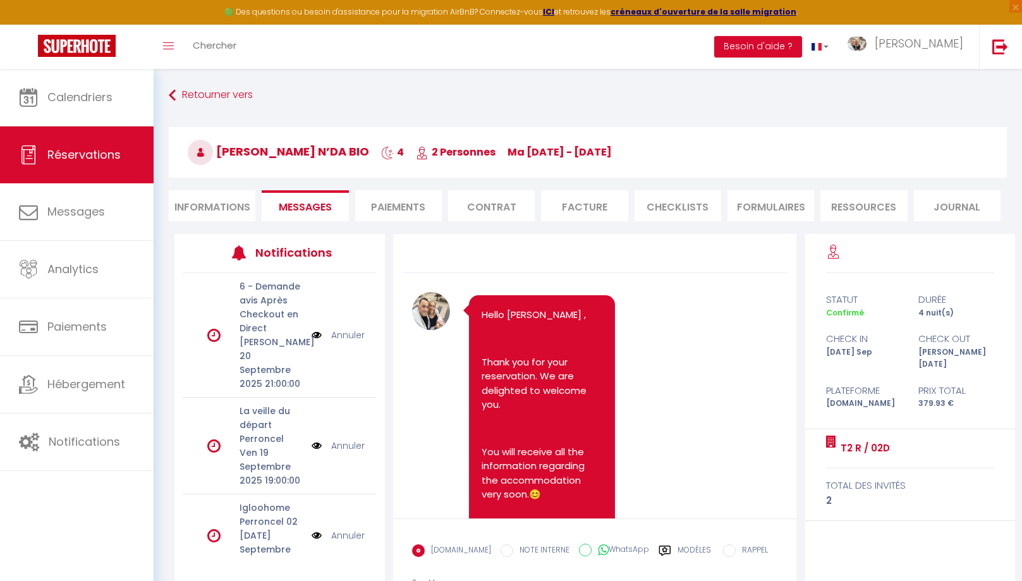
scroll to position [159, 0]
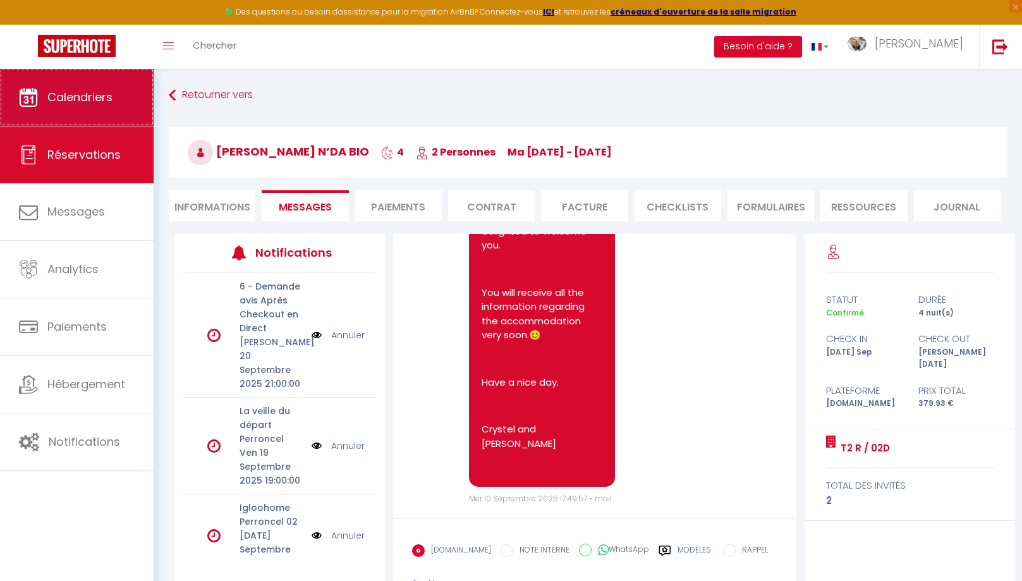
click at [39, 95] on link "Calendriers" at bounding box center [77, 97] width 154 height 57
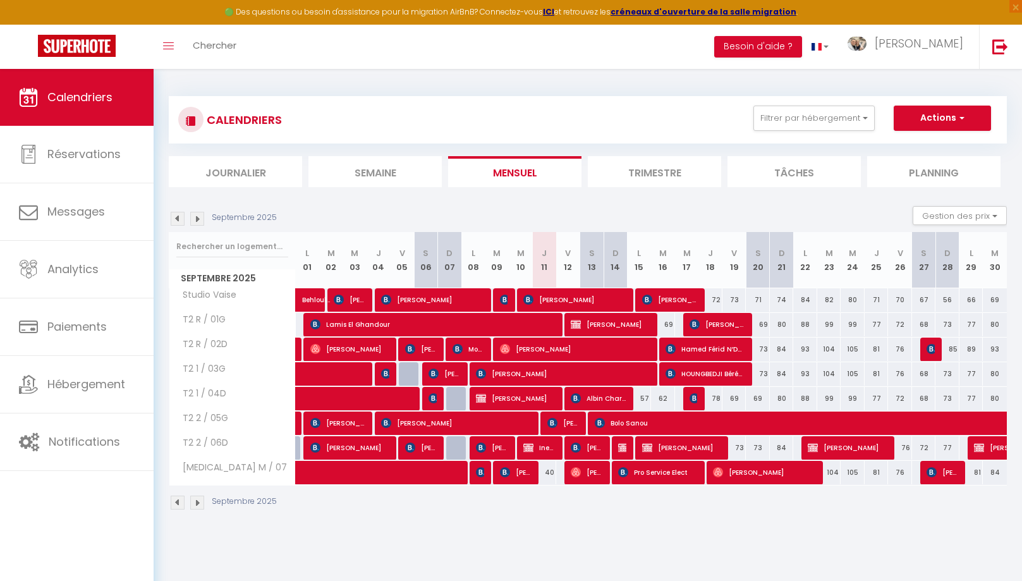
click at [417, 349] on span "[PERSON_NAME]" at bounding box center [421, 349] width 32 height 24
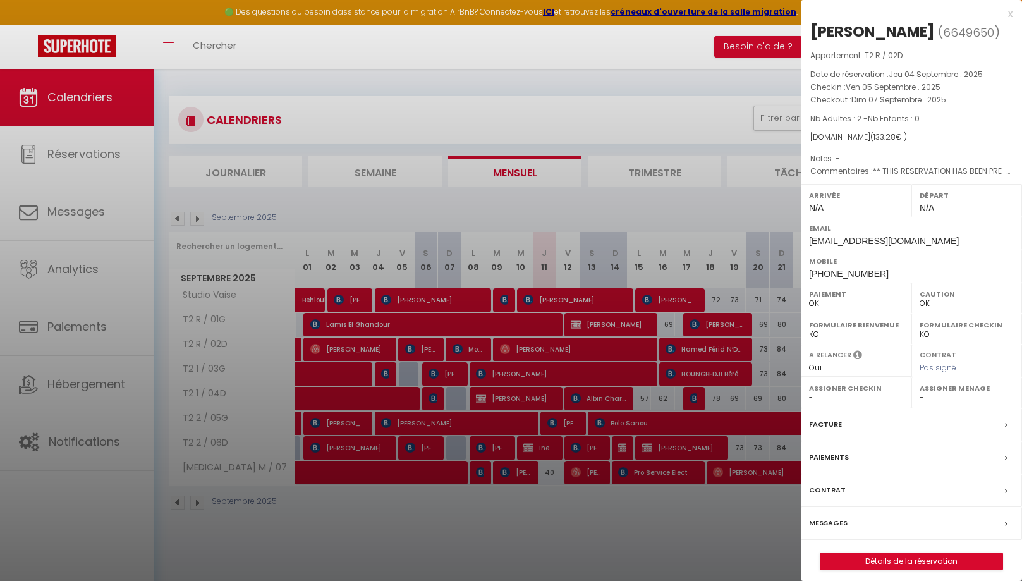
click at [836, 518] on label "Messages" at bounding box center [828, 522] width 39 height 13
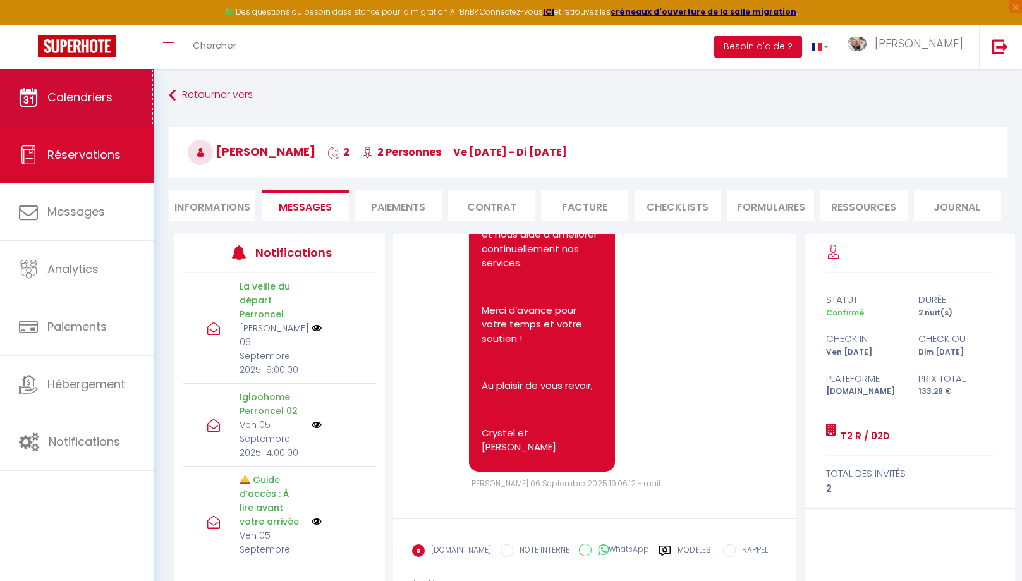
click at [24, 93] on icon at bounding box center [28, 97] width 19 height 19
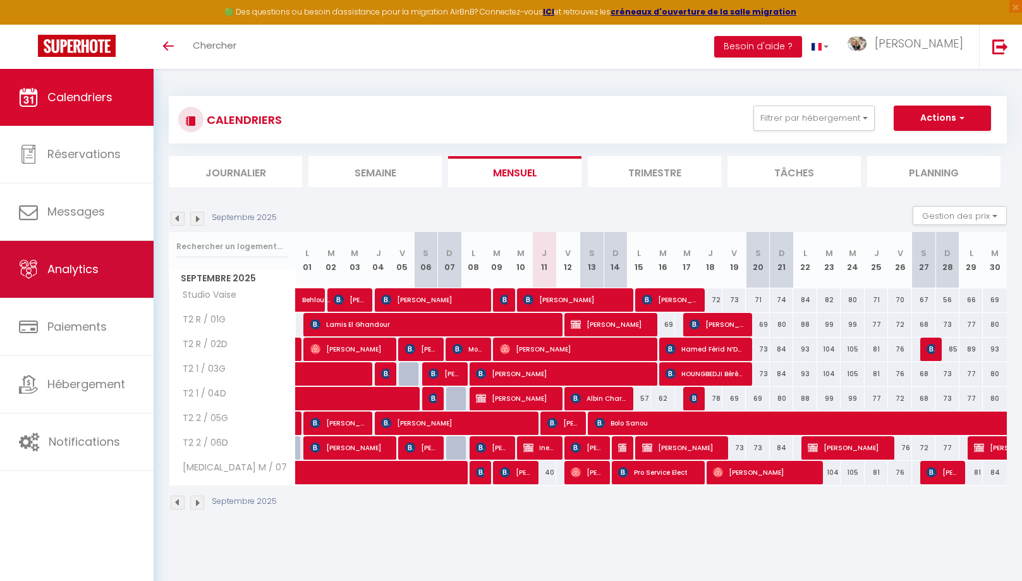
click at [90, 265] on span "Analytics" at bounding box center [72, 269] width 51 height 16
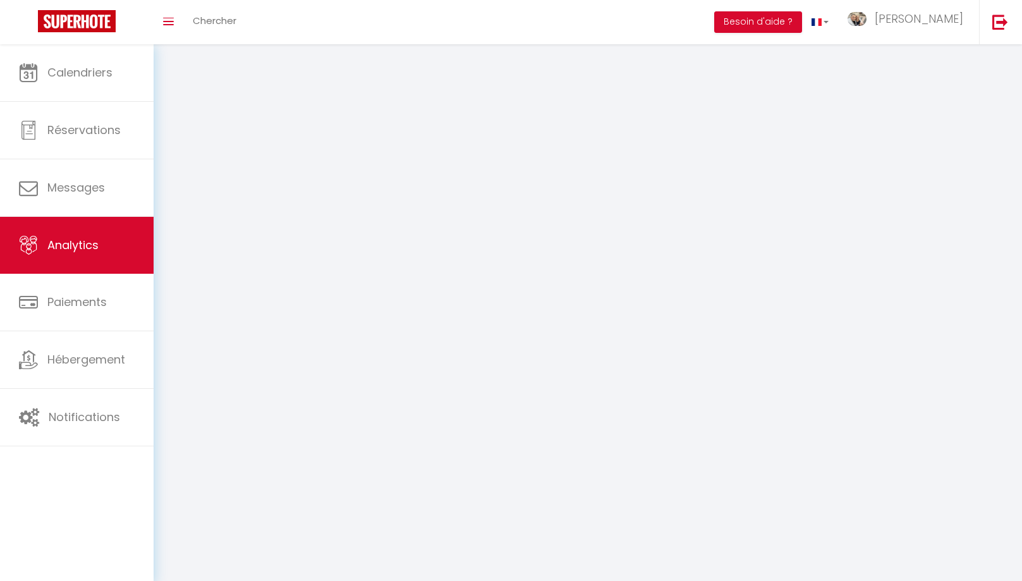
select select "2025"
select select "9"
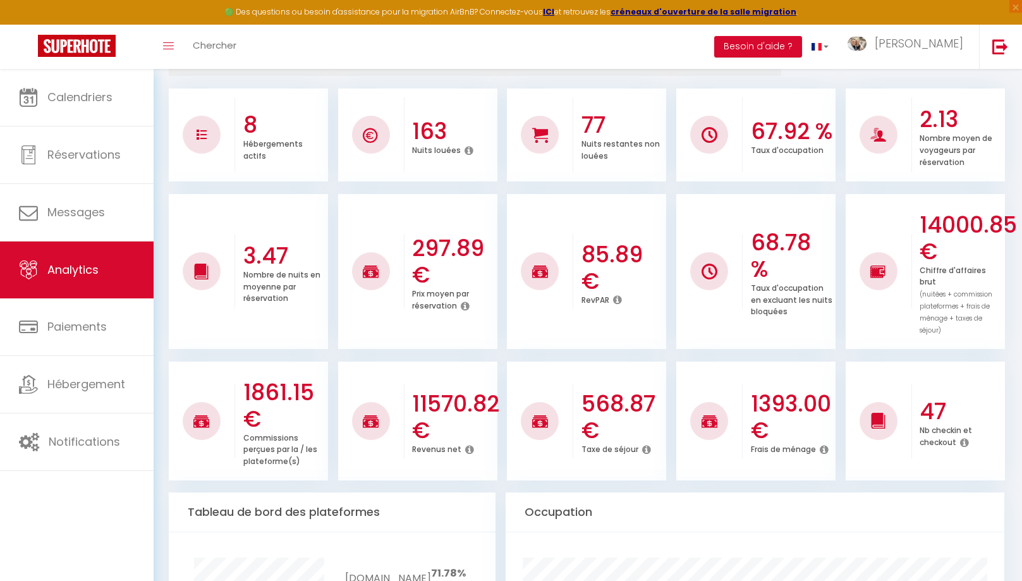
scroll to position [184, 0]
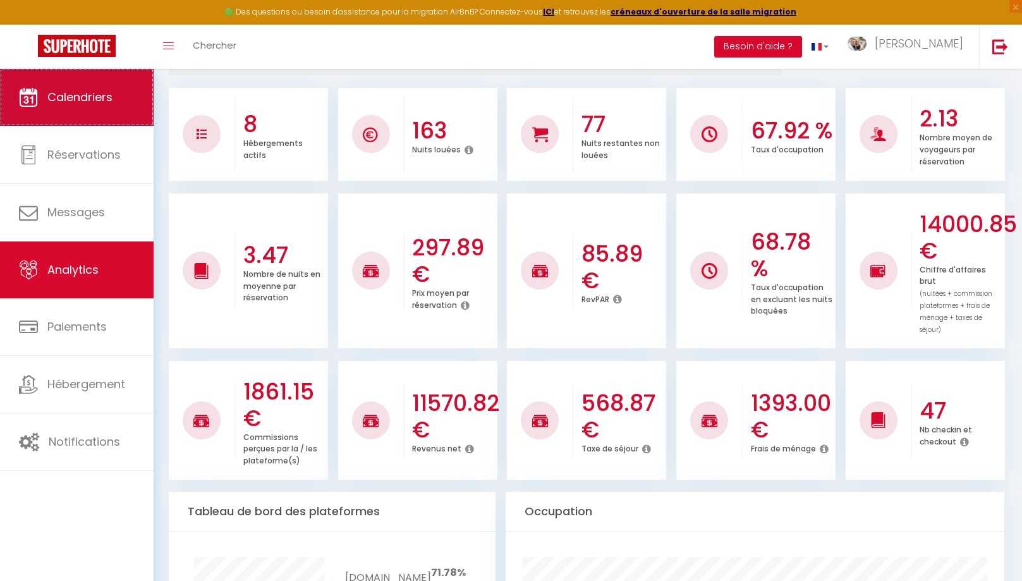
click at [123, 108] on link "Calendriers" at bounding box center [77, 97] width 154 height 57
